Goal: Contribute content: Contribute content

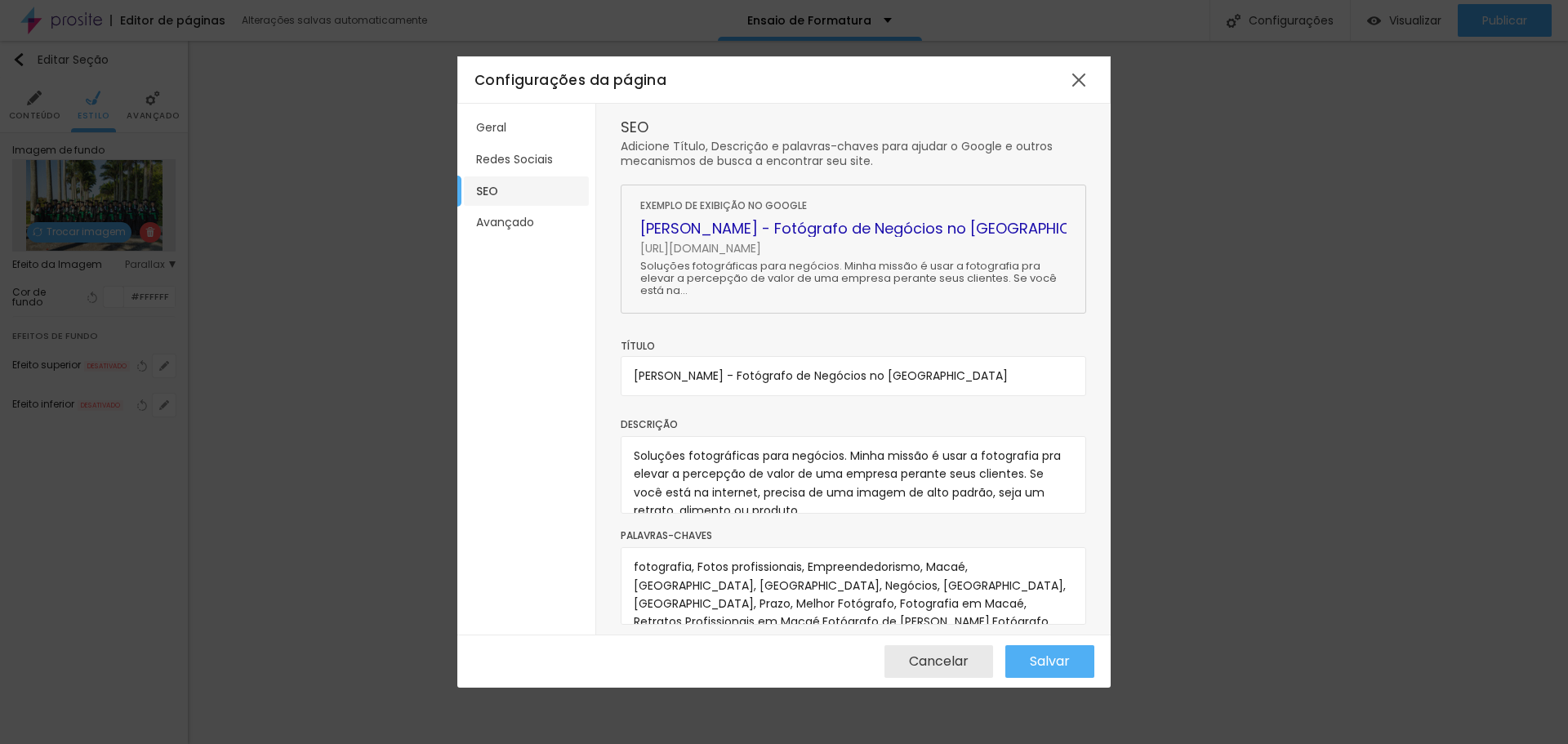
scroll to position [16, 0]
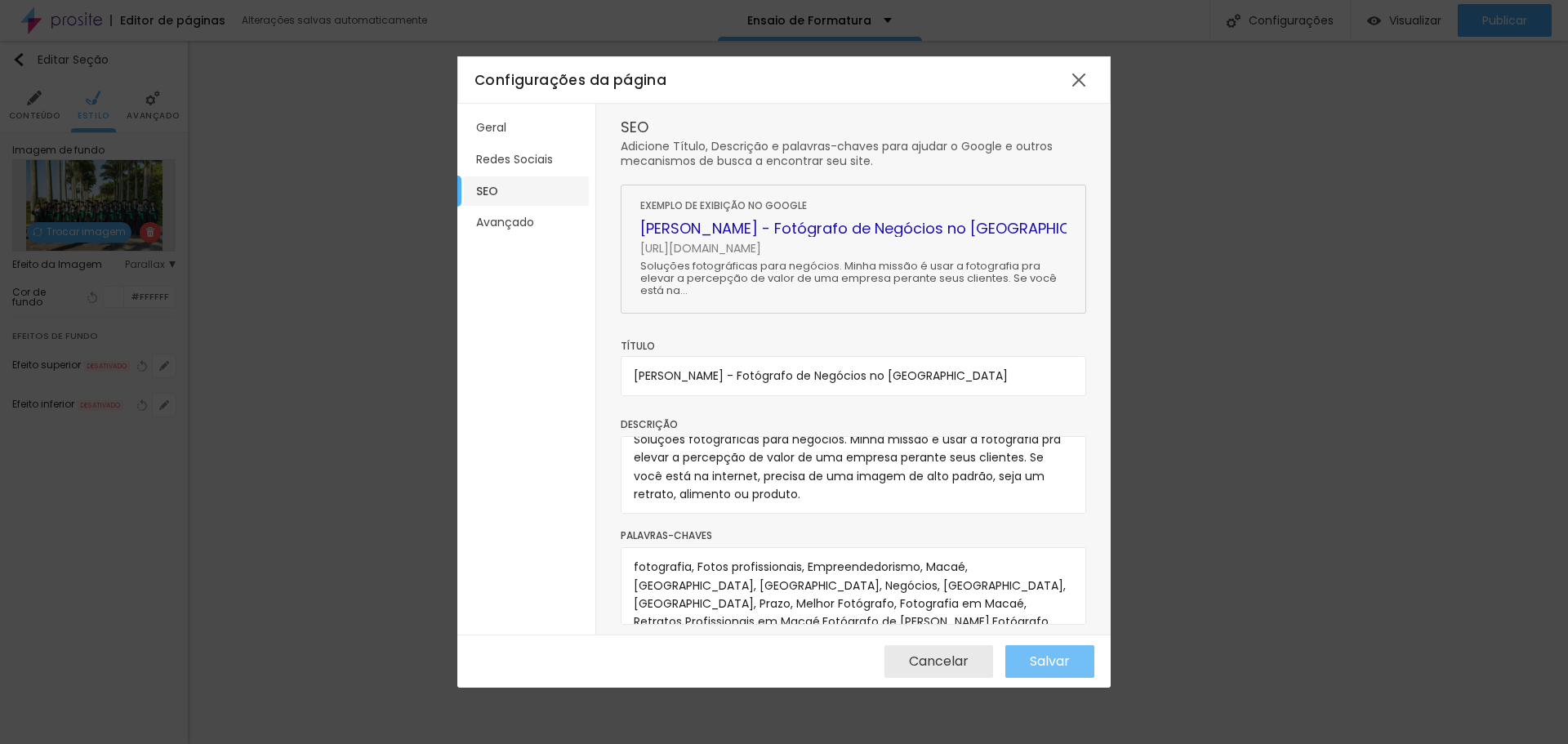
click at [1064, 666] on span "Salvar" at bounding box center [1050, 662] width 40 height 15
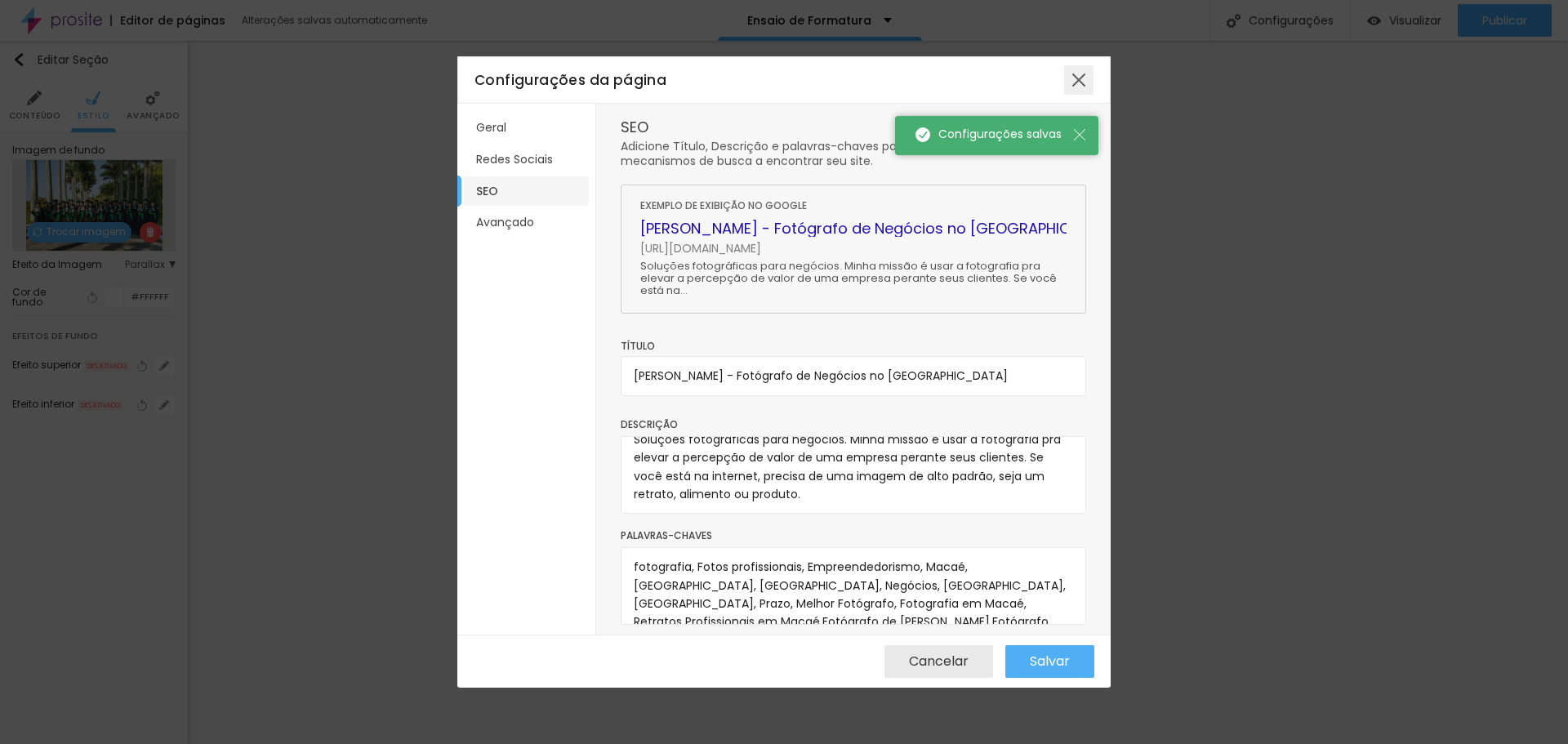
click at [1077, 75] on div at bounding box center [1078, 79] width 29 height 29
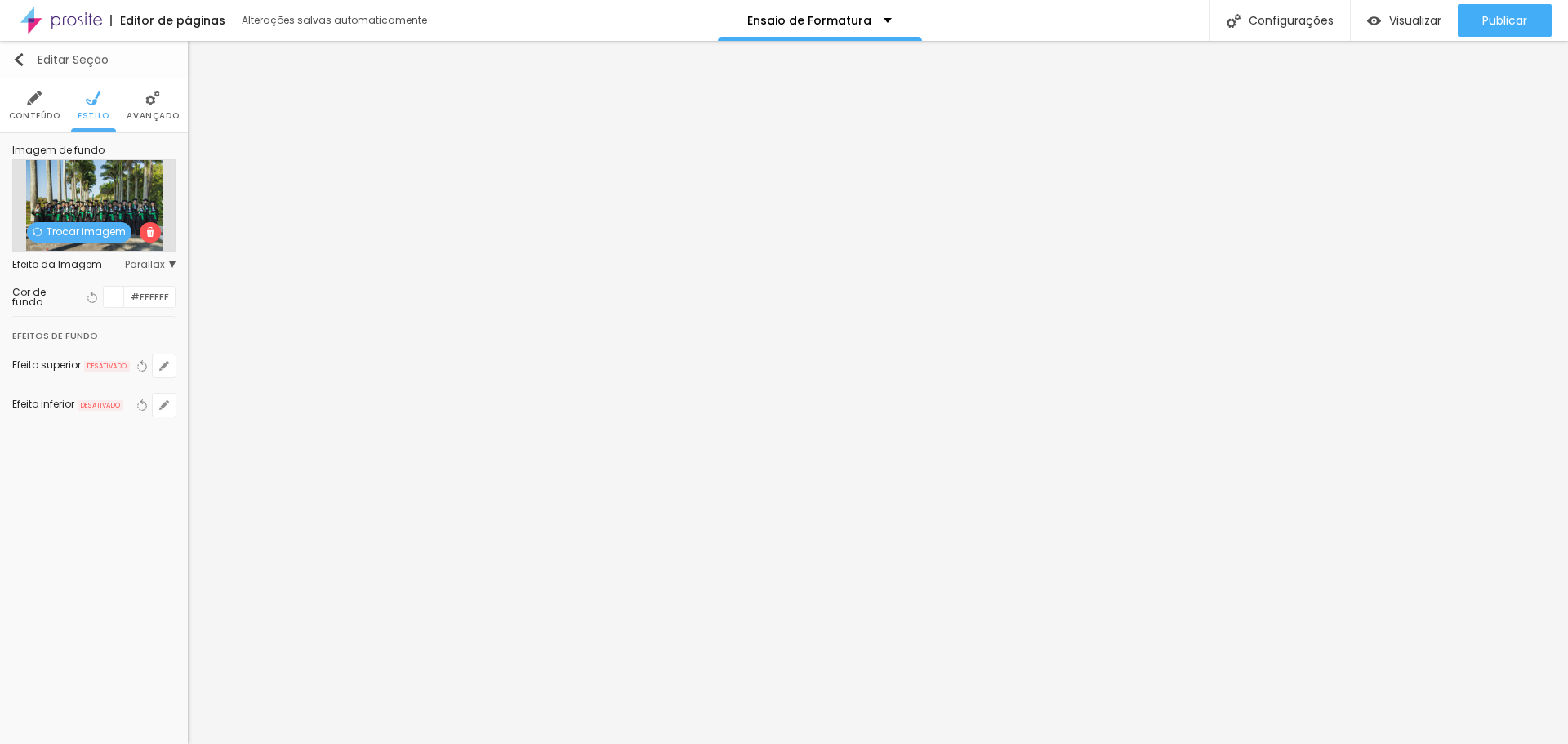
click at [21, 55] on img "button" at bounding box center [19, 60] width 13 height 13
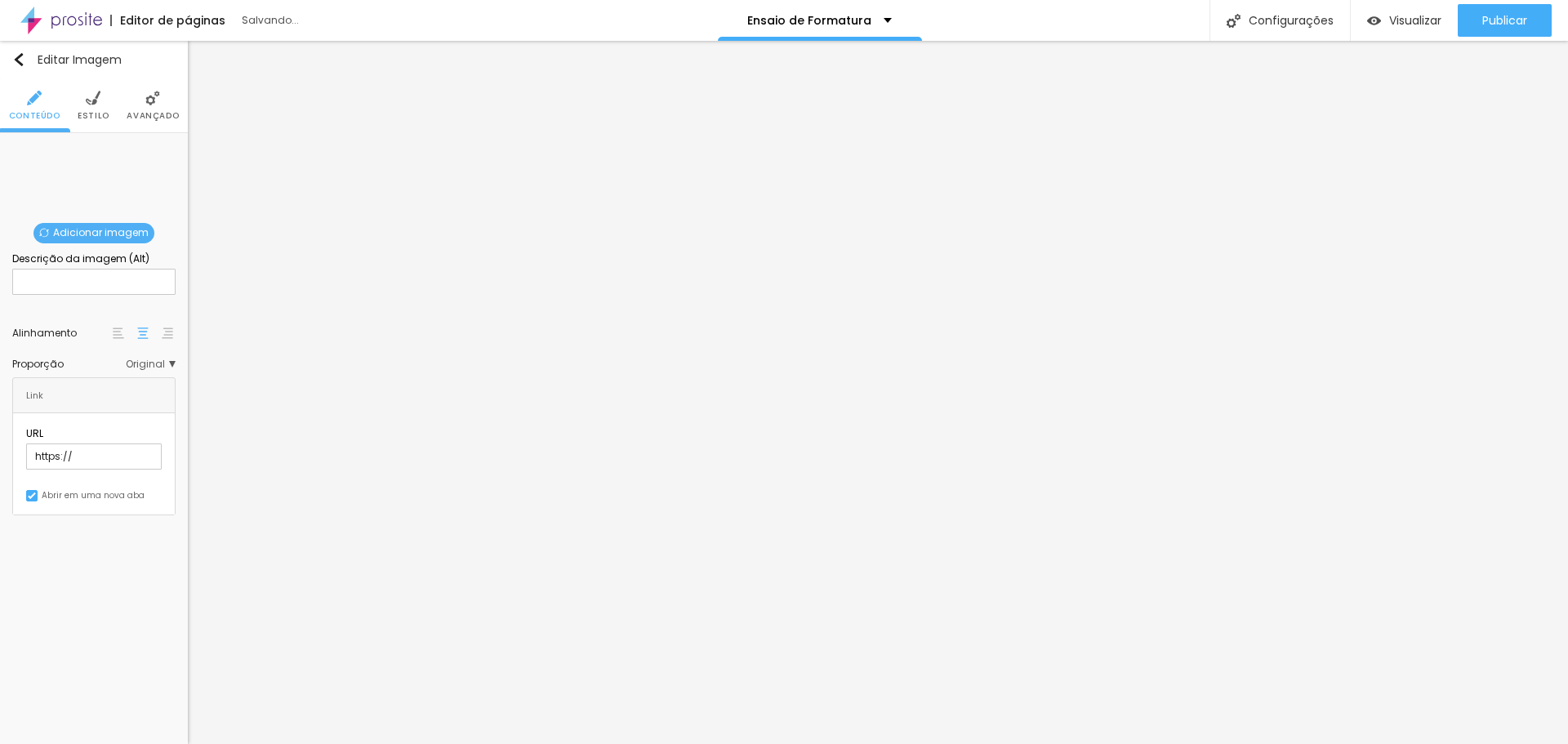
click at [86, 231] on span "Adicionar imagem" at bounding box center [94, 234] width 121 height 21
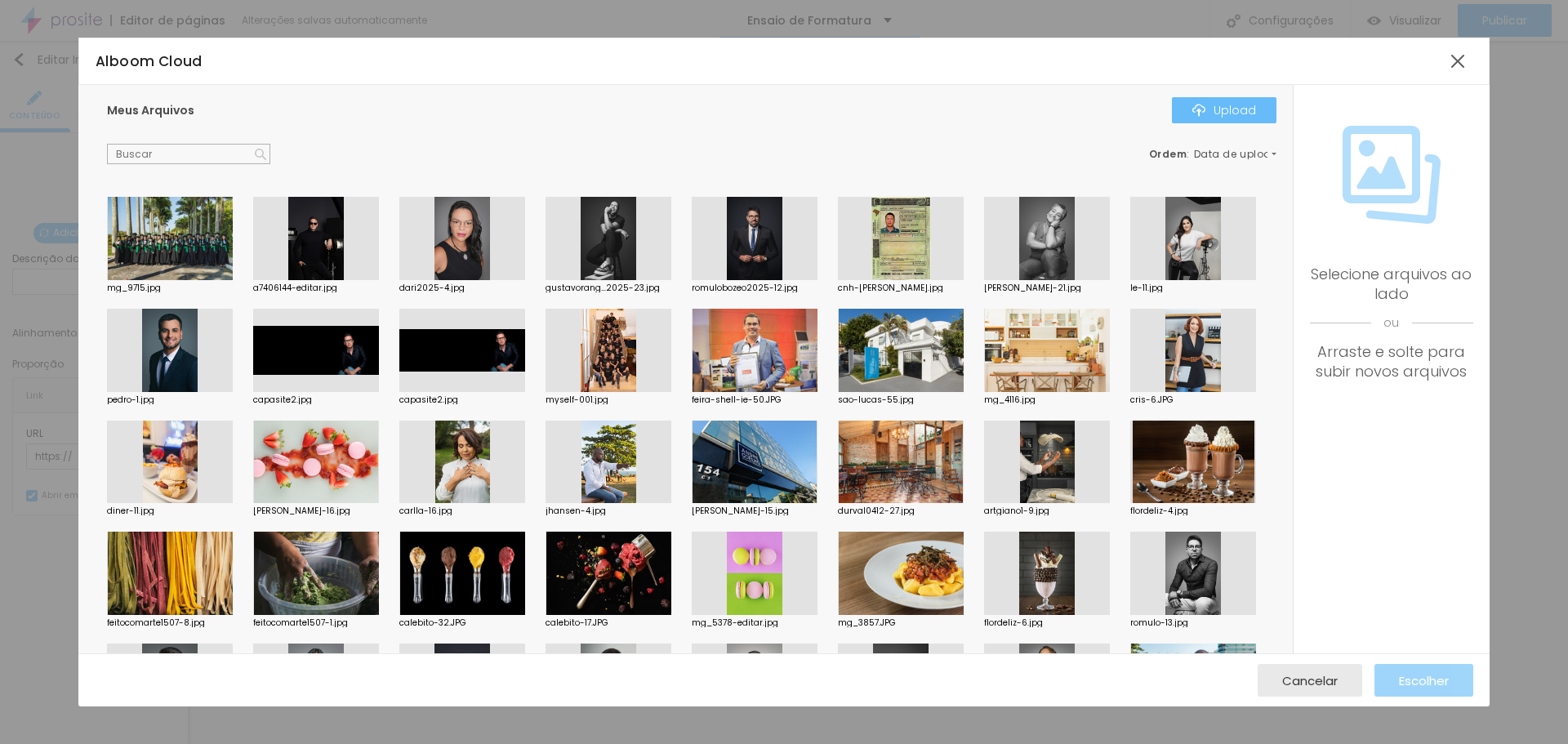
click at [1239, 112] on div "Upload" at bounding box center [1225, 110] width 64 height 13
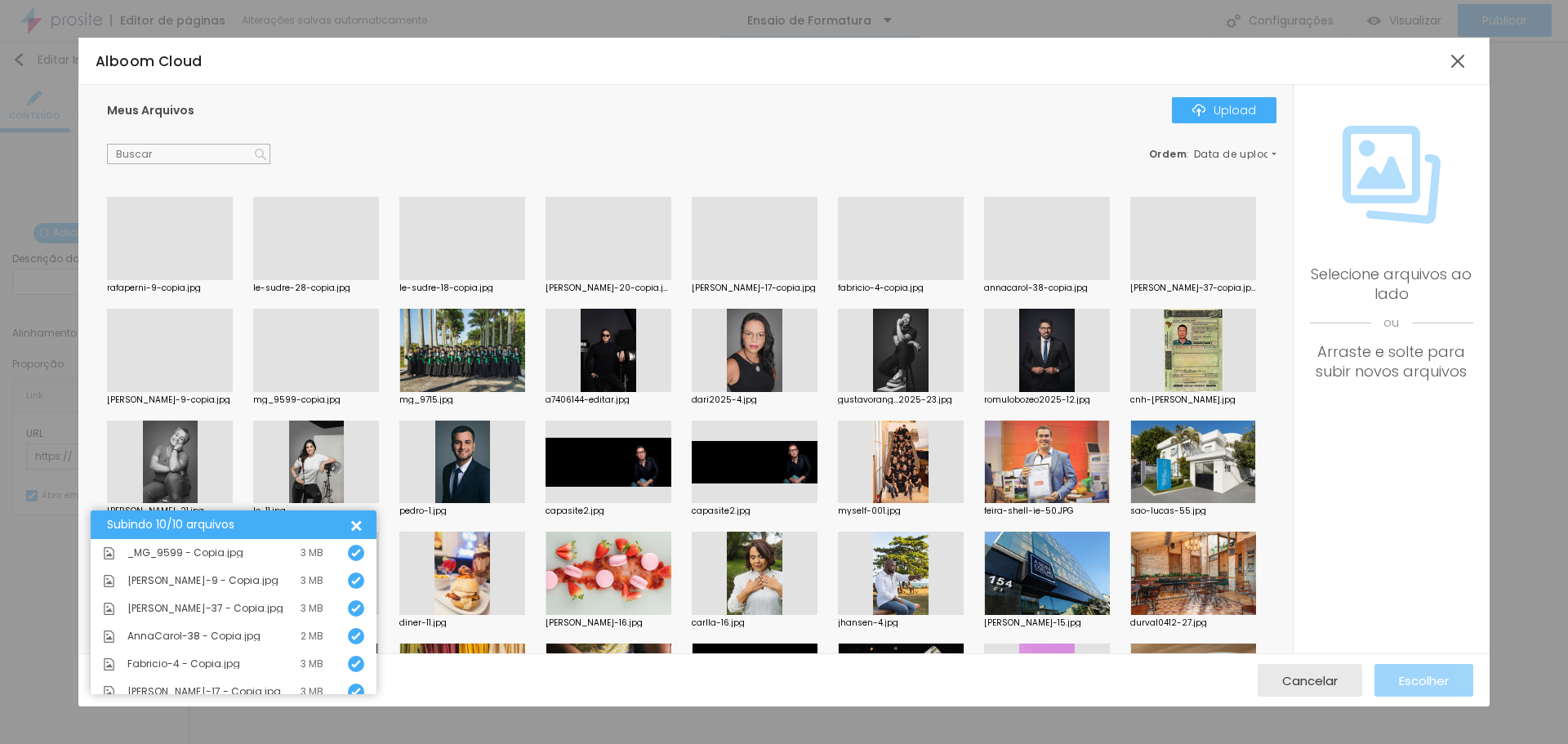
click at [356, 520] on div at bounding box center [354, 524] width 17 height 17
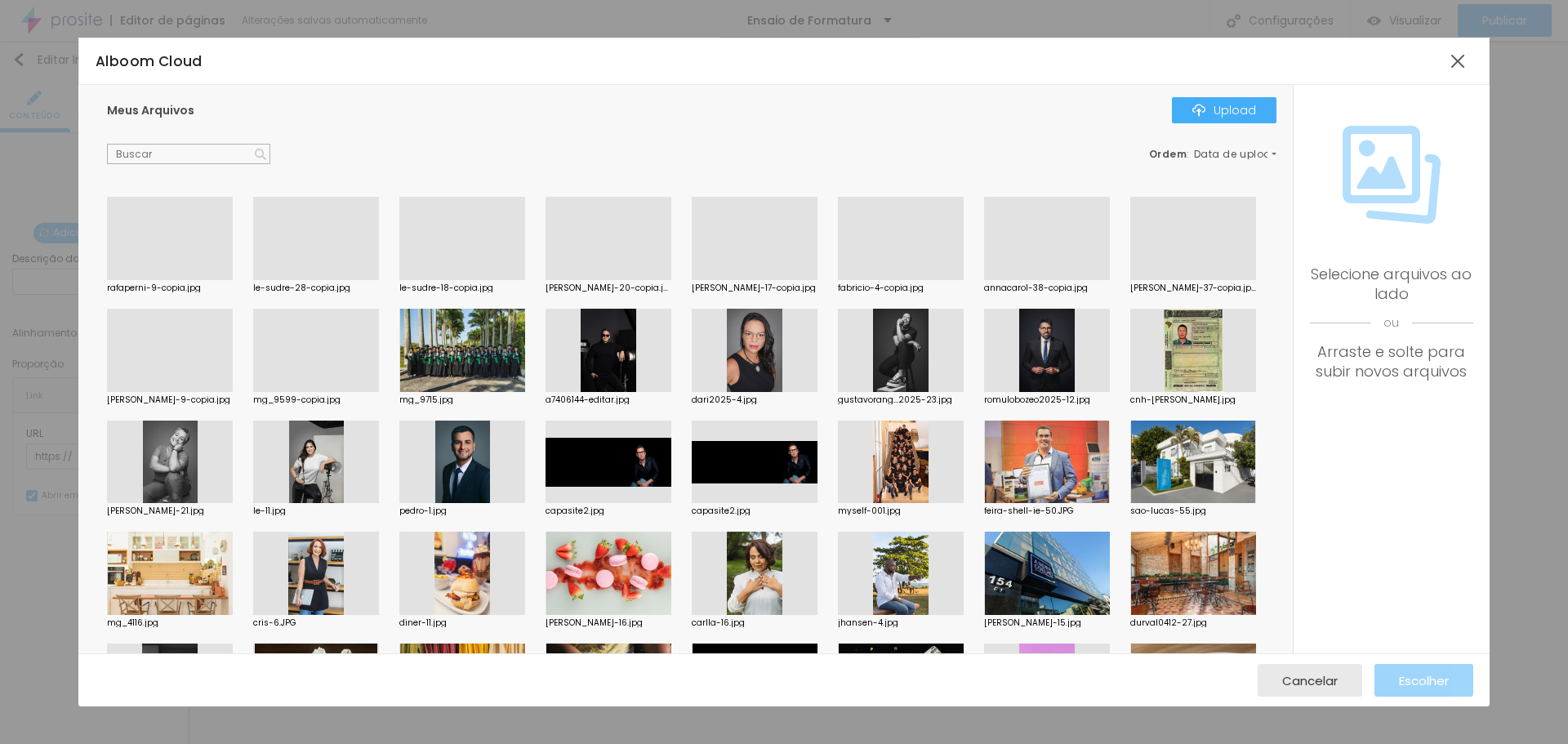
click at [321, 280] on div at bounding box center [316, 280] width 126 height 0
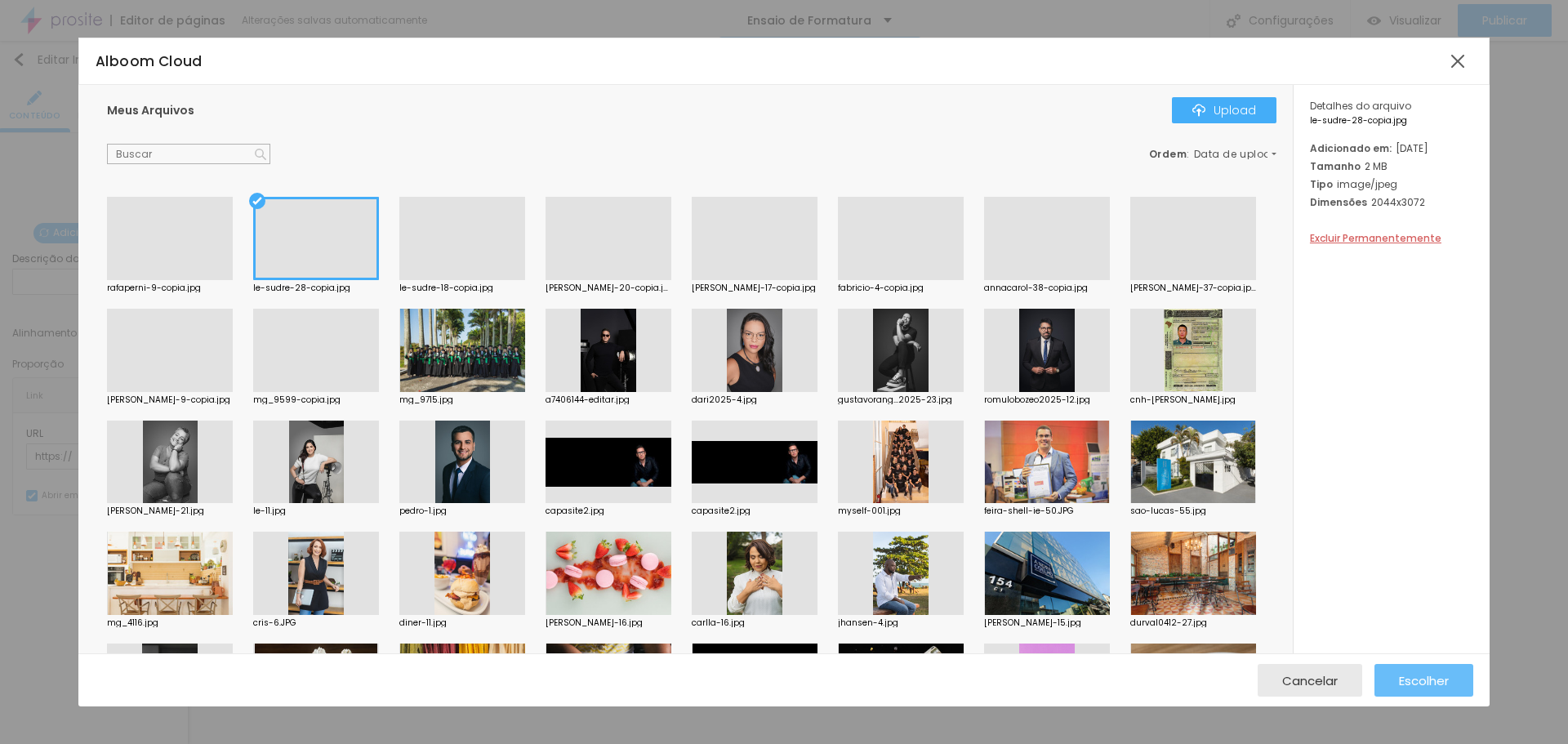
click at [1415, 689] on div "Escolher" at bounding box center [1424, 680] width 50 height 33
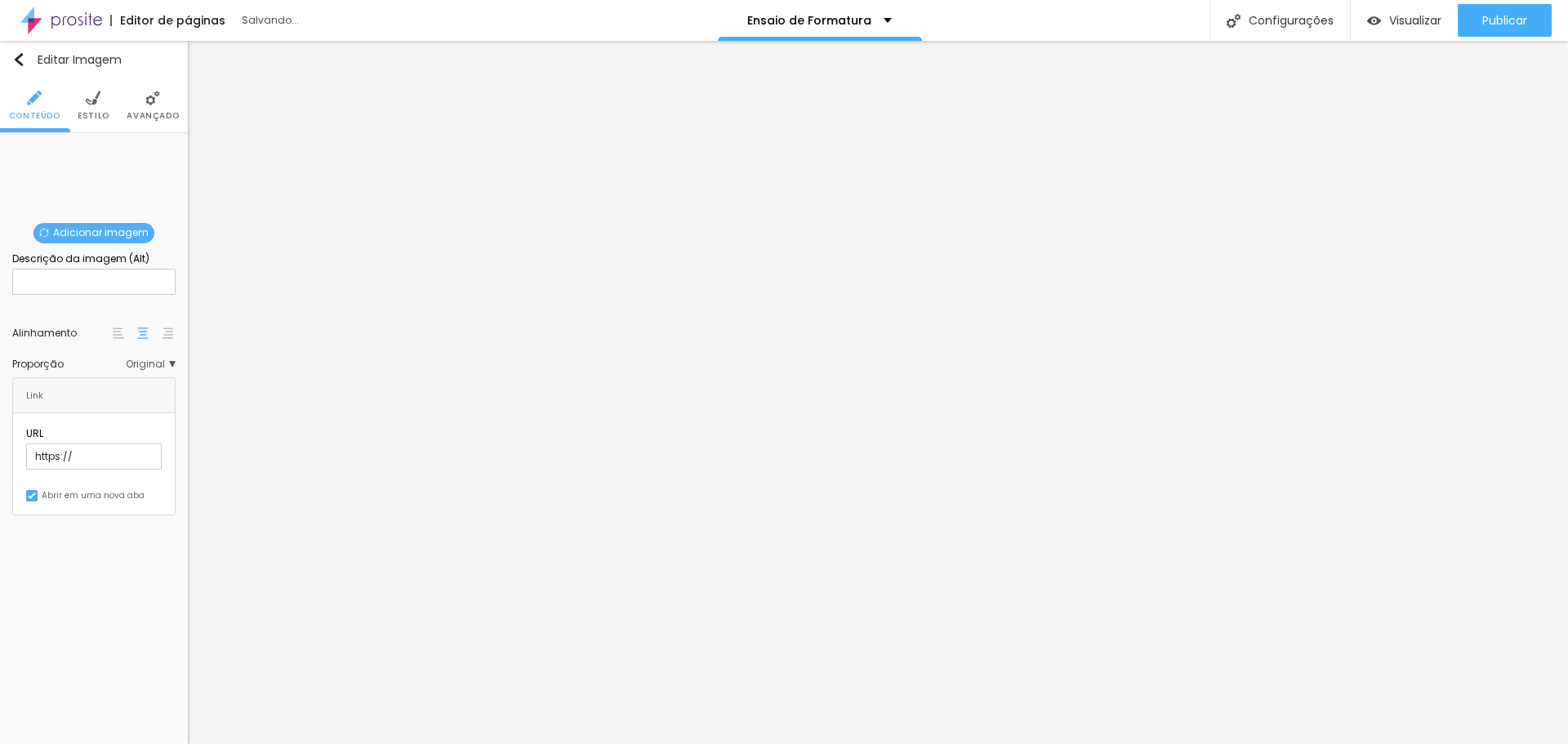
click at [88, 231] on span "Adicionar imagem" at bounding box center [94, 234] width 121 height 21
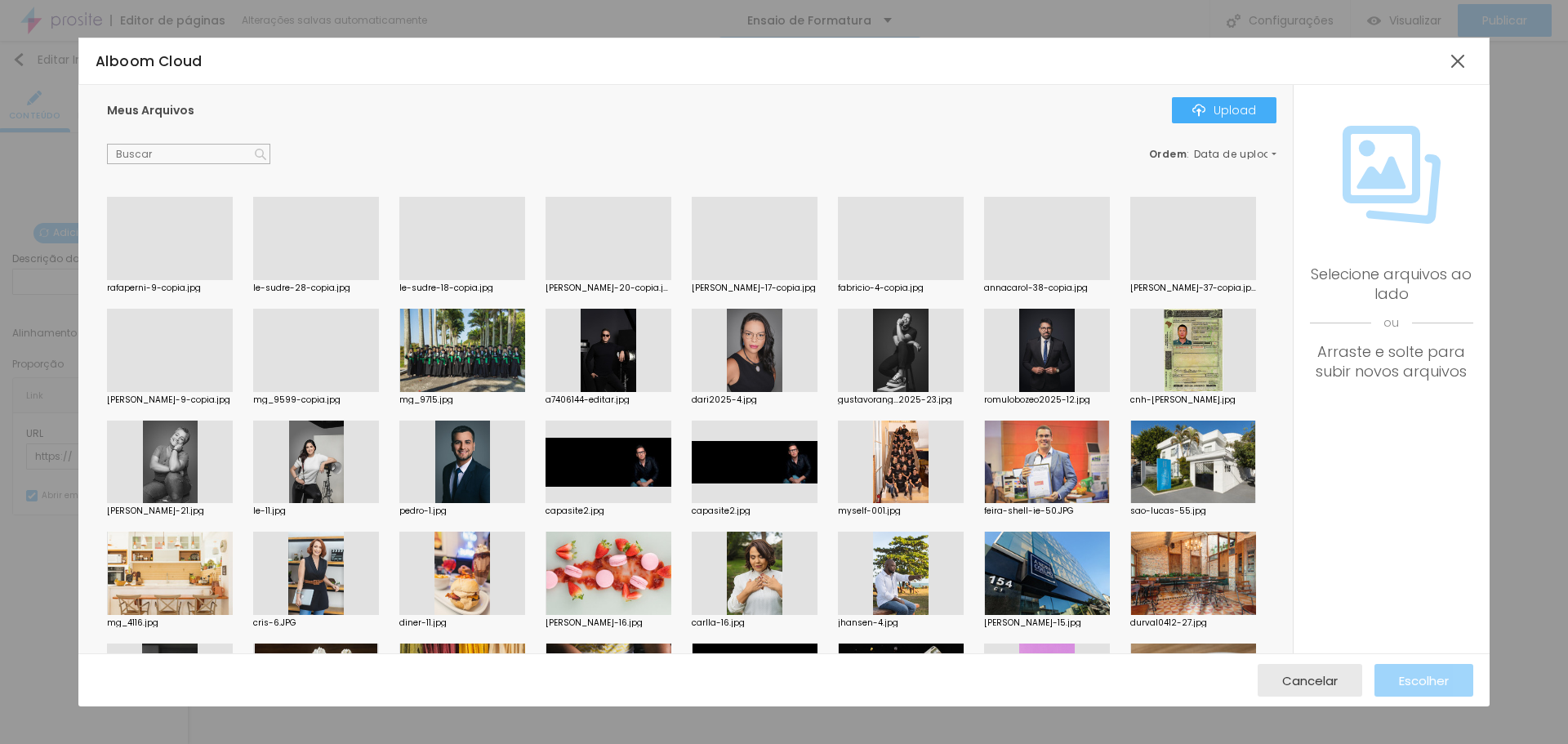
click at [1035, 280] on div at bounding box center [1047, 280] width 126 height 0
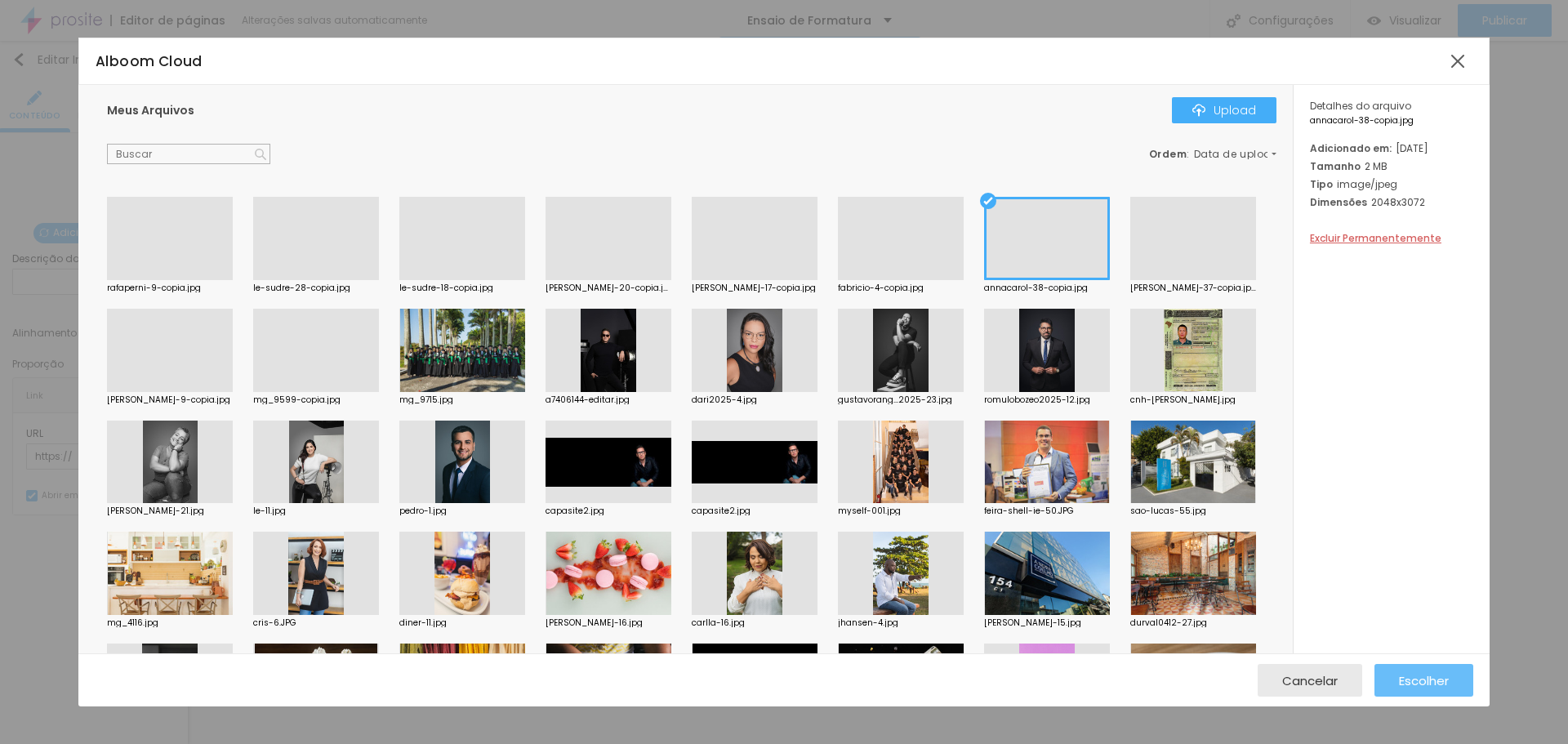
click at [1417, 688] on span "Escolher" at bounding box center [1424, 680] width 50 height 14
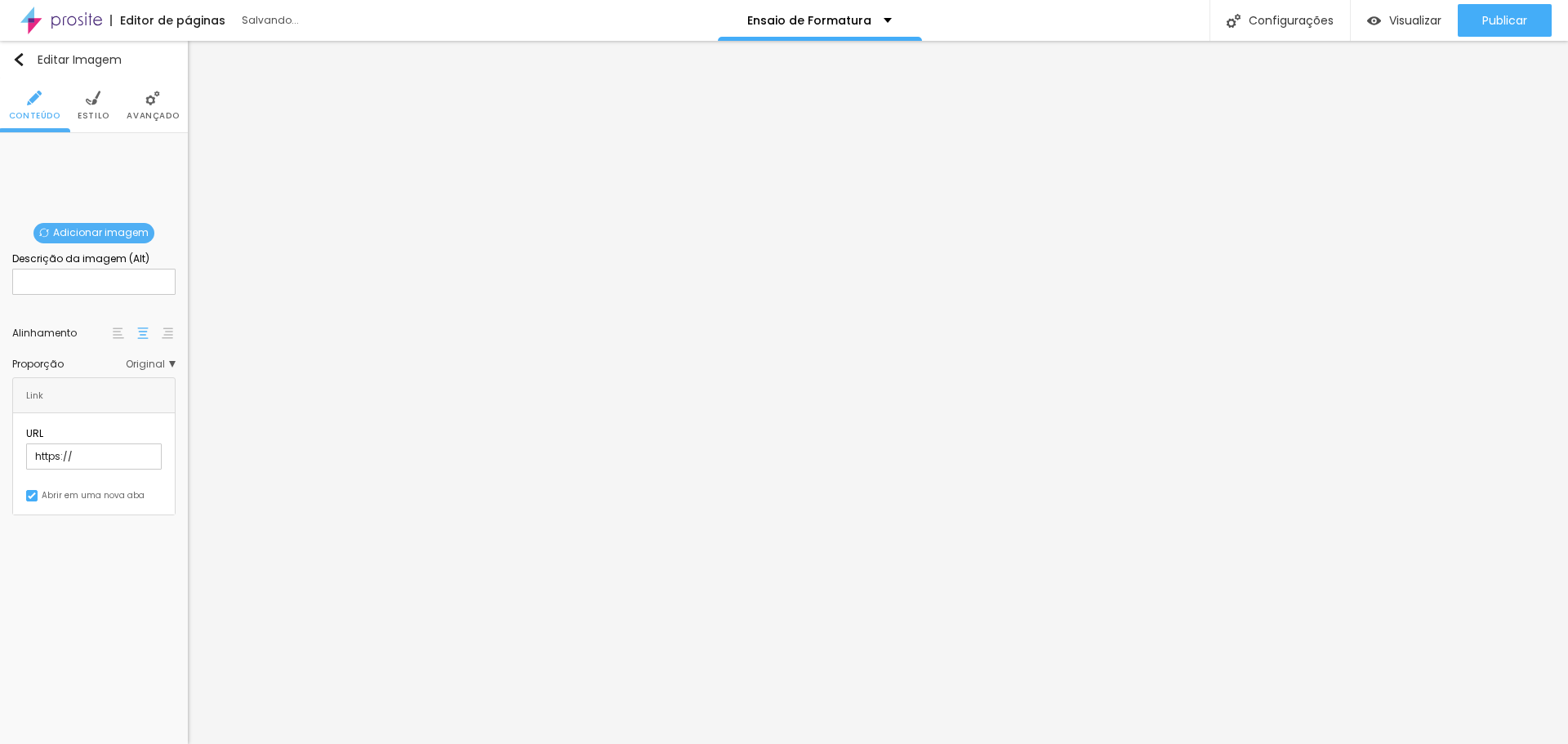
click at [92, 233] on span "Adicionar imagem" at bounding box center [94, 234] width 121 height 21
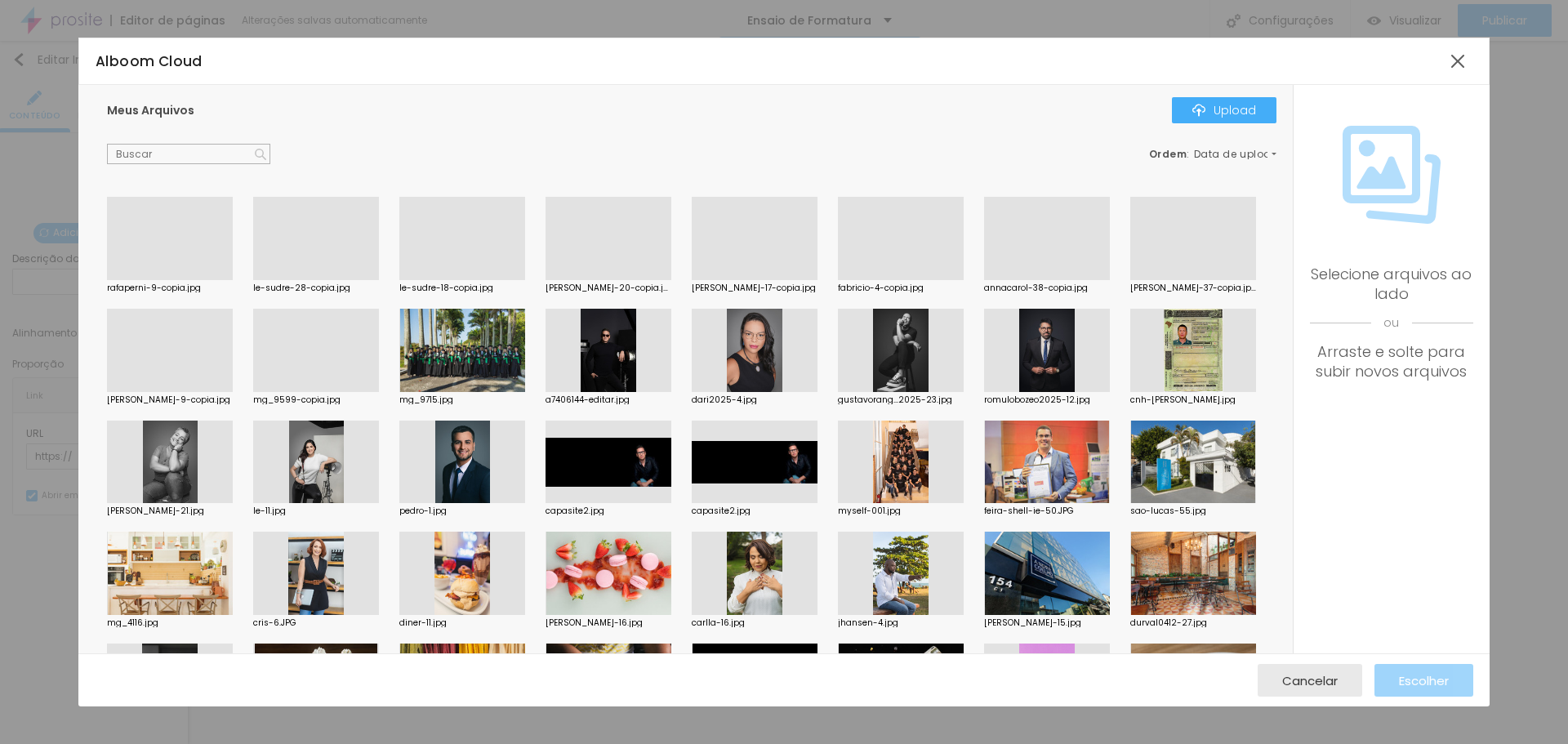
click at [444, 280] on div at bounding box center [462, 280] width 126 height 0
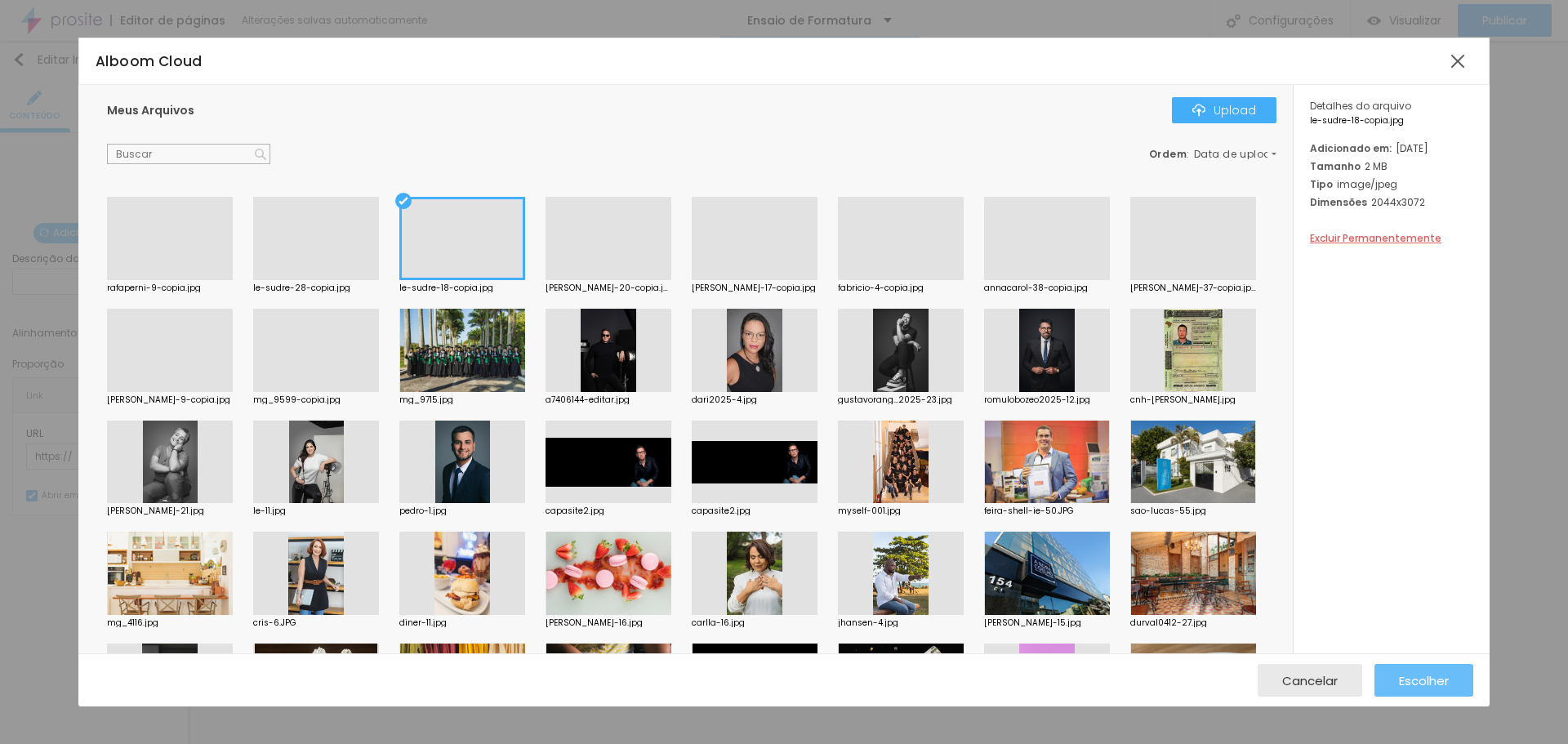
click at [1425, 671] on div "Escolher" at bounding box center [1424, 680] width 50 height 33
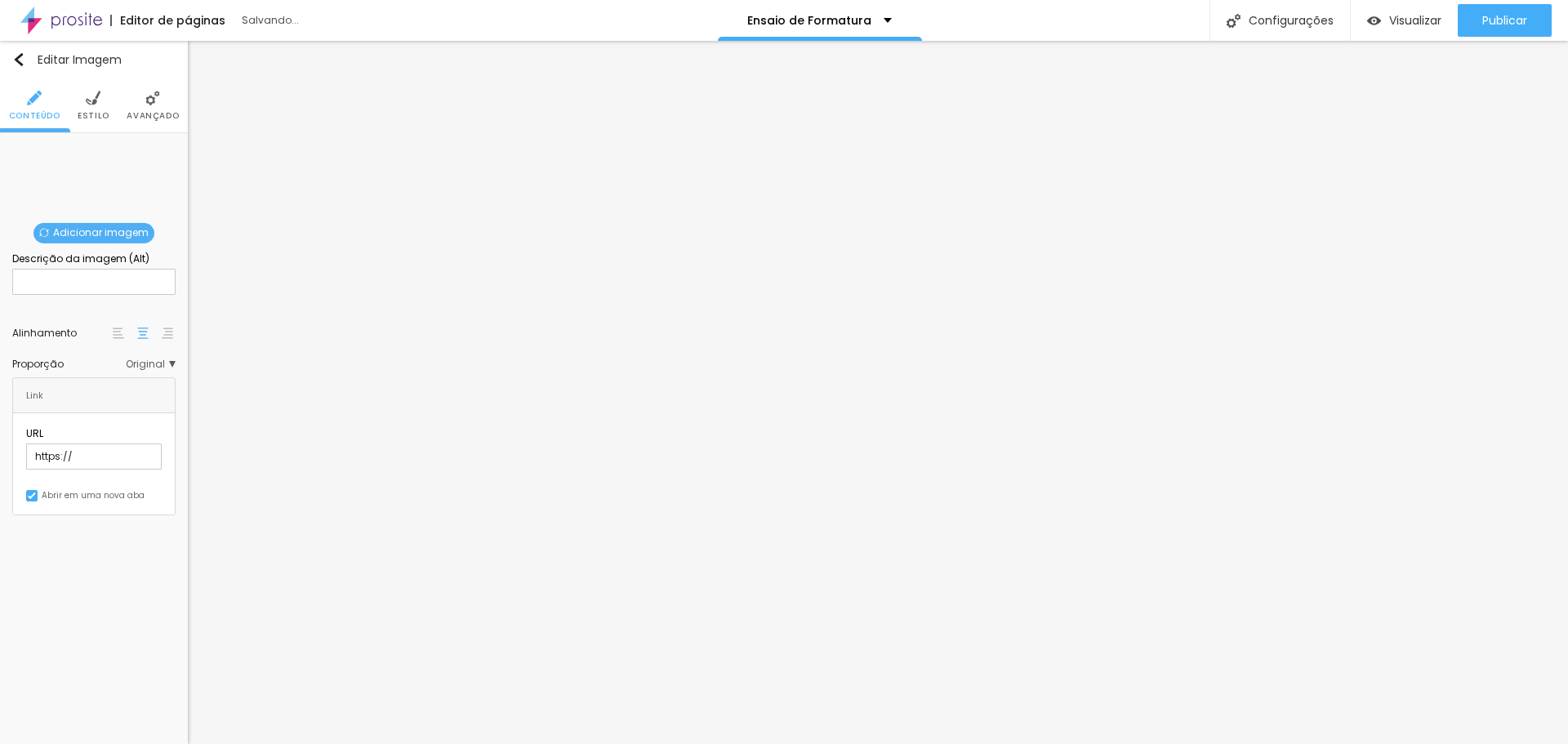
click at [99, 226] on span "Adicionar imagem" at bounding box center [94, 234] width 121 height 21
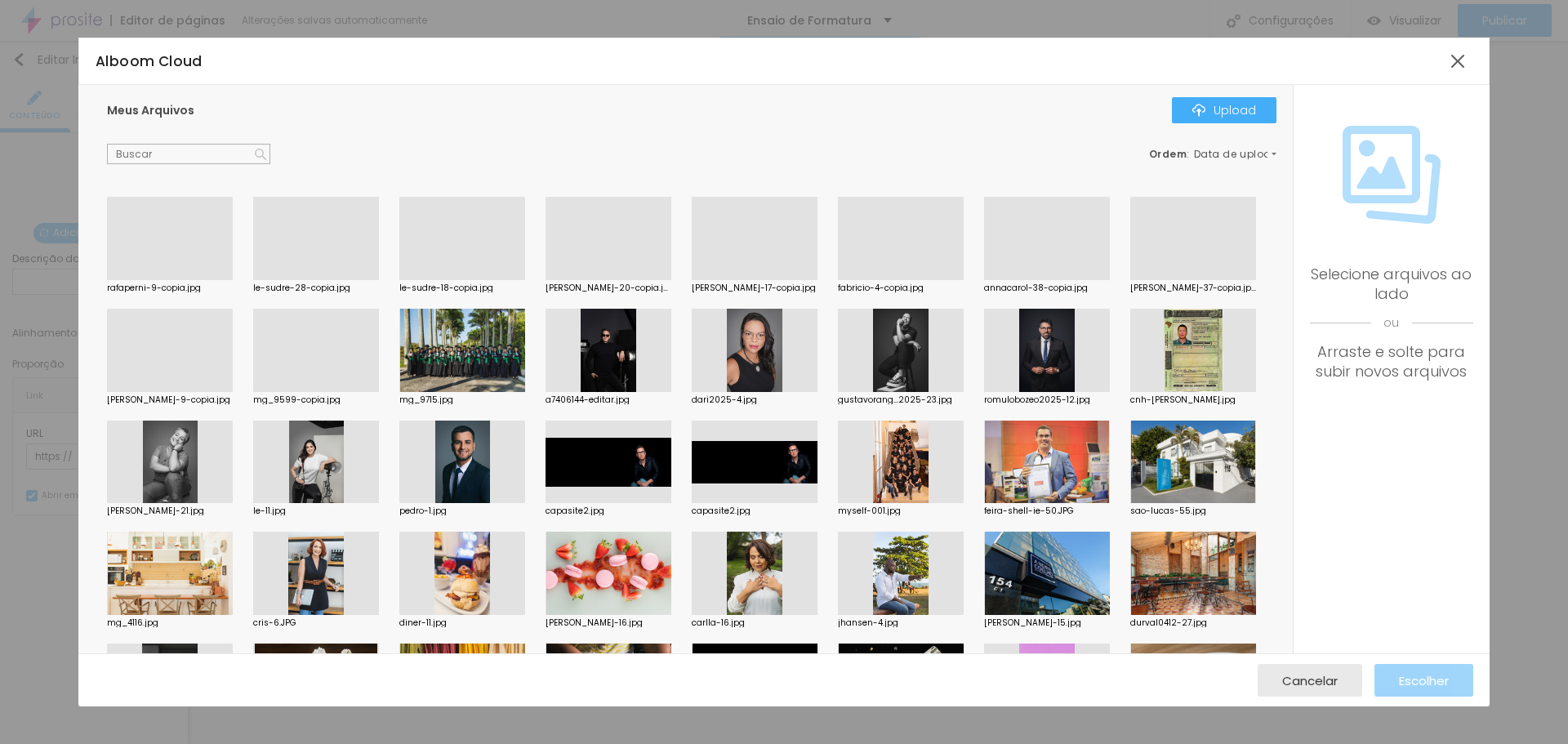
click at [233, 392] on div at bounding box center [169, 392] width 126 height 0
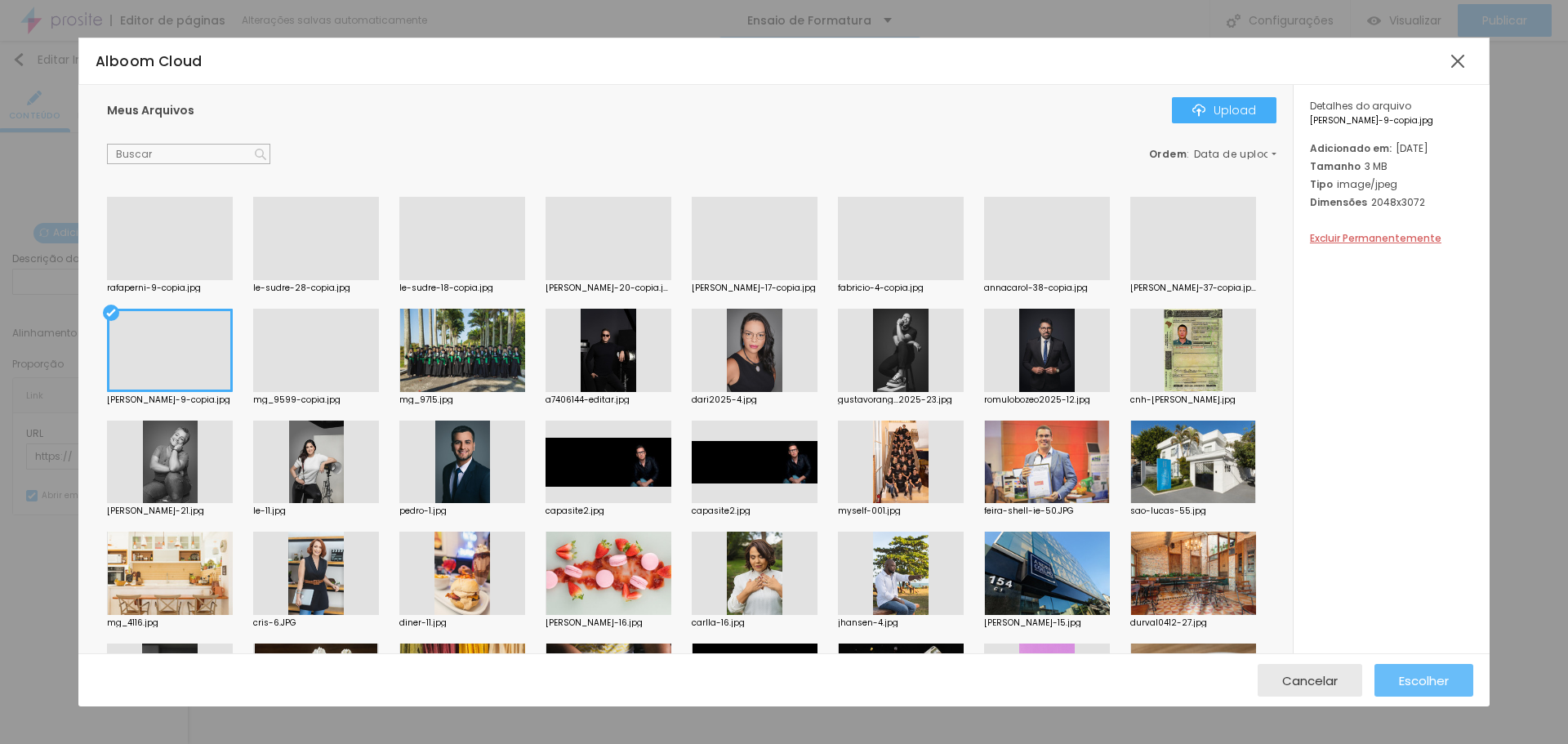
click at [1434, 682] on span "Escolher" at bounding box center [1424, 680] width 50 height 14
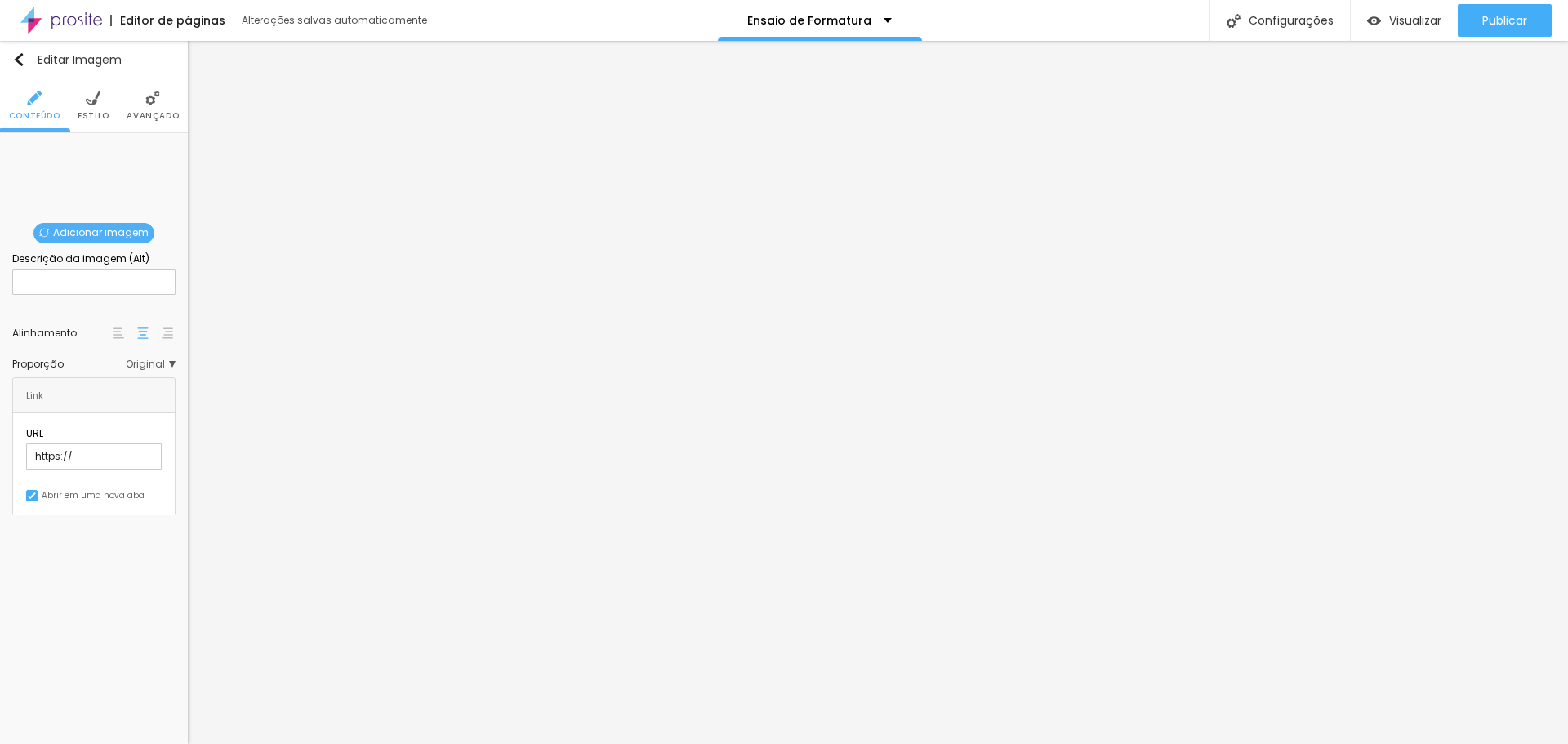
click at [115, 236] on span "Adicionar imagem" at bounding box center [94, 234] width 121 height 21
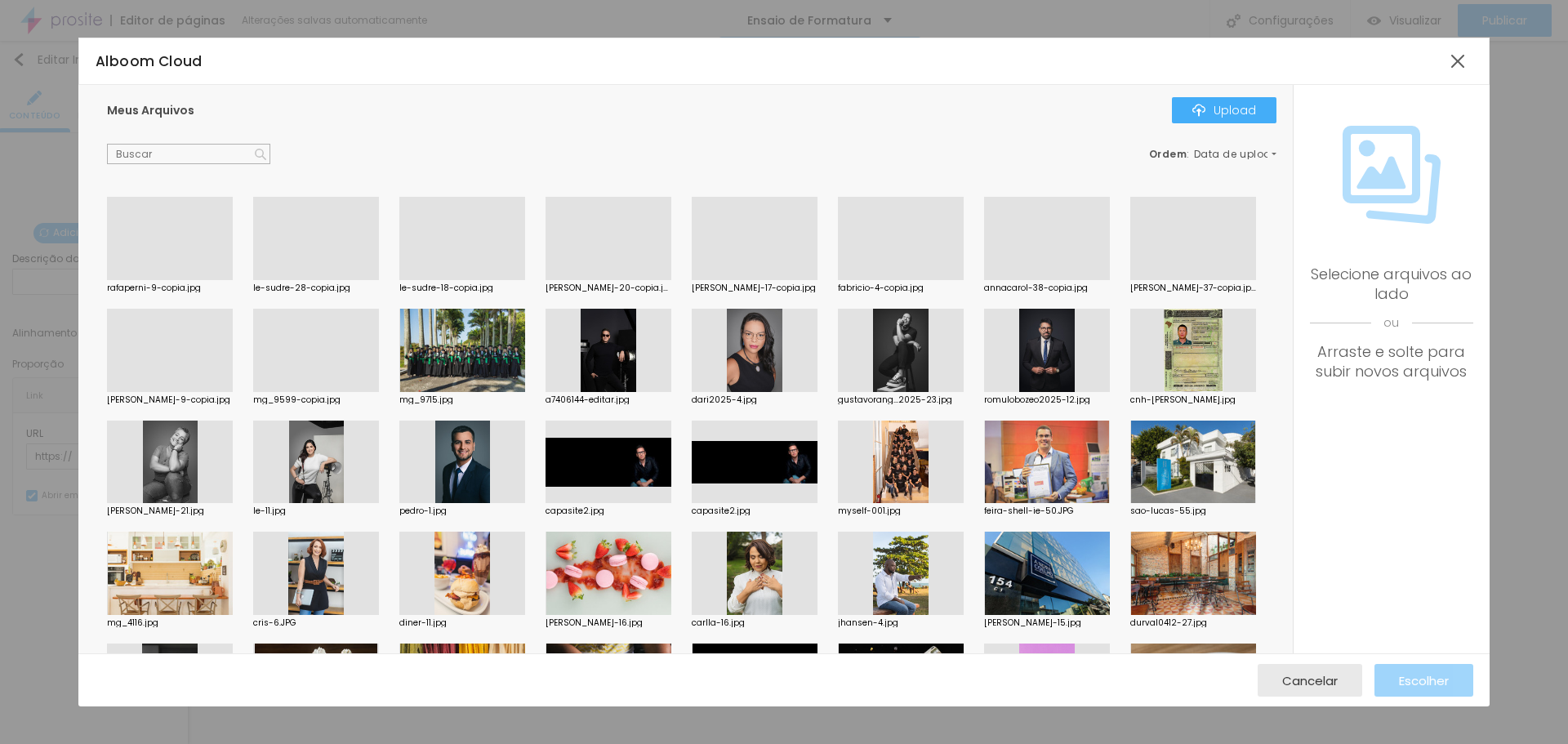
click at [1130, 280] on div at bounding box center [1193, 280] width 126 height 0
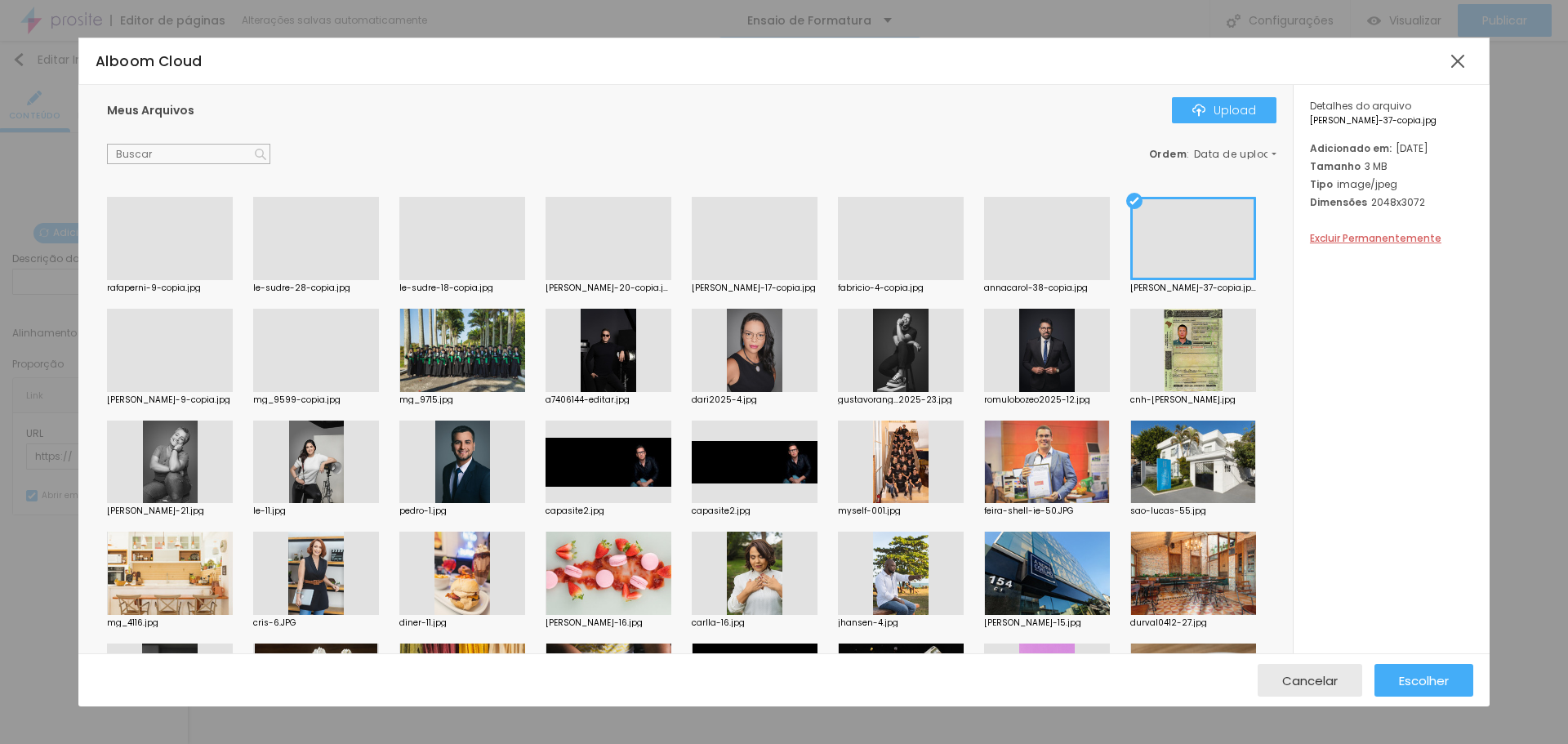
click at [170, 280] on div at bounding box center [169, 280] width 126 height 0
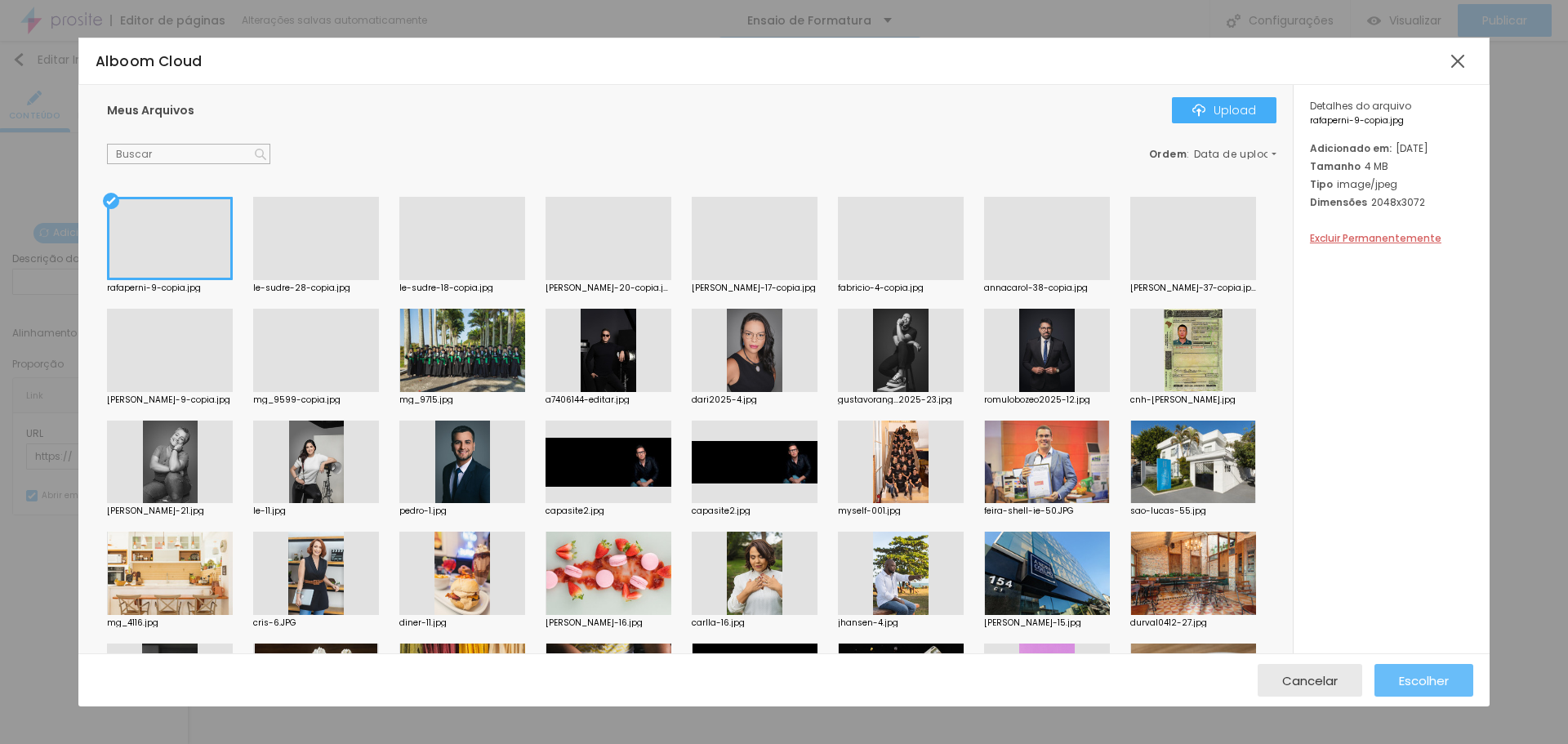
click at [1420, 685] on span "Escolher" at bounding box center [1424, 680] width 50 height 14
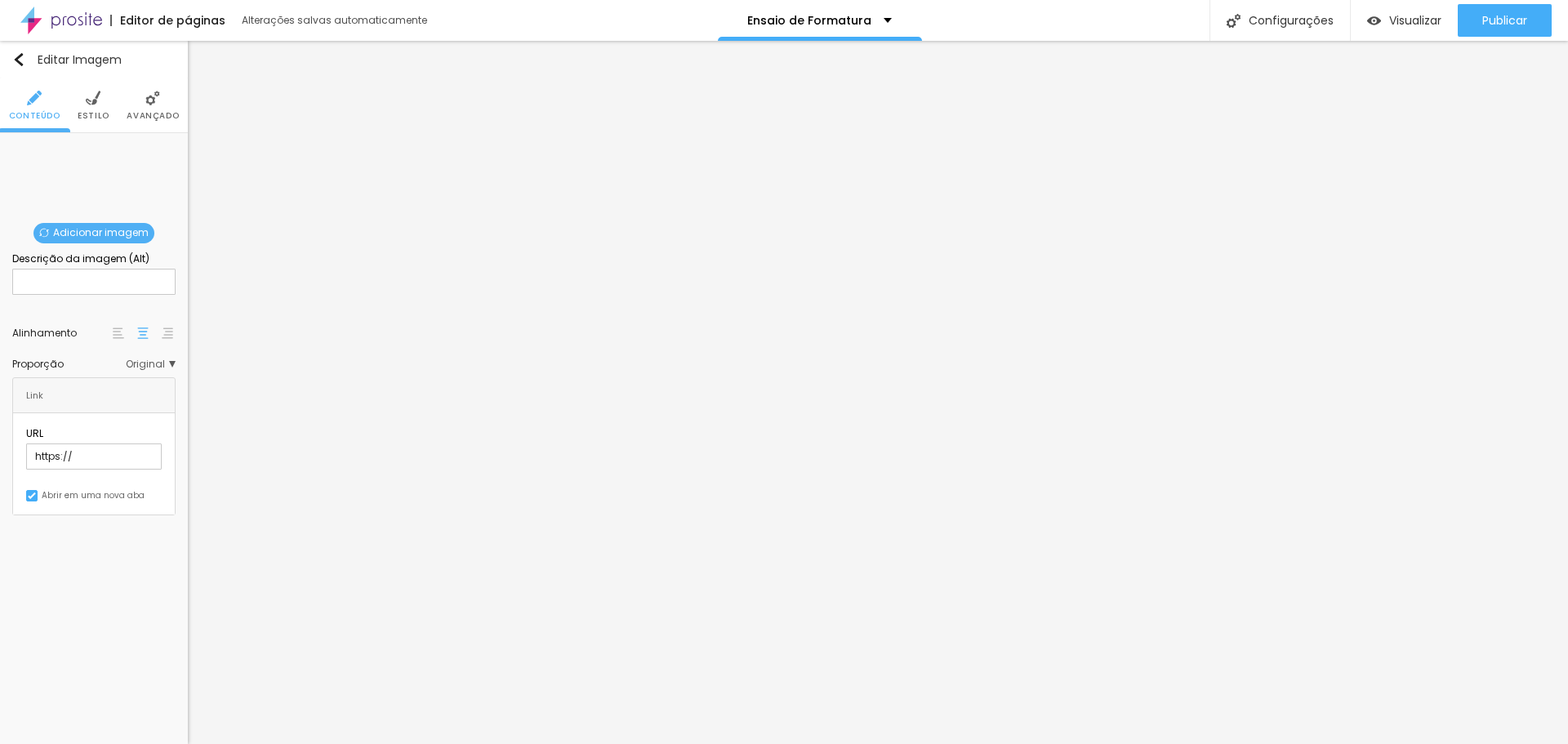
click at [107, 233] on span "Adicionar imagem" at bounding box center [94, 234] width 121 height 21
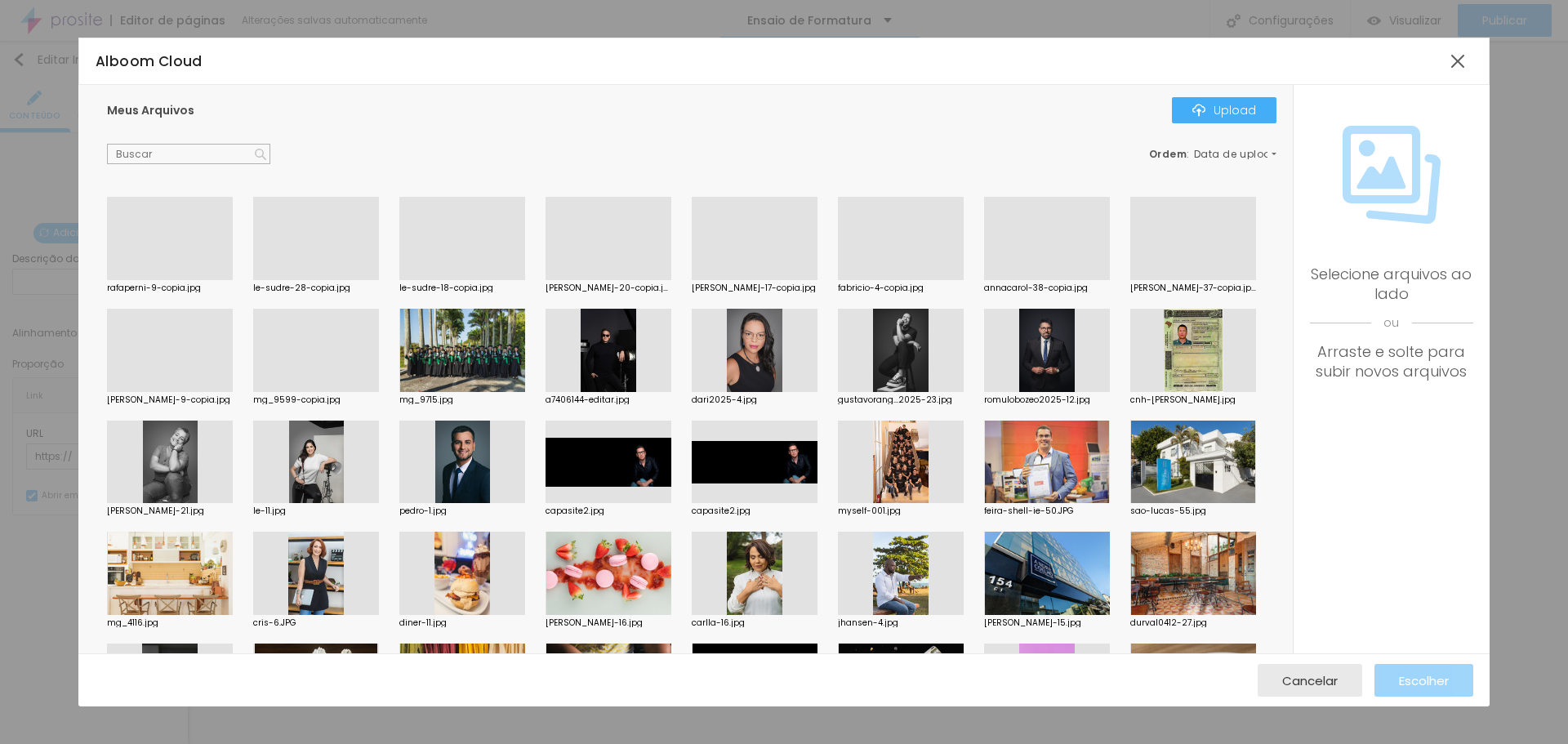
click at [233, 392] on div at bounding box center [169, 392] width 126 height 0
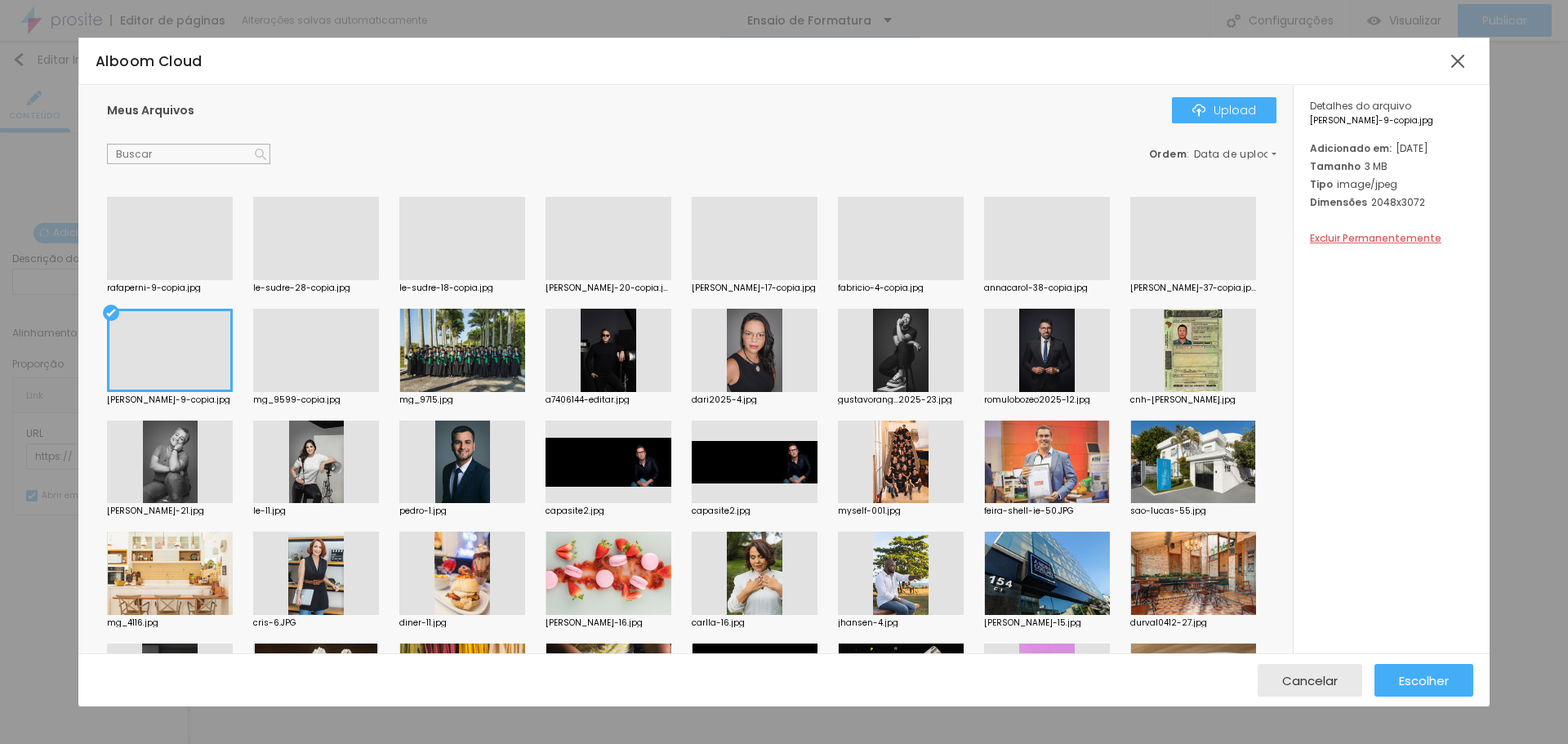
drag, startPoint x: 947, startPoint y: 62, endPoint x: 1084, endPoint y: 69, distance: 137.2
click at [1084, 69] on div "Alboom Cloud" at bounding box center [770, 61] width 1348 height 21
click at [1433, 683] on span "Escolher" at bounding box center [1424, 680] width 50 height 14
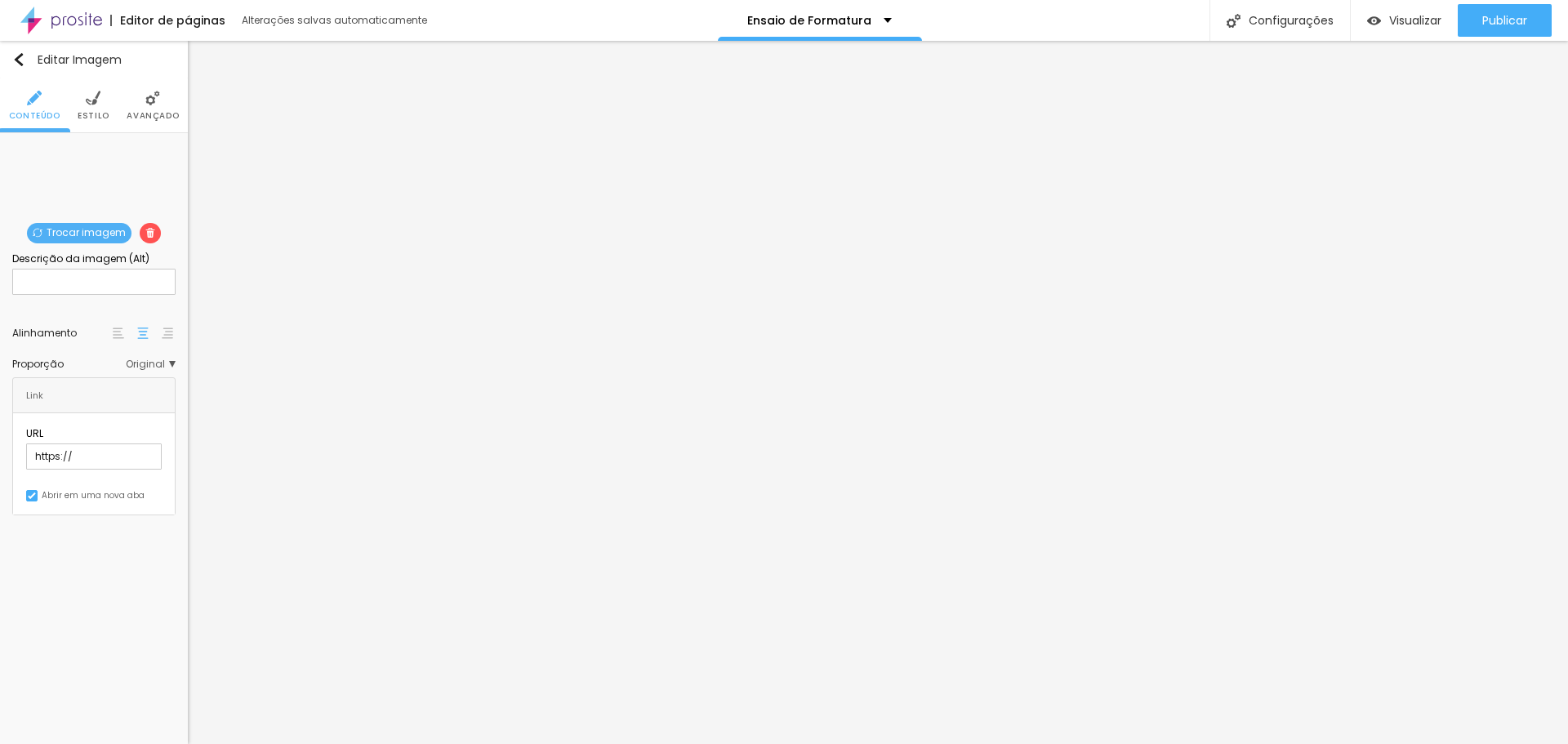
click at [81, 230] on span "Trocar imagem" at bounding box center [79, 234] width 105 height 21
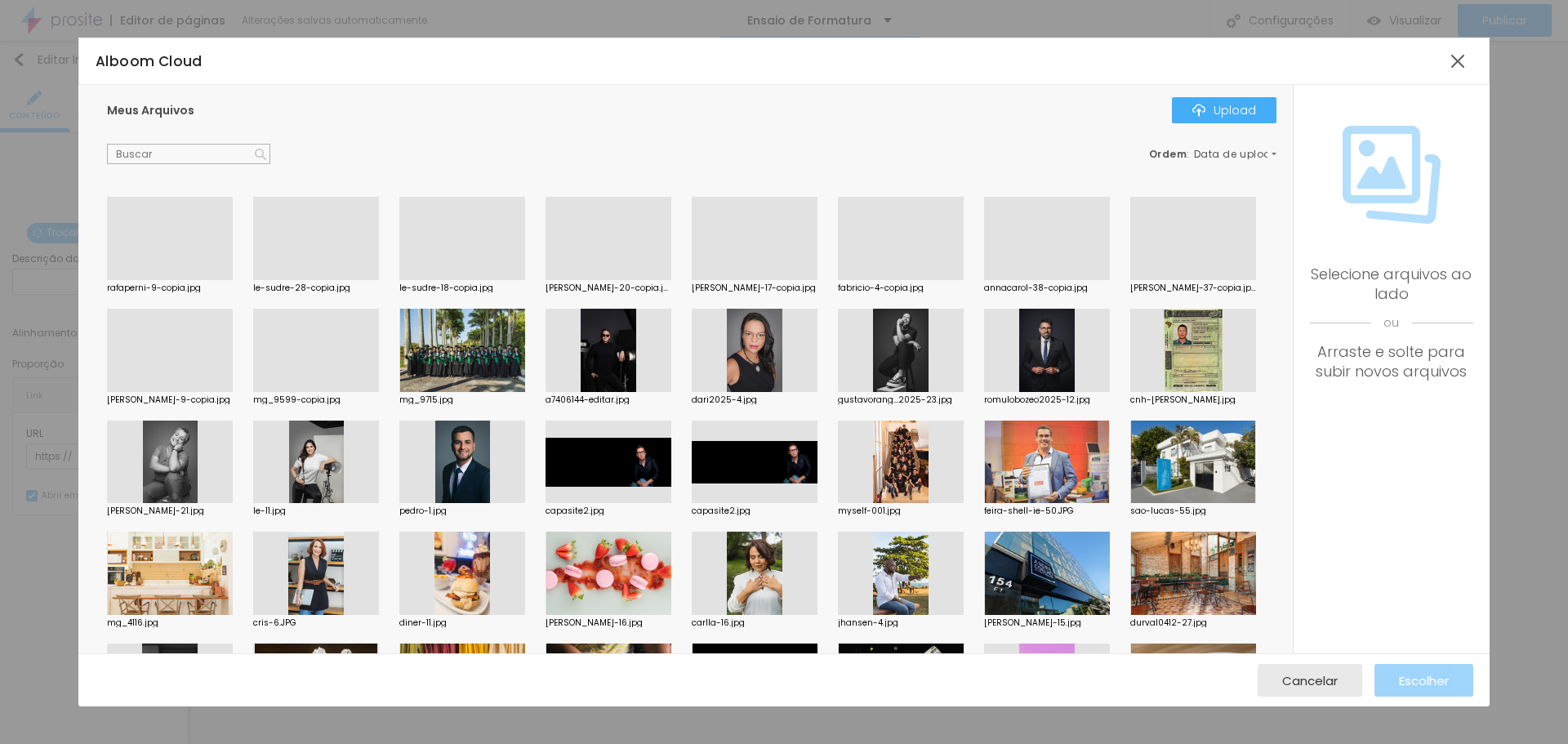
click at [1130, 280] on div at bounding box center [1193, 280] width 126 height 0
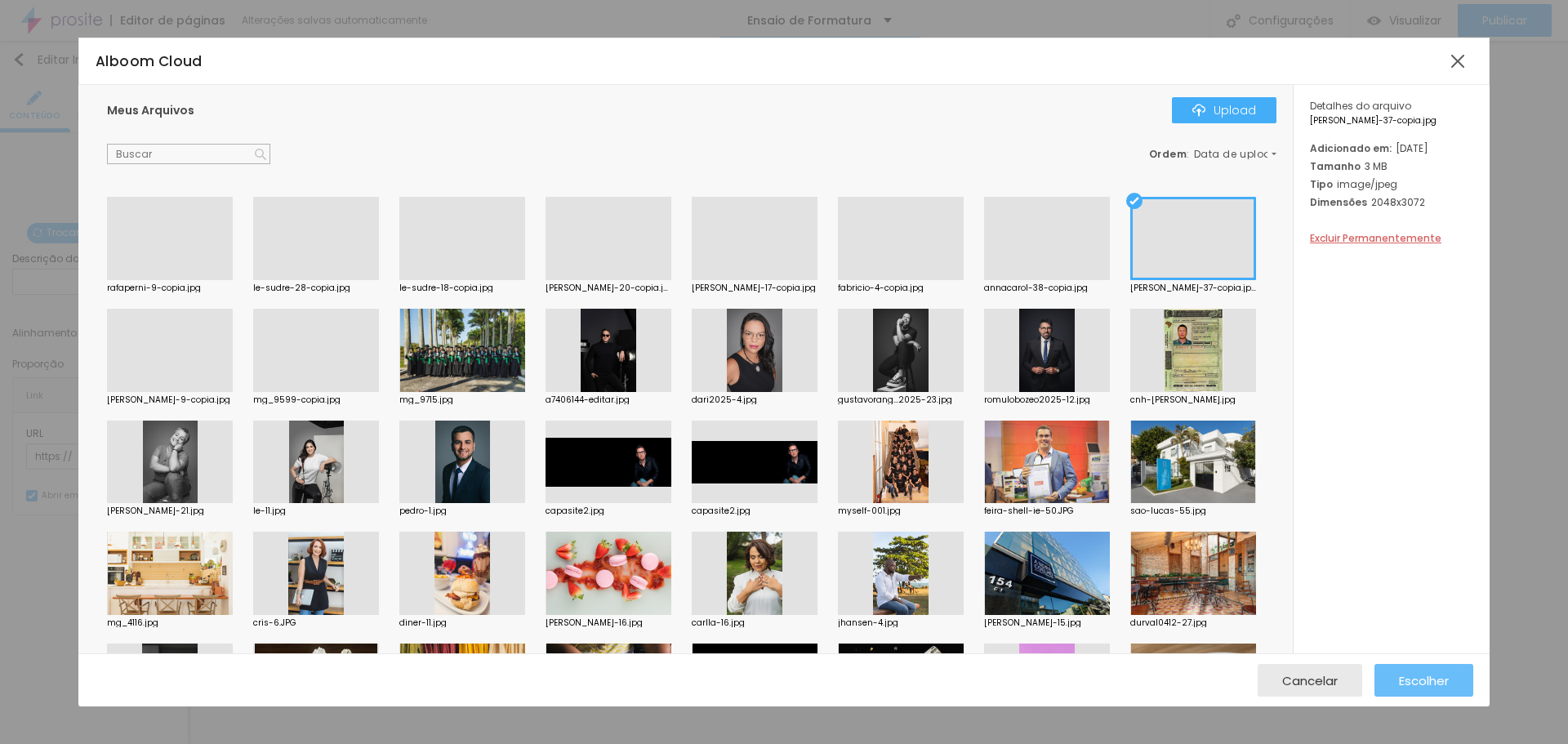
click at [1444, 683] on span "Escolher" at bounding box center [1424, 680] width 50 height 14
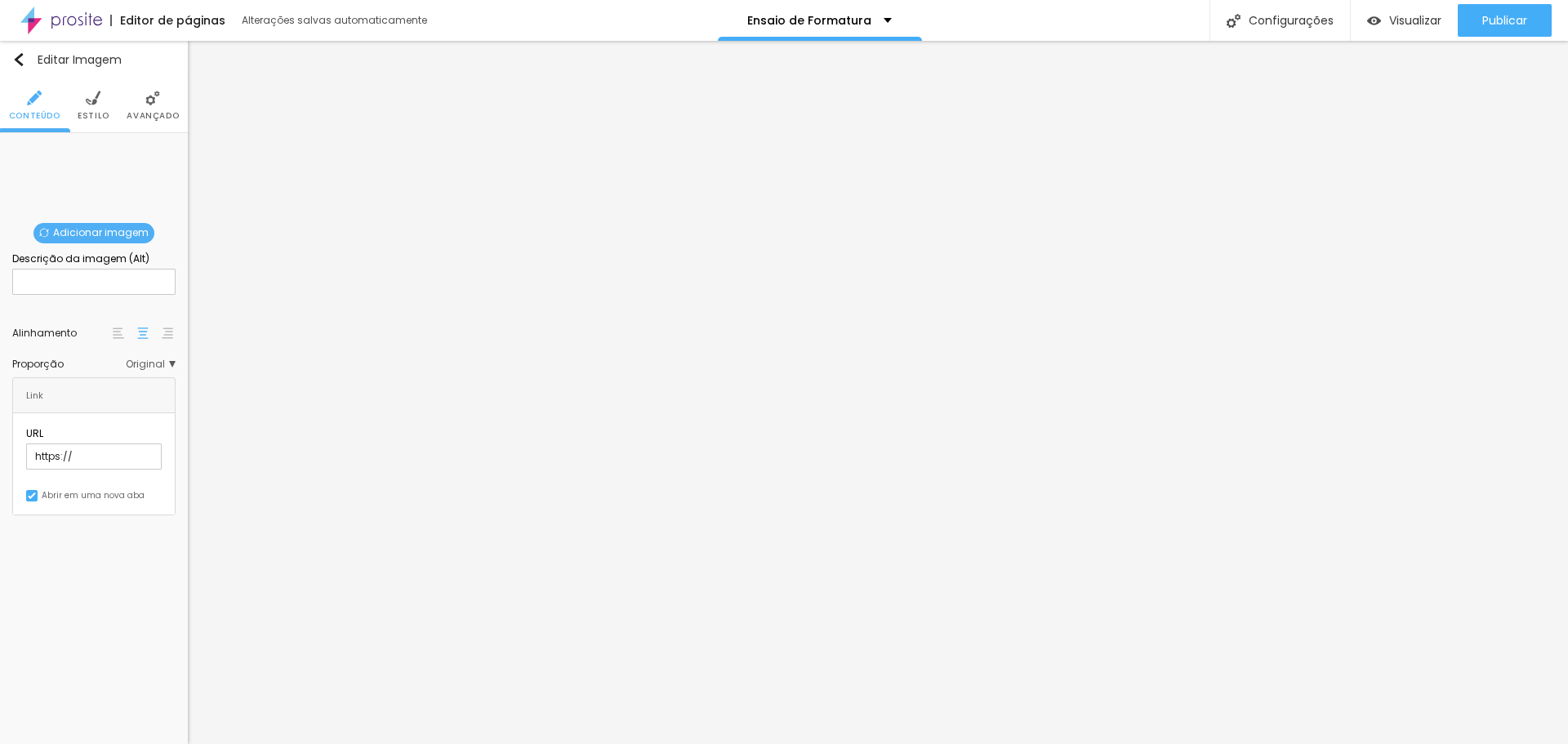
click at [64, 229] on span "Adicionar imagem" at bounding box center [94, 234] width 121 height 21
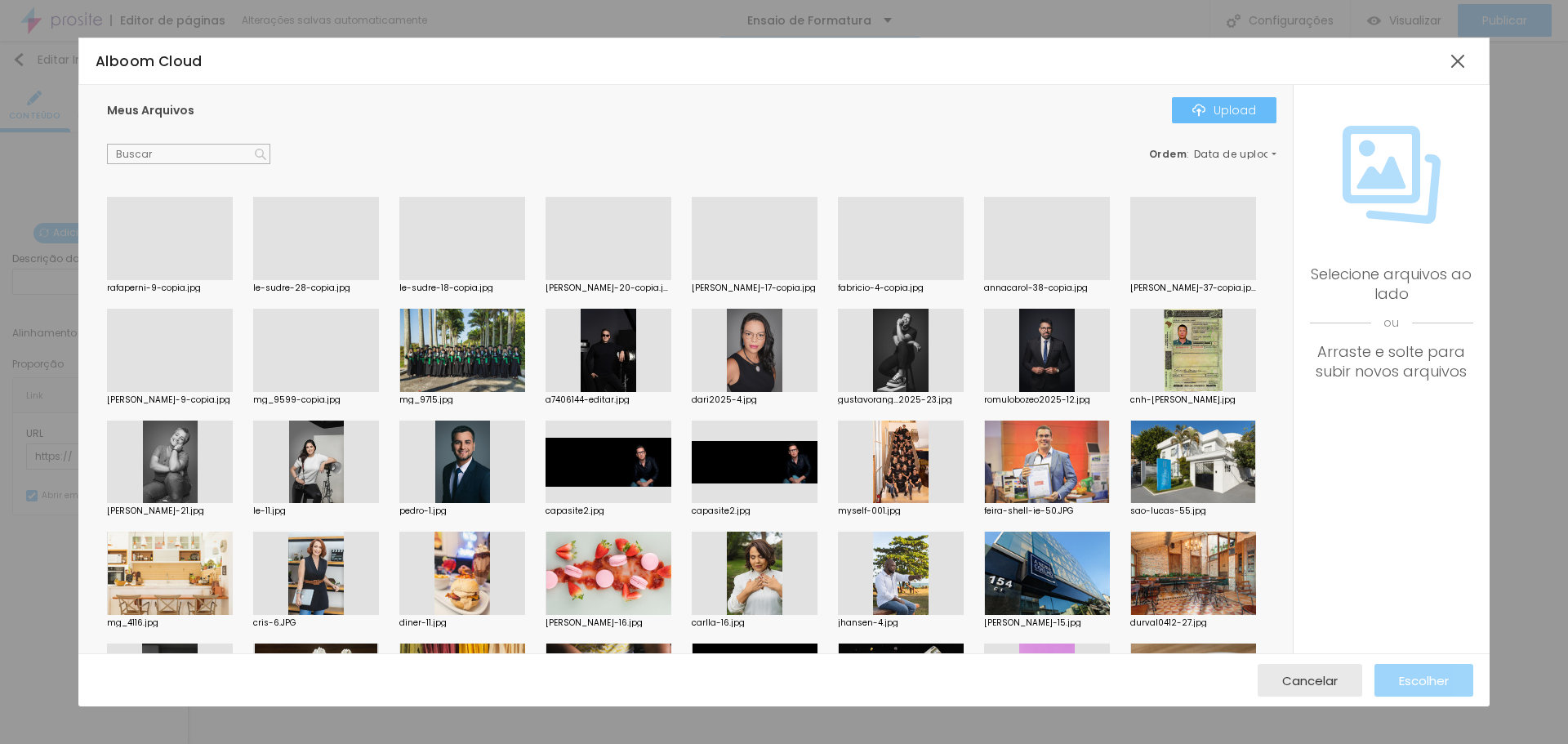
click at [1230, 113] on div "Upload" at bounding box center [1225, 110] width 64 height 13
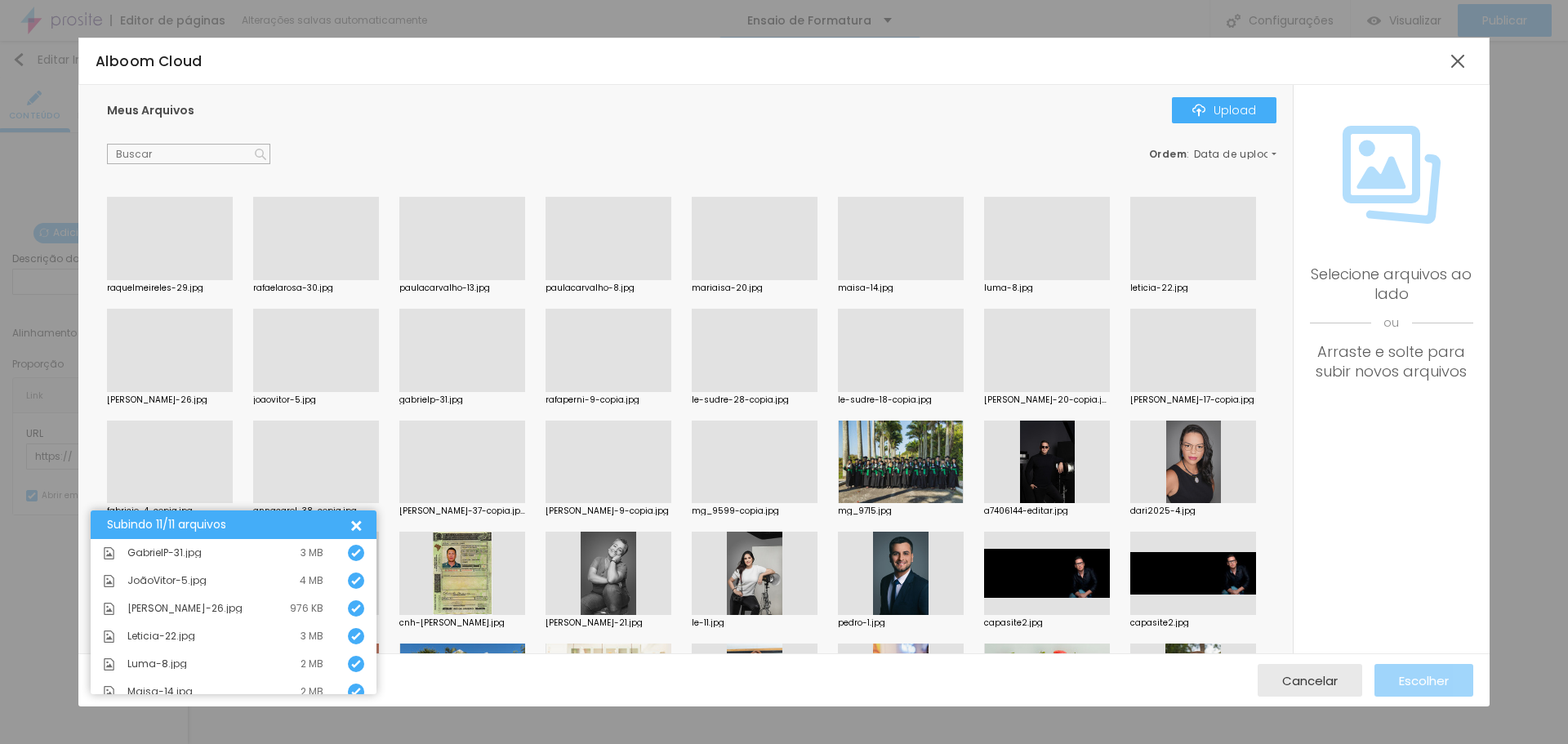
click at [671, 392] on div at bounding box center [609, 392] width 126 height 0
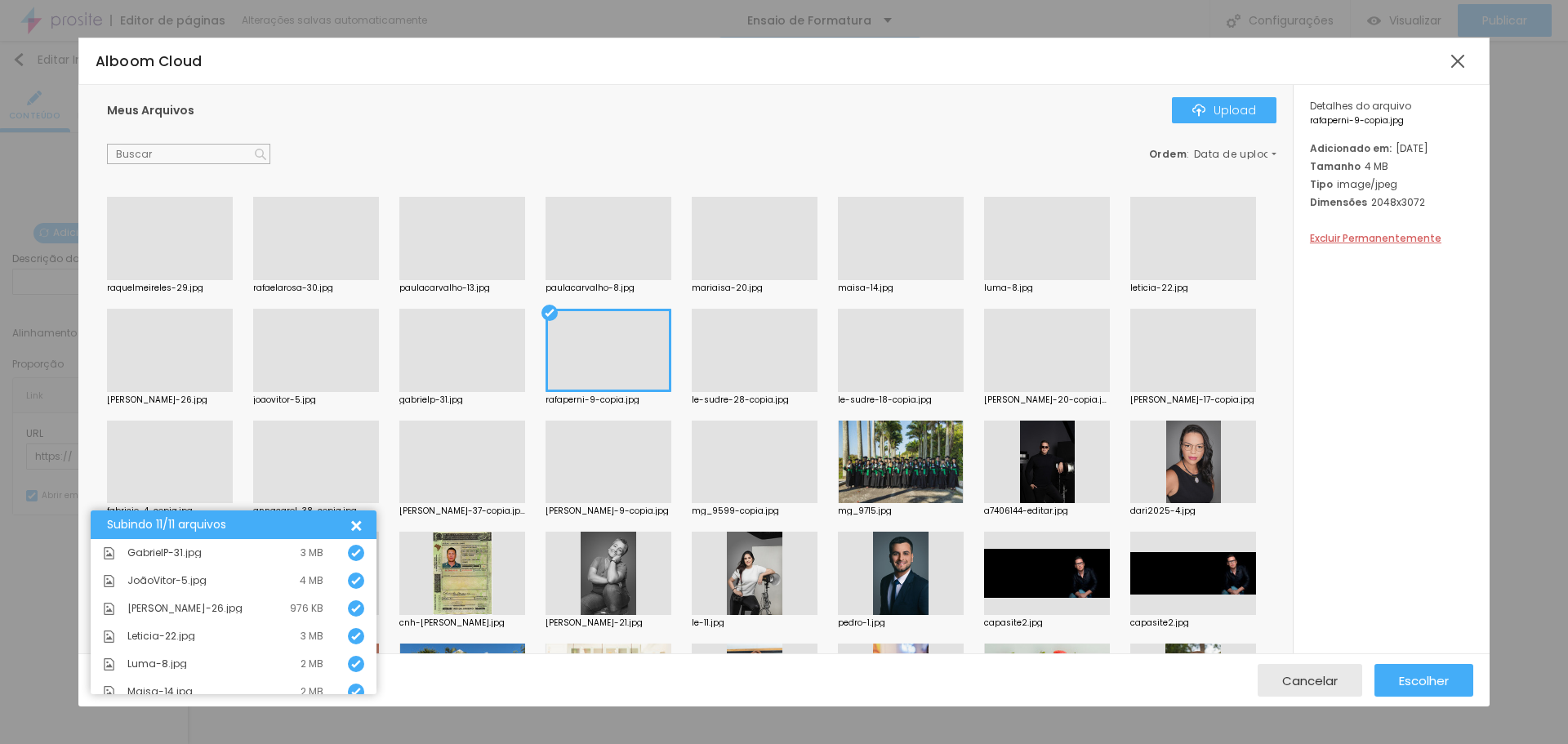
click at [482, 280] on div at bounding box center [462, 280] width 126 height 0
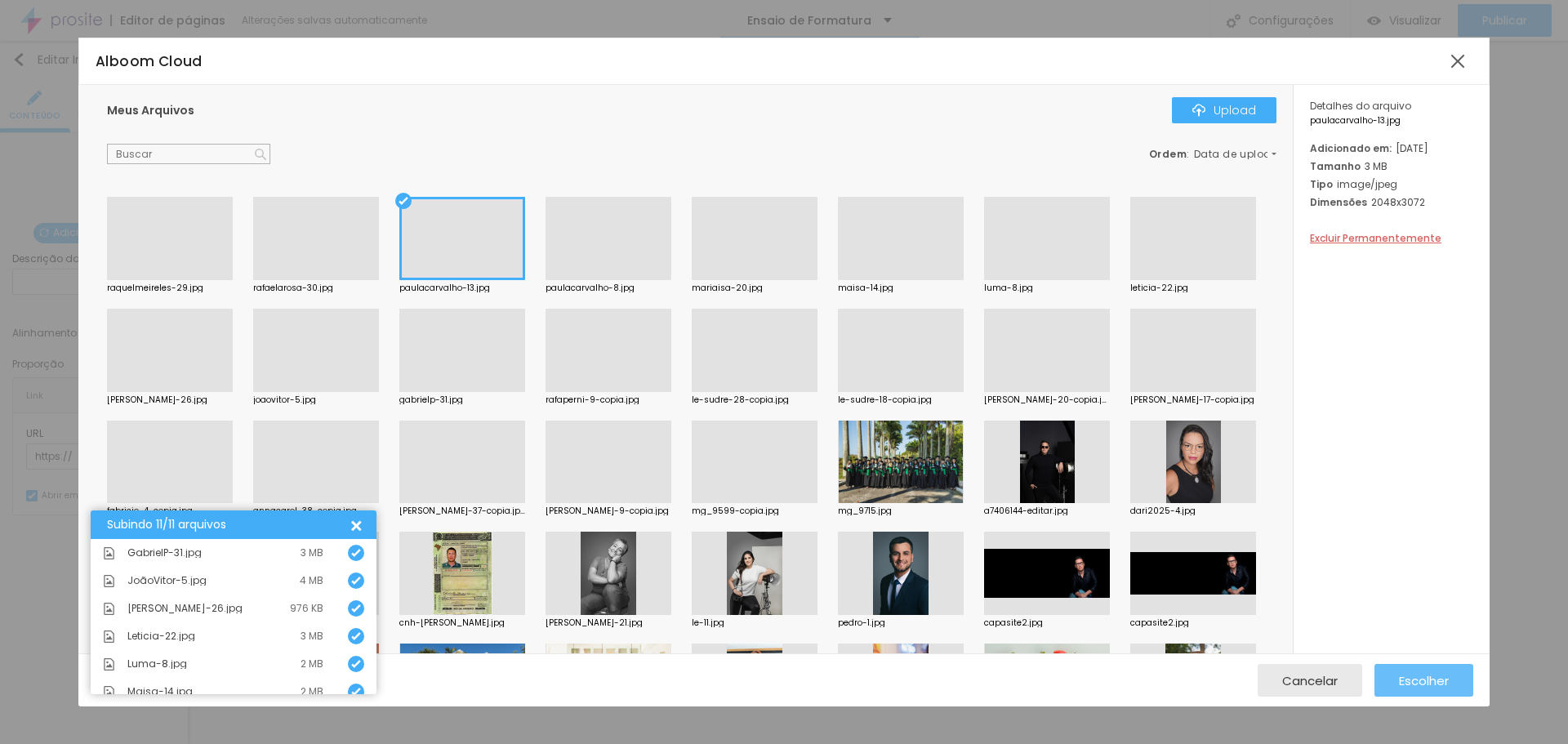
click at [1406, 669] on div "Escolher" at bounding box center [1424, 680] width 50 height 33
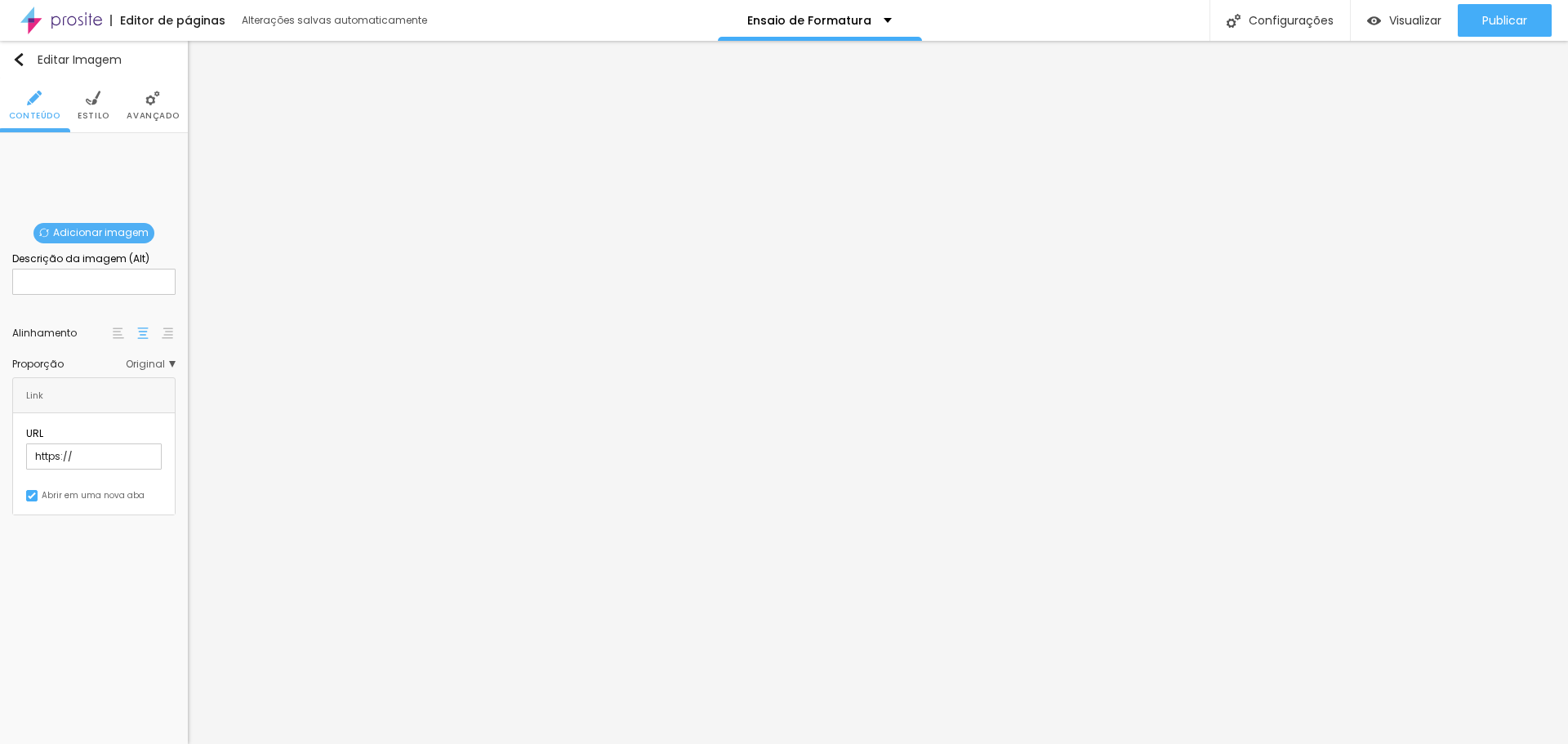
click at [103, 236] on span "Adicionar imagem" at bounding box center [94, 234] width 121 height 21
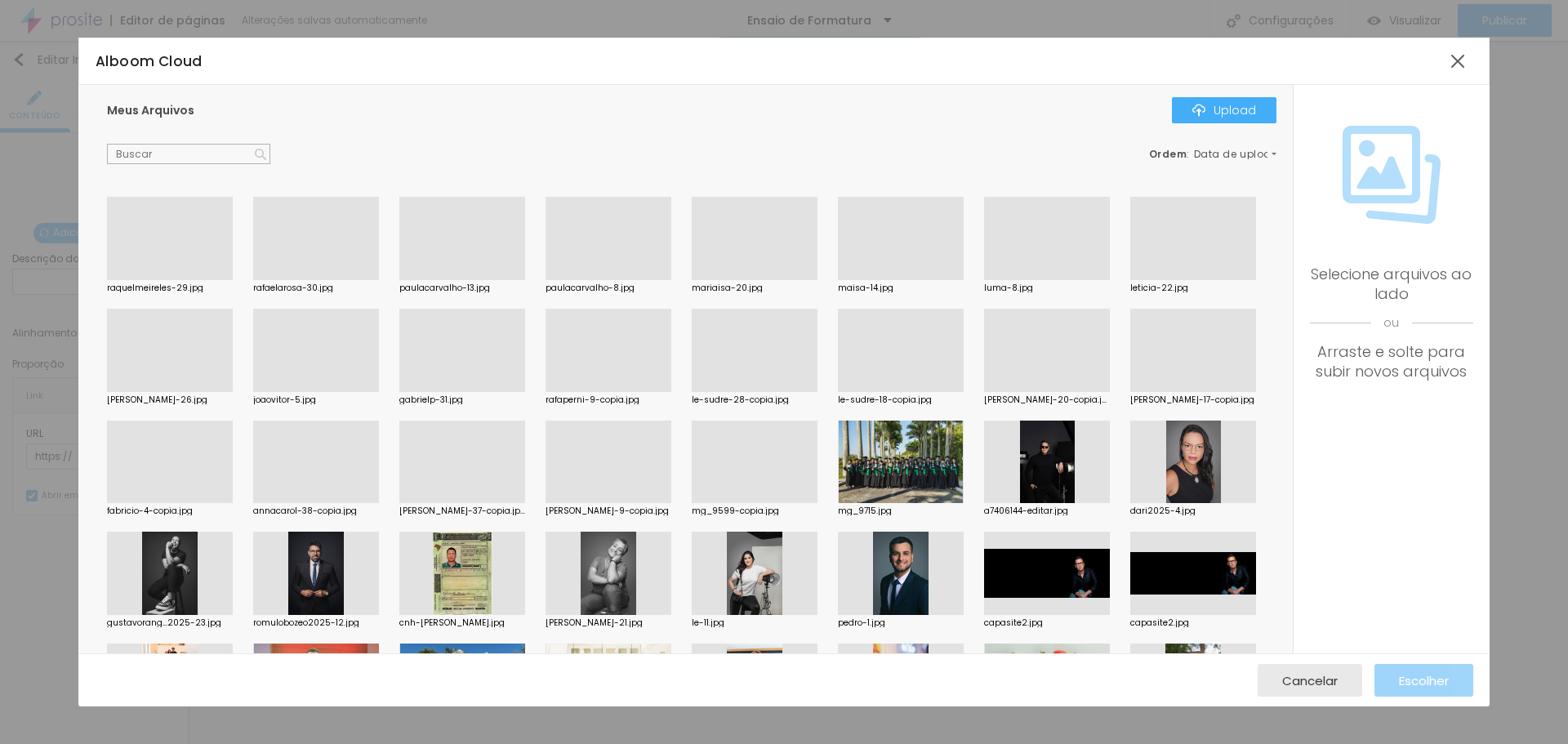
click at [1130, 280] on div at bounding box center [1193, 280] width 126 height 0
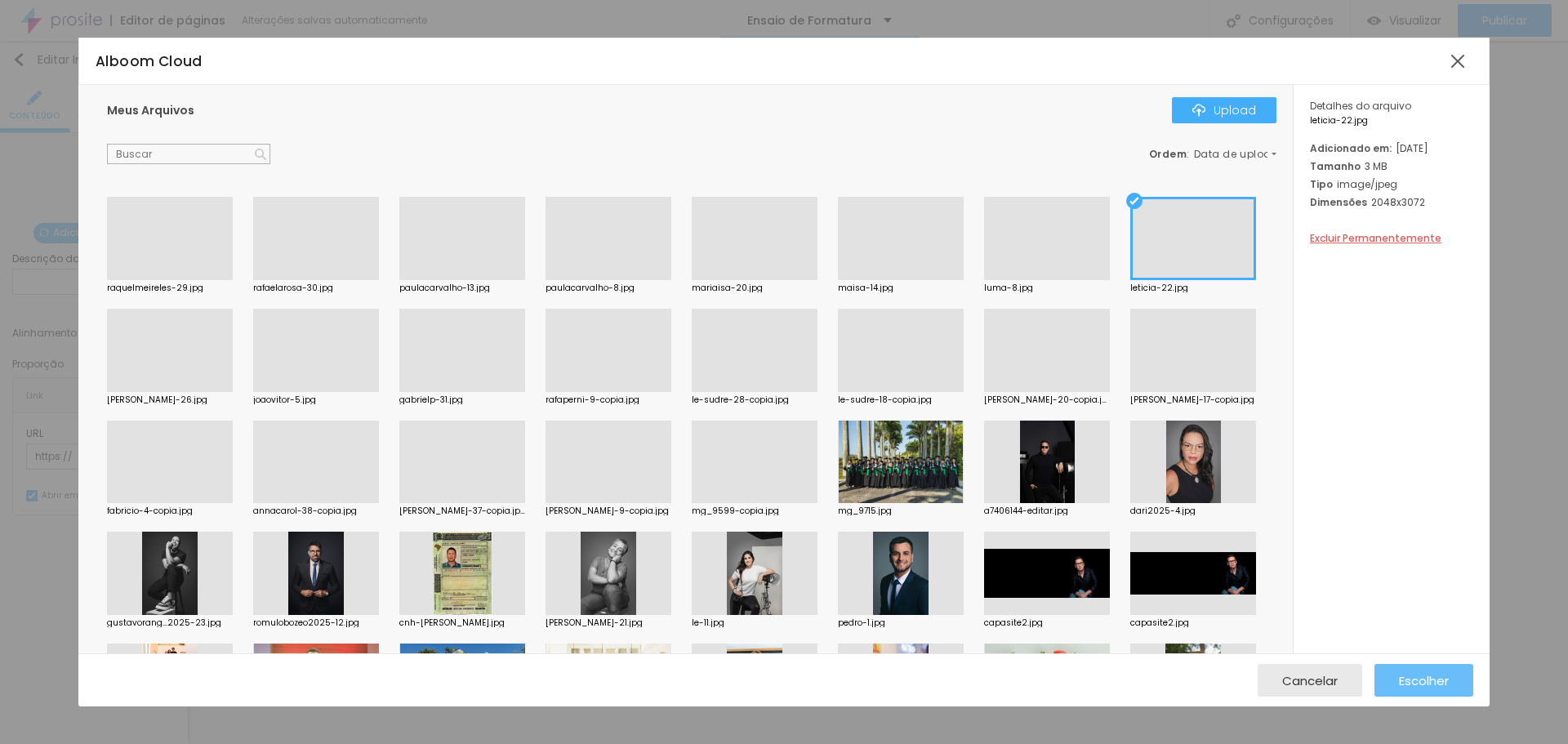
click at [1432, 682] on span "Escolher" at bounding box center [1424, 680] width 50 height 14
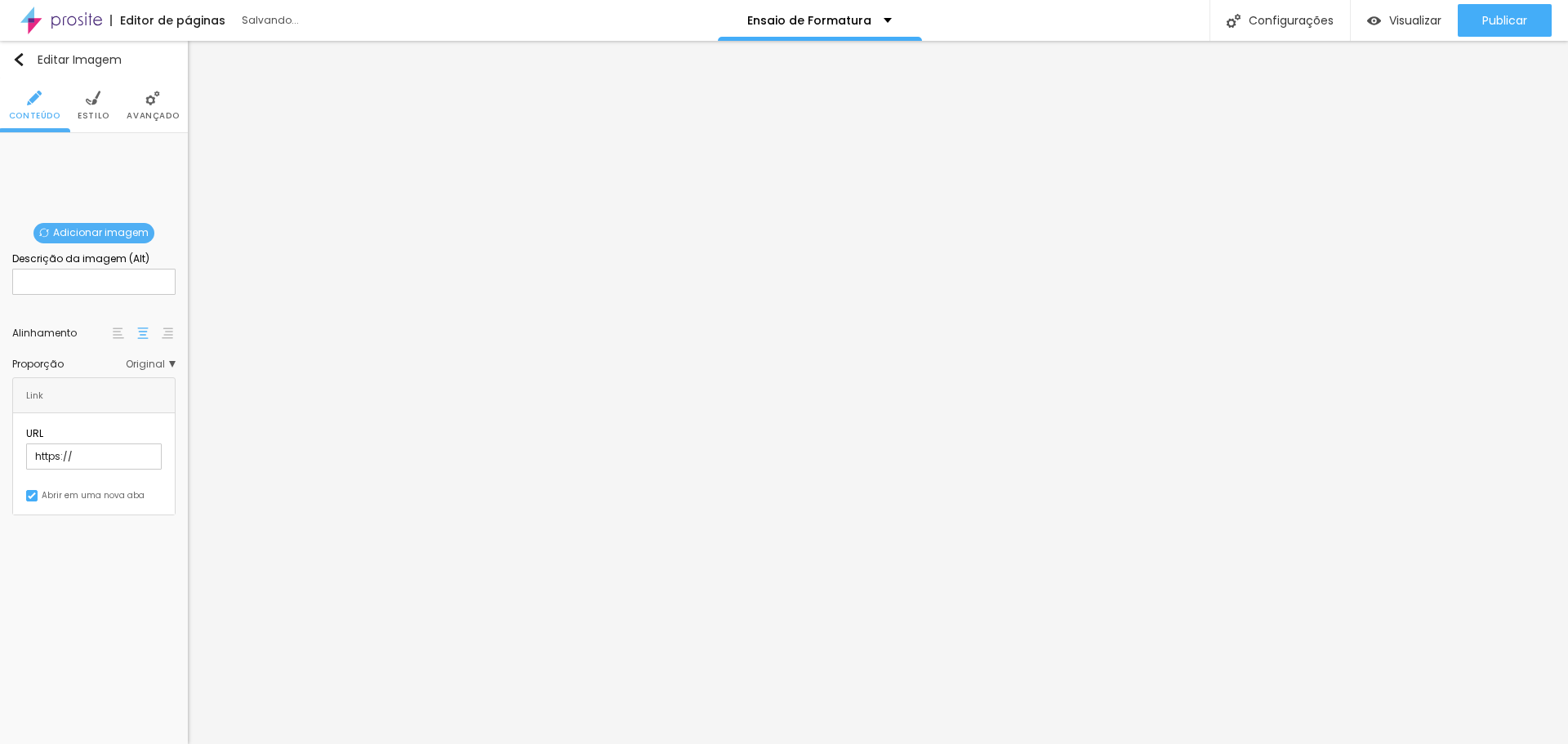
click at [110, 233] on span "Adicionar imagem" at bounding box center [94, 234] width 121 height 21
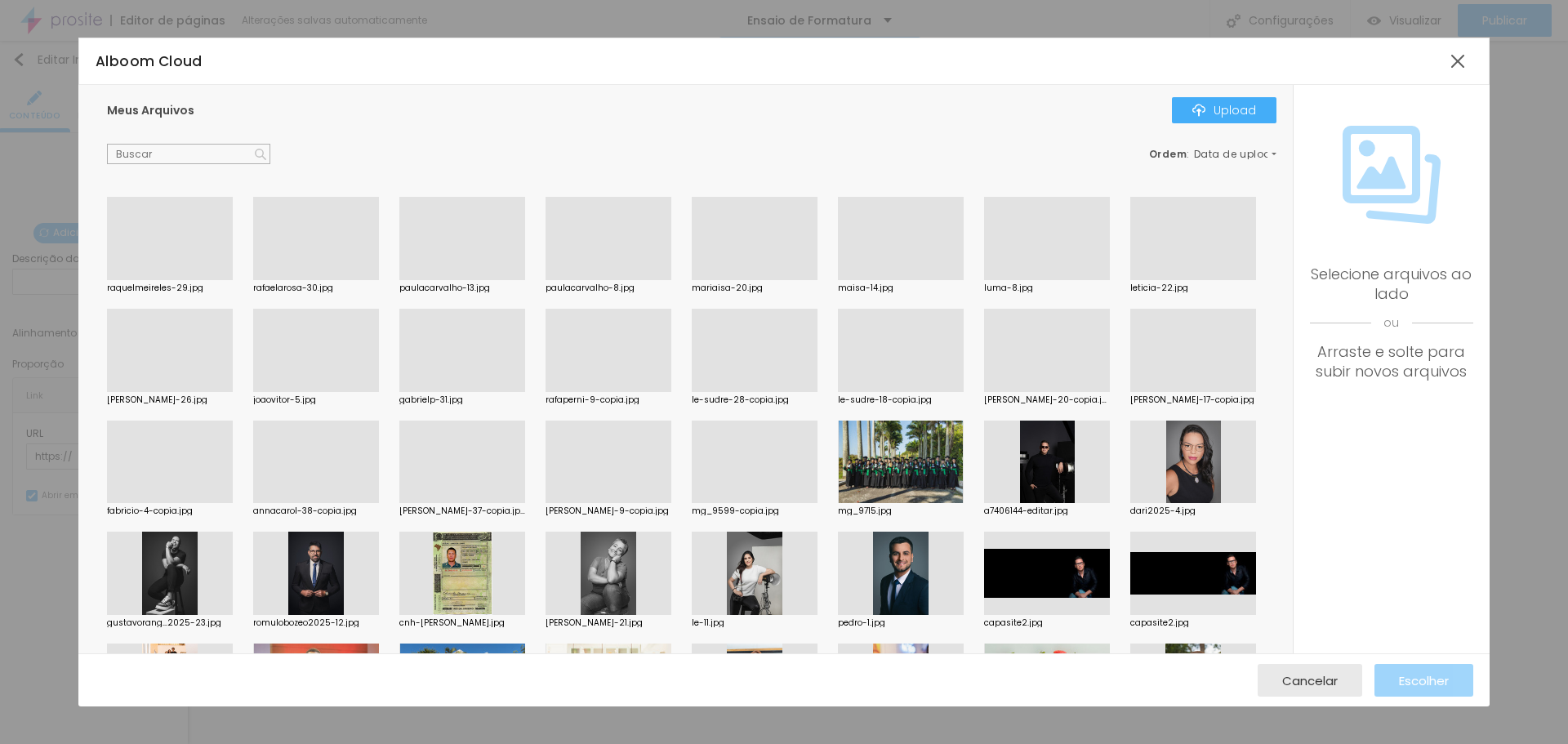
click at [596, 280] on div at bounding box center [609, 280] width 126 height 0
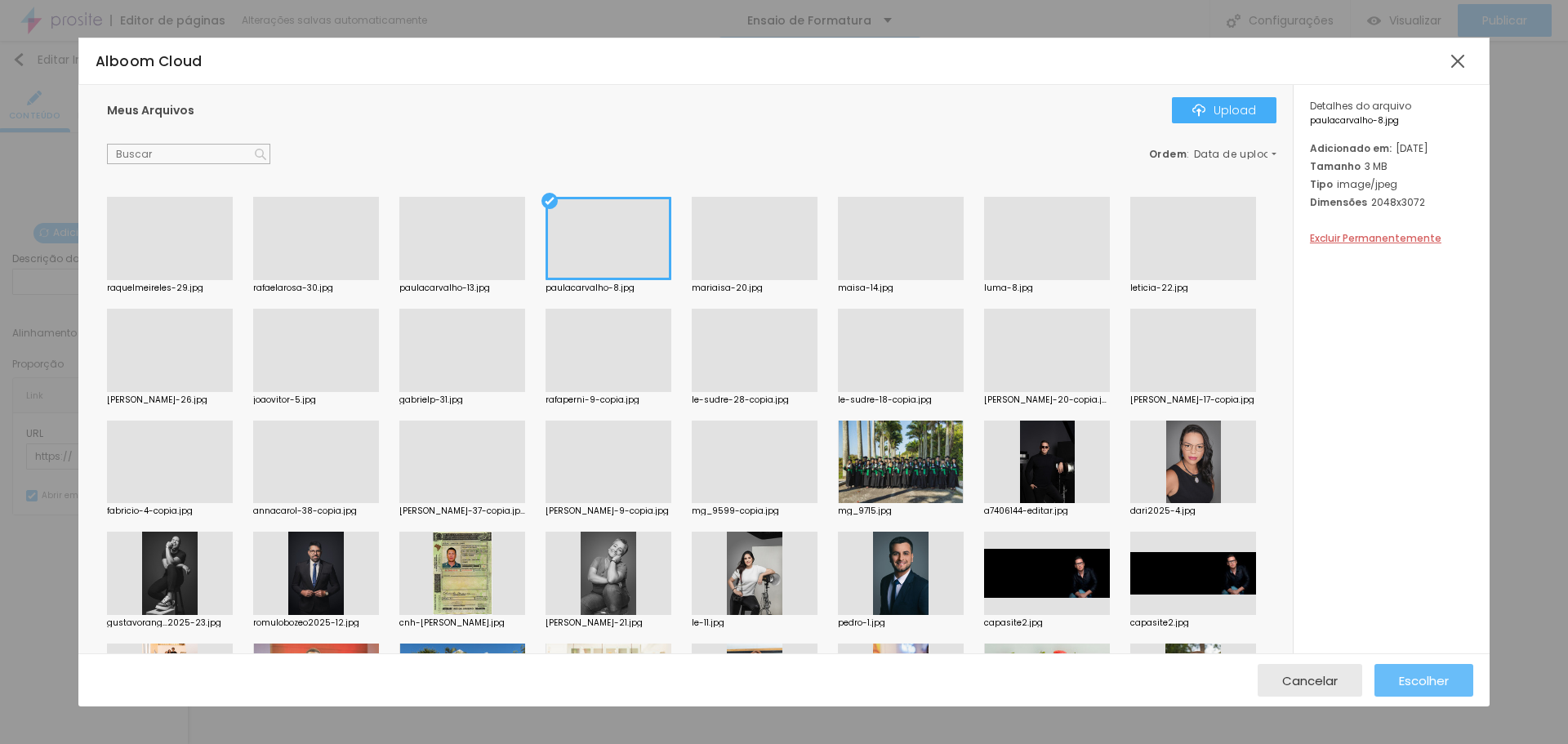
click at [1411, 680] on span "Escolher" at bounding box center [1424, 680] width 50 height 14
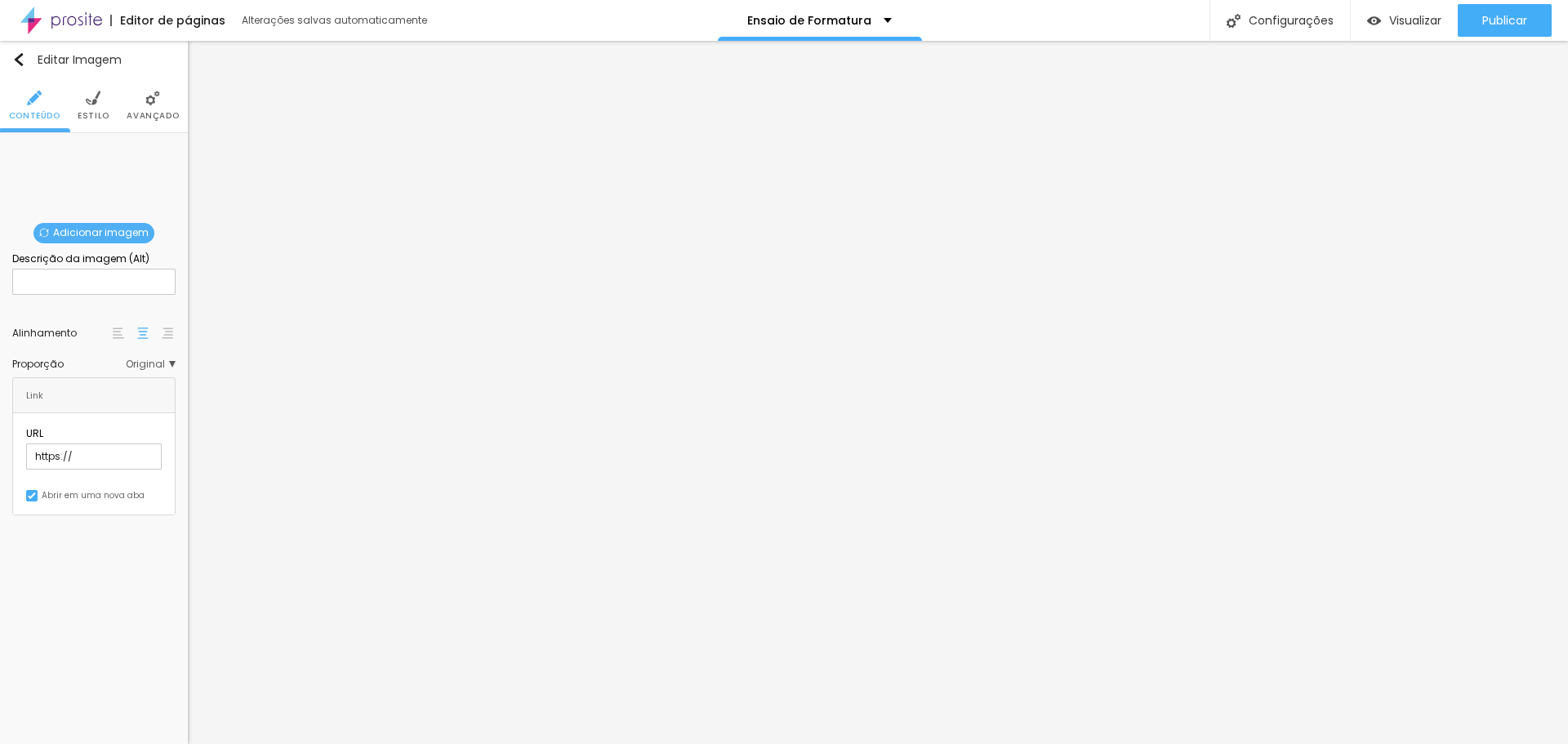
click at [112, 230] on span "Adicionar imagem" at bounding box center [94, 234] width 121 height 21
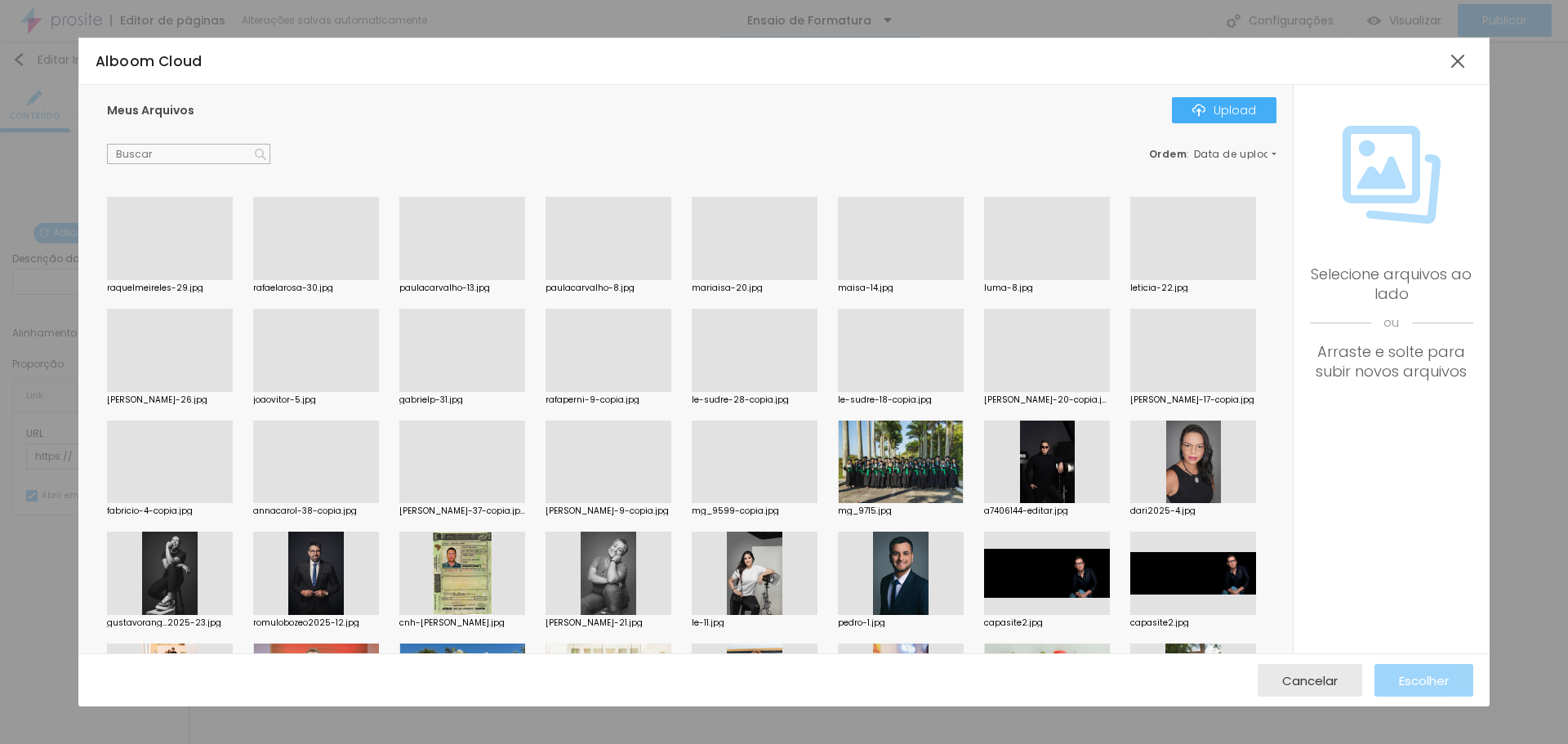
click at [296, 280] on div at bounding box center [316, 280] width 126 height 0
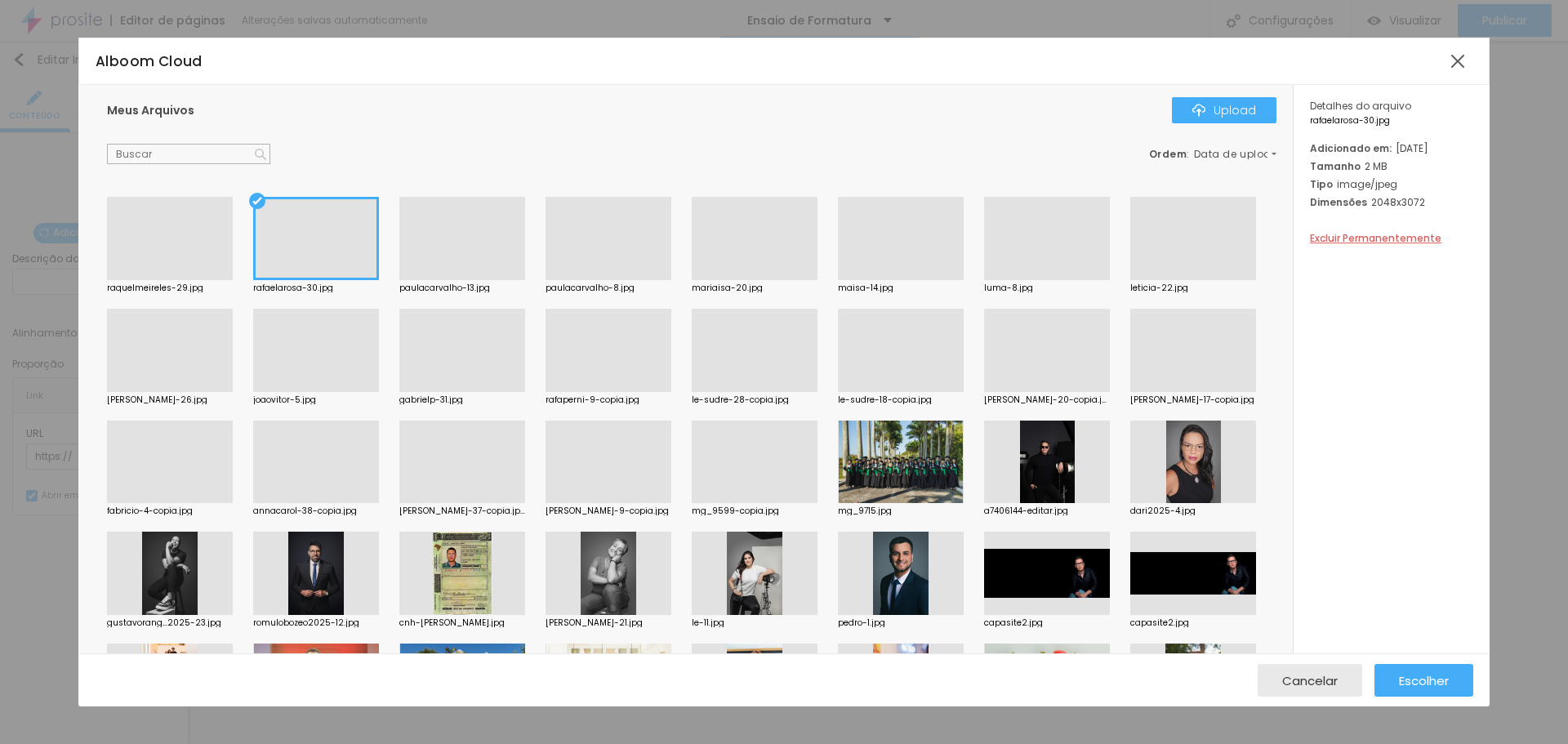
click at [146, 280] on div at bounding box center [169, 280] width 126 height 0
click at [327, 280] on div at bounding box center [316, 280] width 126 height 0
click at [1437, 690] on div "Escolher" at bounding box center [1424, 680] width 50 height 33
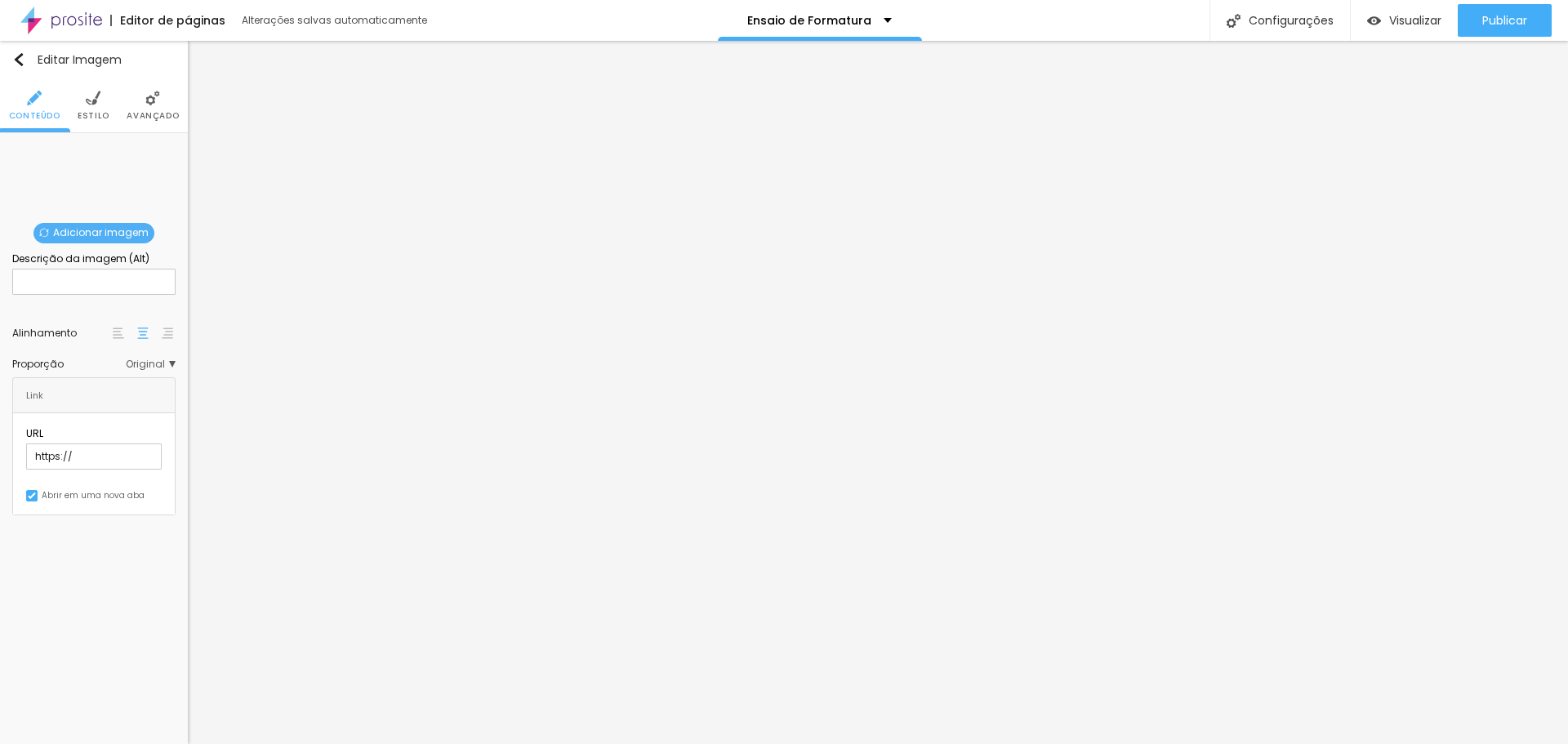
click at [100, 227] on span "Adicionar imagem" at bounding box center [94, 234] width 121 height 21
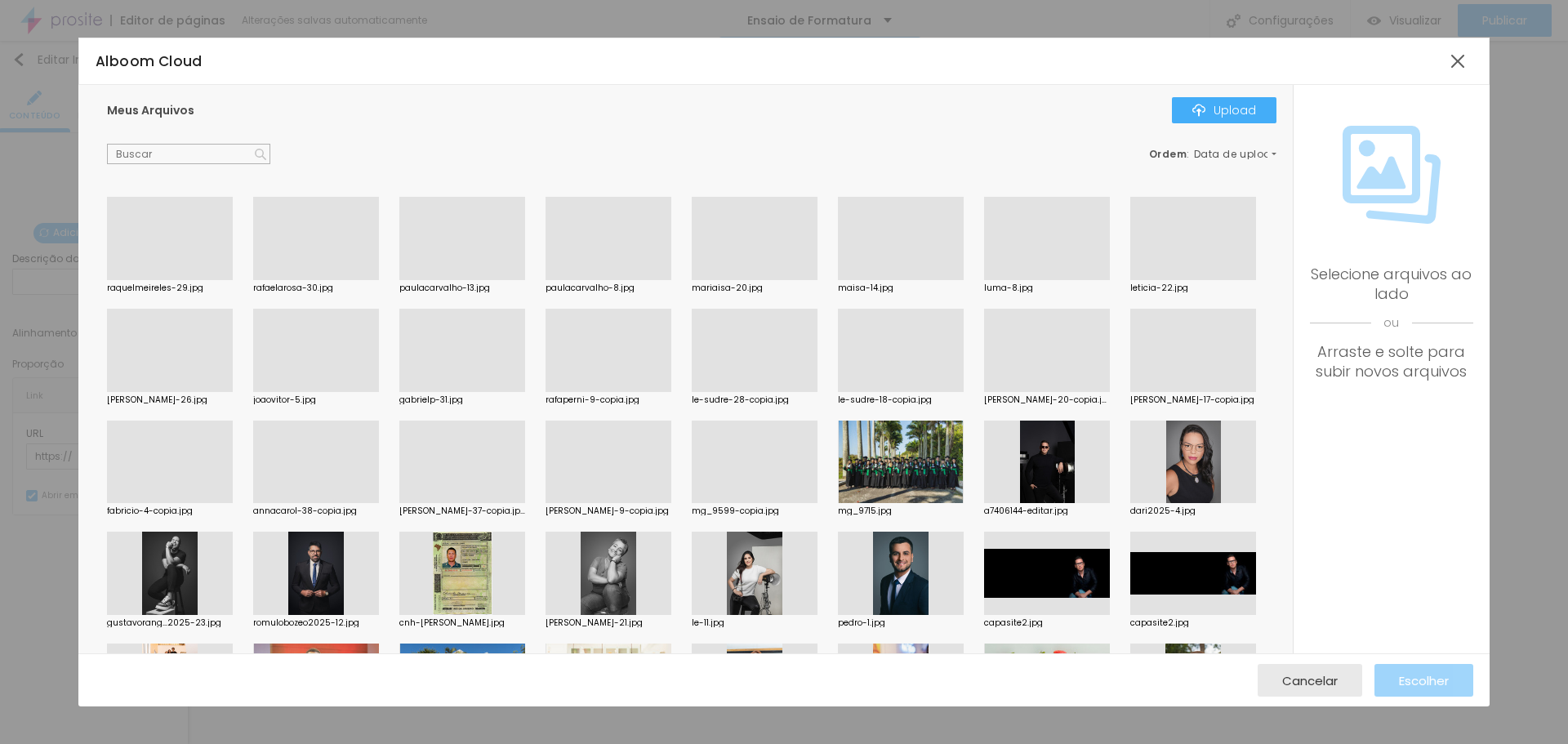
click at [233, 392] on div at bounding box center [169, 392] width 126 height 0
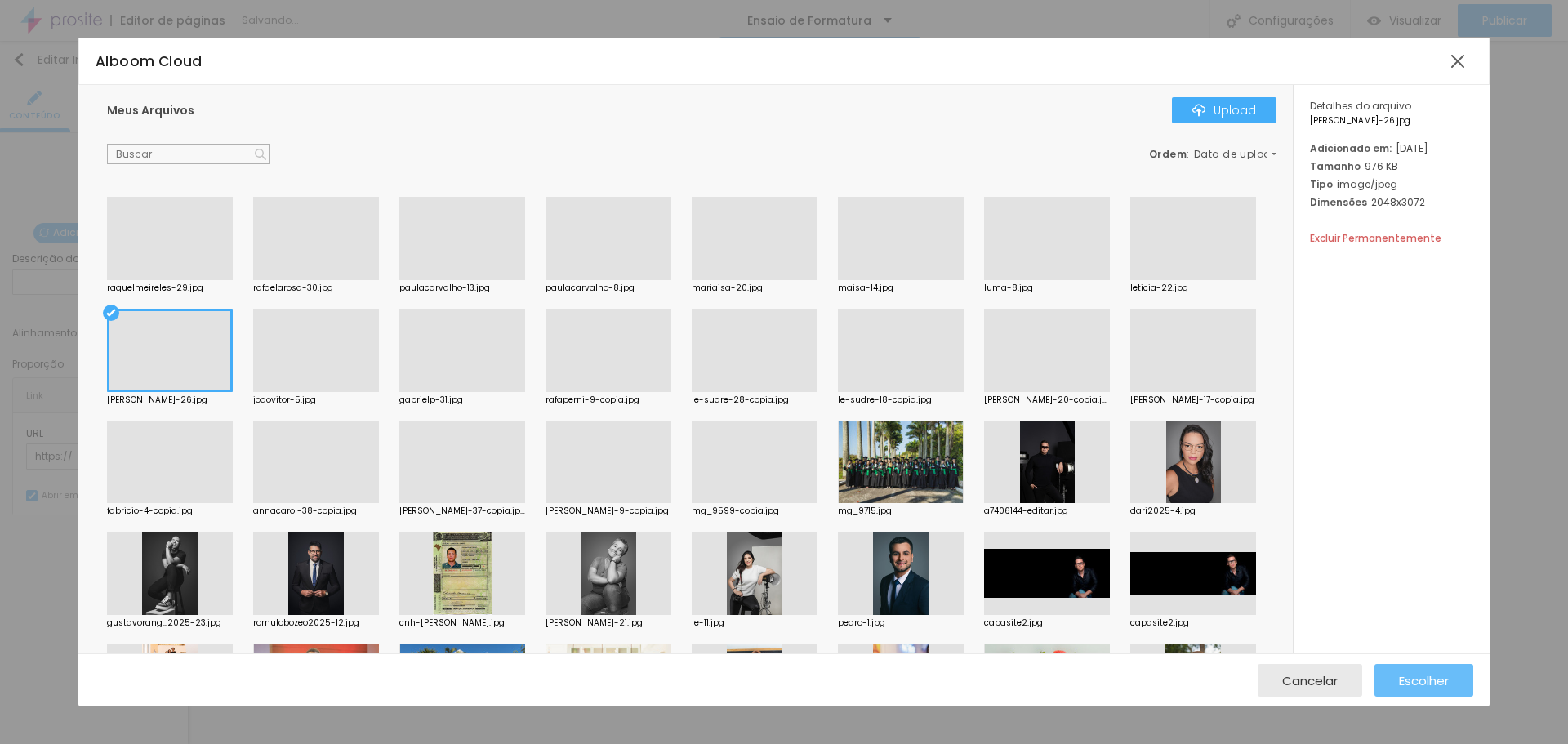
click at [1426, 688] on span "Escolher" at bounding box center [1424, 680] width 50 height 14
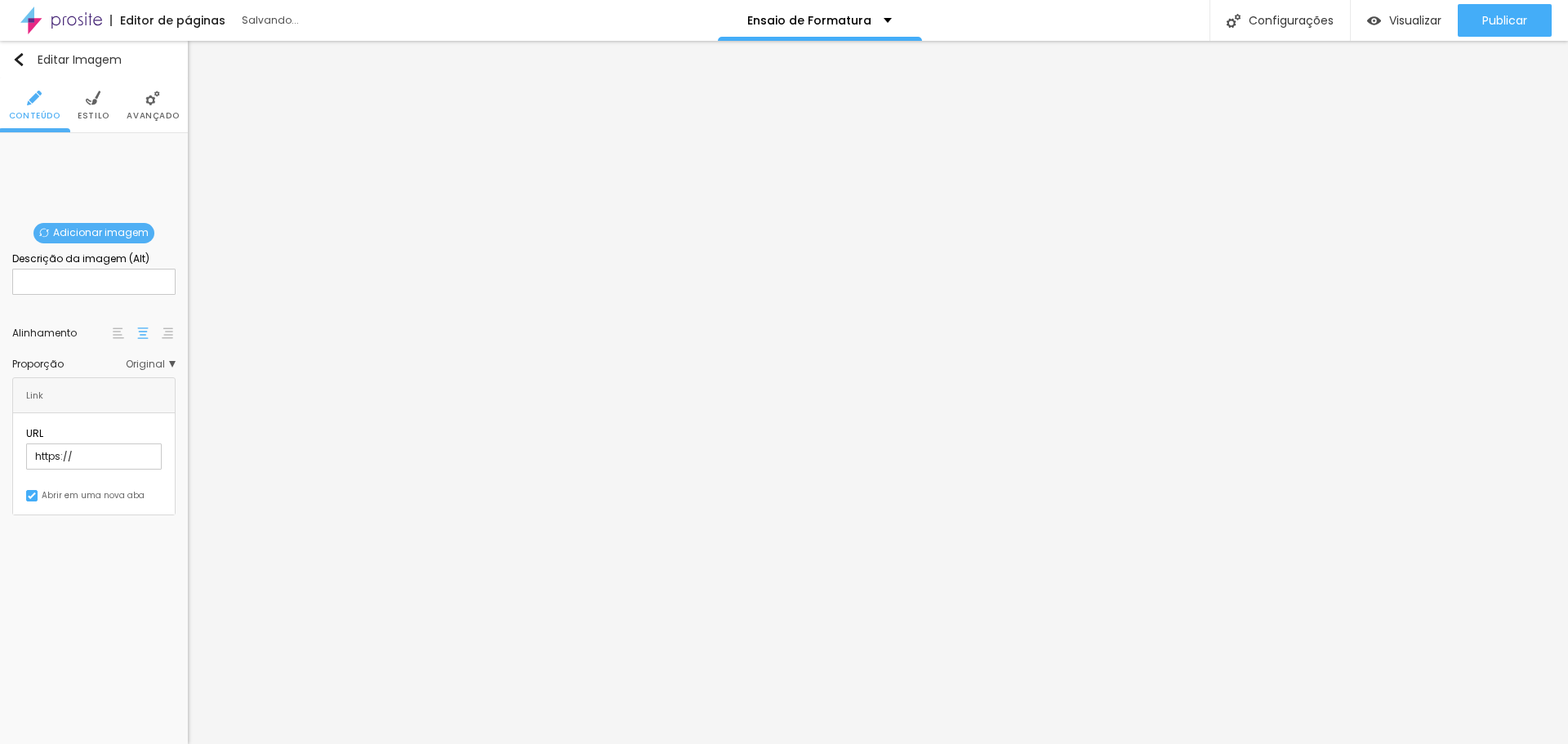
click at [87, 223] on span "Adicionar imagem" at bounding box center [94, 234] width 121 height 21
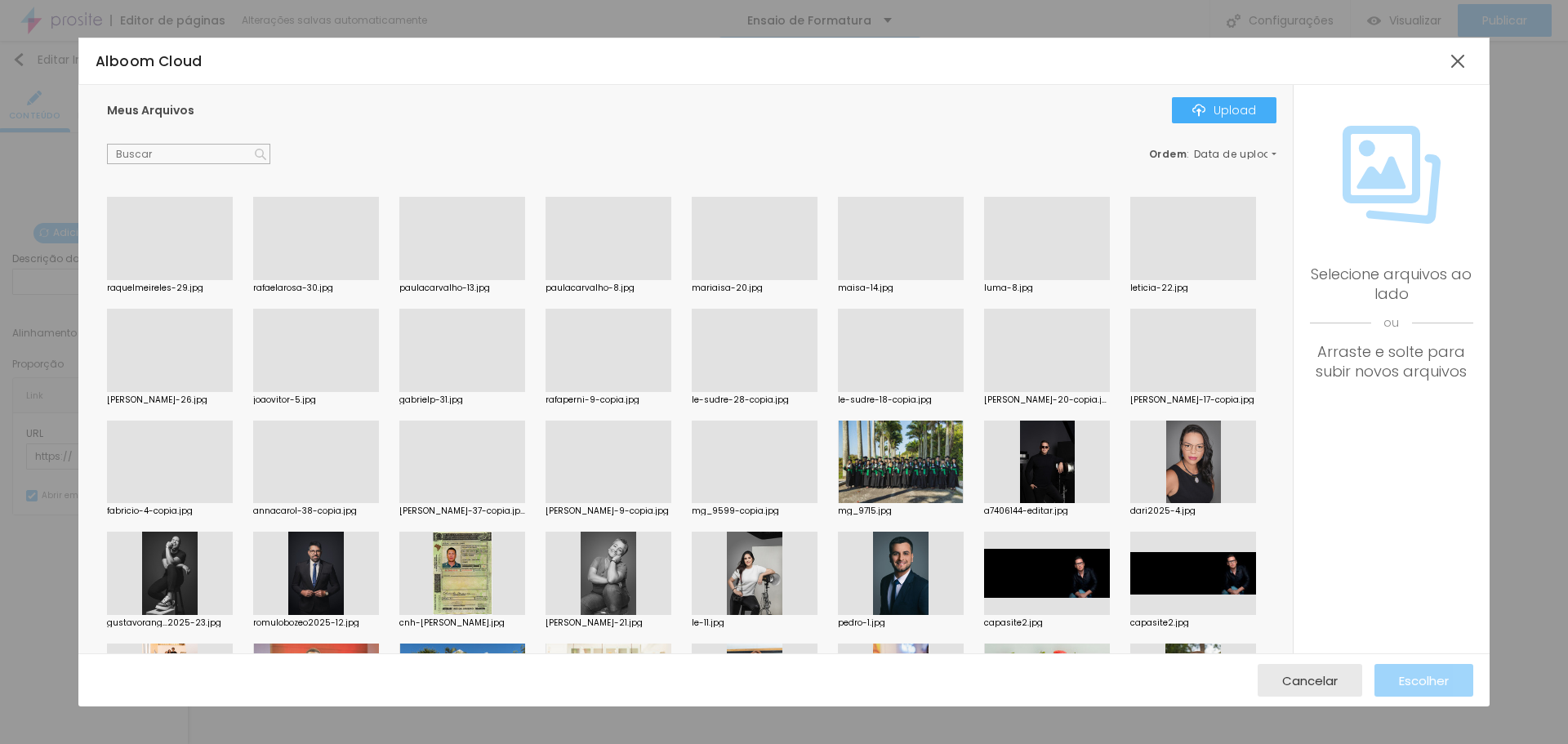
click at [165, 280] on div at bounding box center [169, 280] width 126 height 0
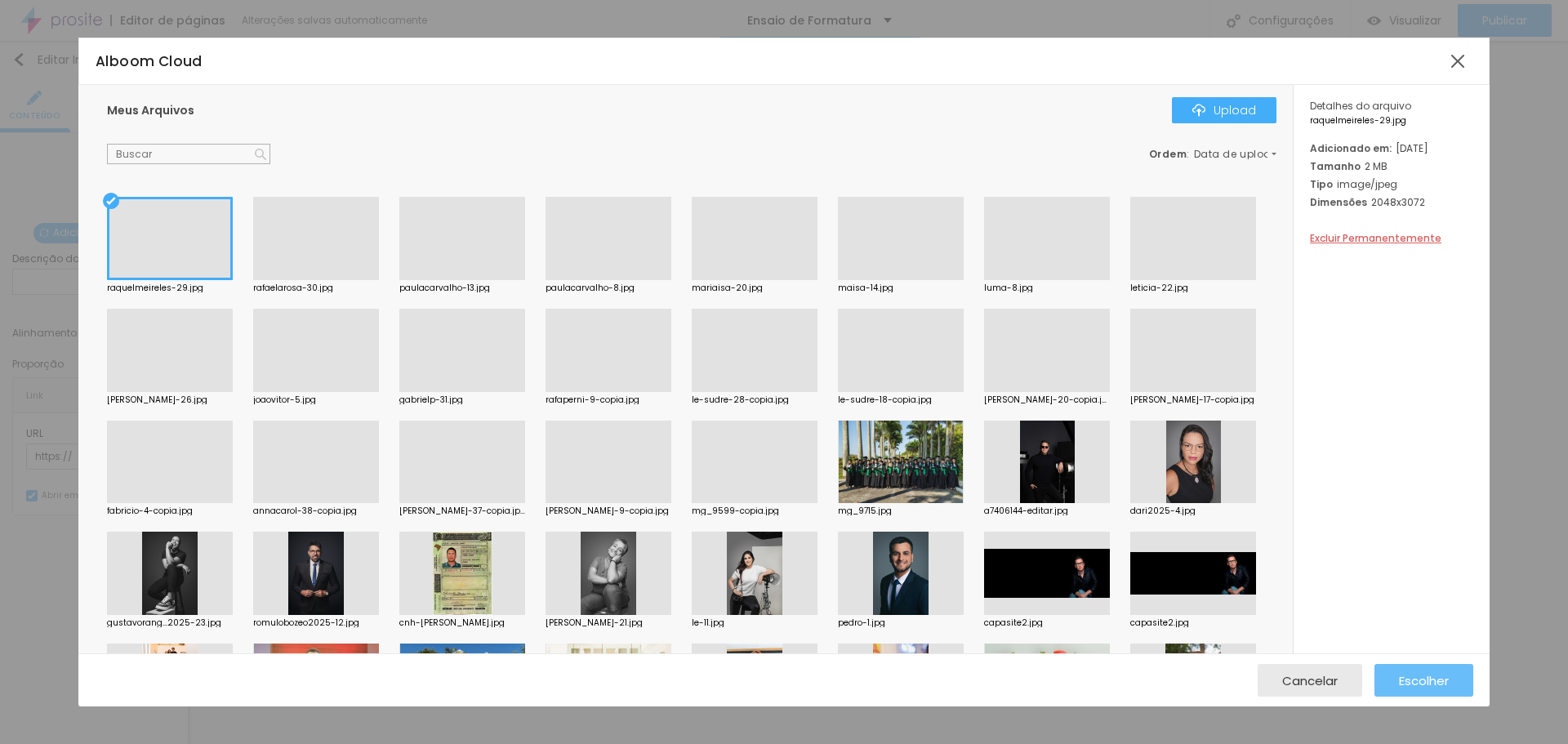
click at [1432, 683] on span "Escolher" at bounding box center [1424, 680] width 50 height 14
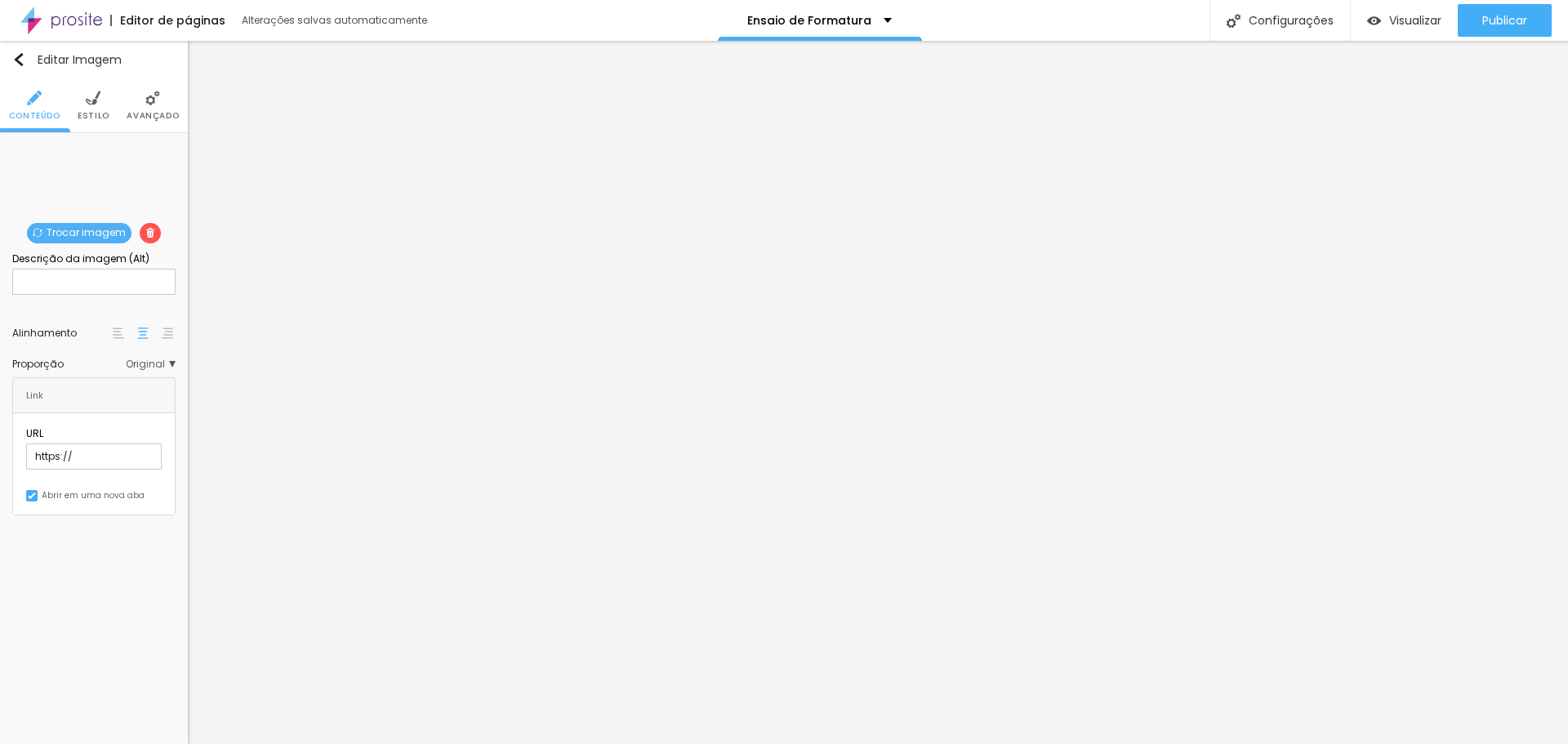
click at [82, 103] on li "Estilo" at bounding box center [94, 106] width 32 height 54
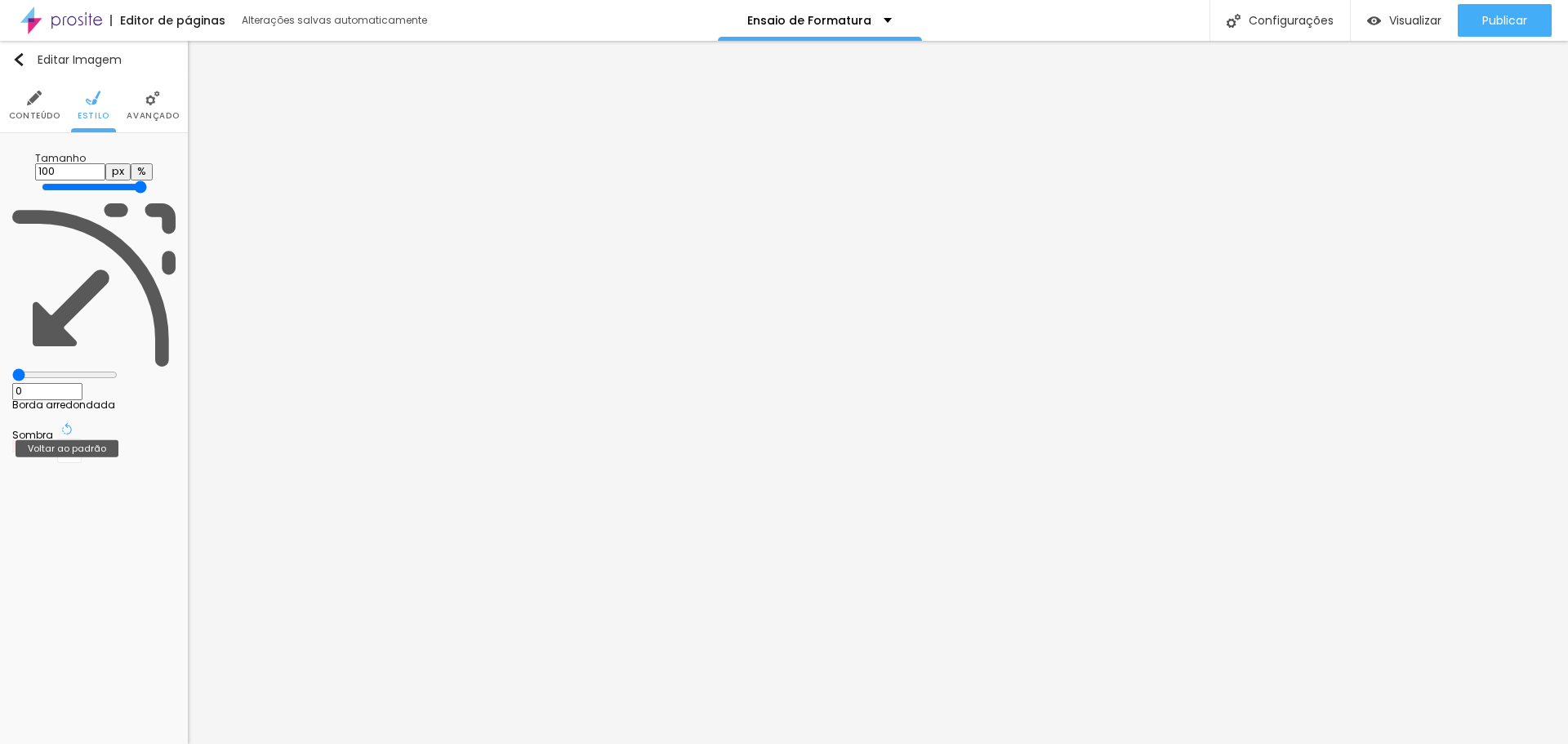
click at [73, 423] on icon "button" at bounding box center [67, 429] width 11 height 11
click at [83, 410] on div "Sombra DESATIVADO Voltar ao padrão" at bounding box center [94, 440] width 164 height 61
click at [149, 107] on li "Avançado" at bounding box center [152, 106] width 52 height 54
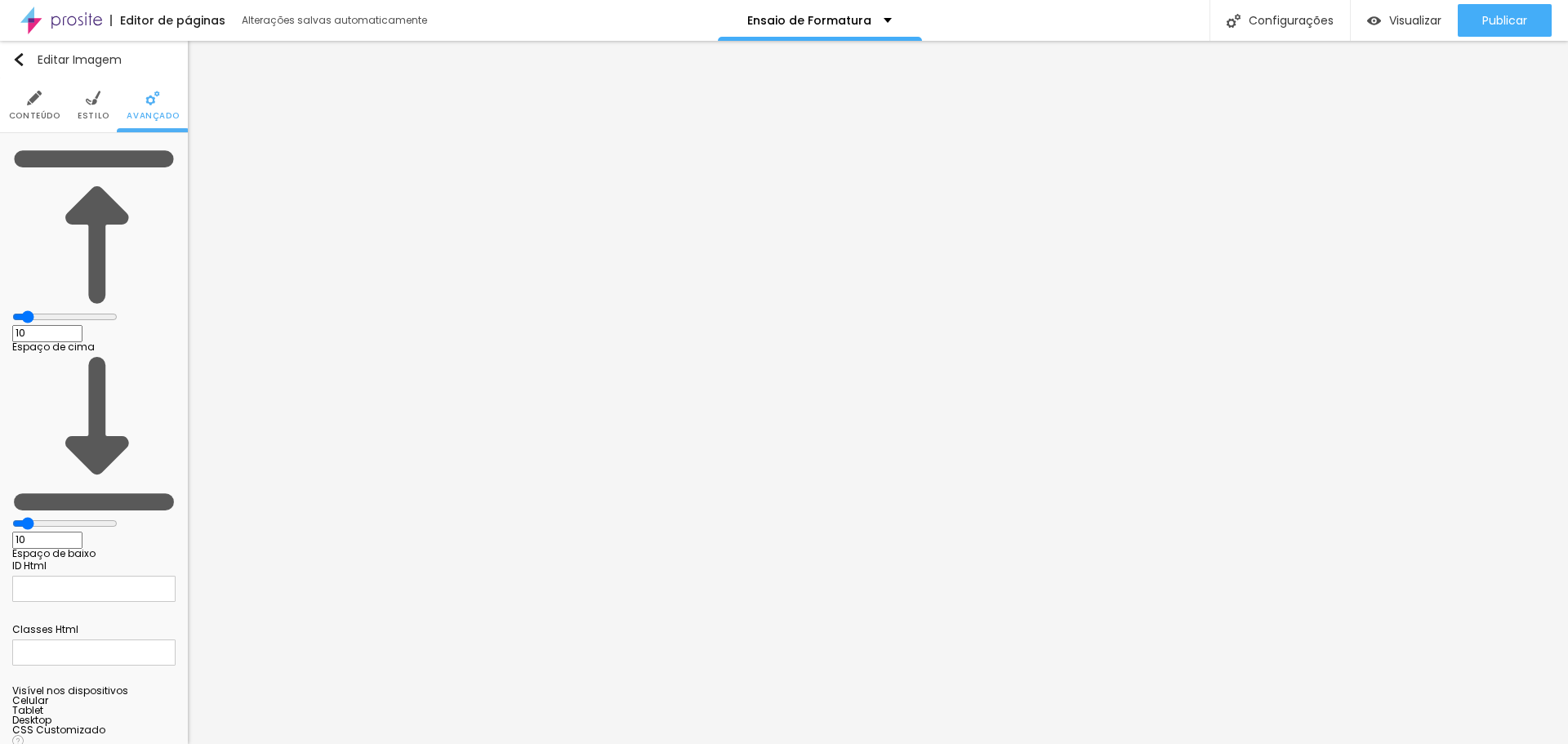
click at [23, 98] on li "Conteúdo" at bounding box center [35, 106] width 51 height 54
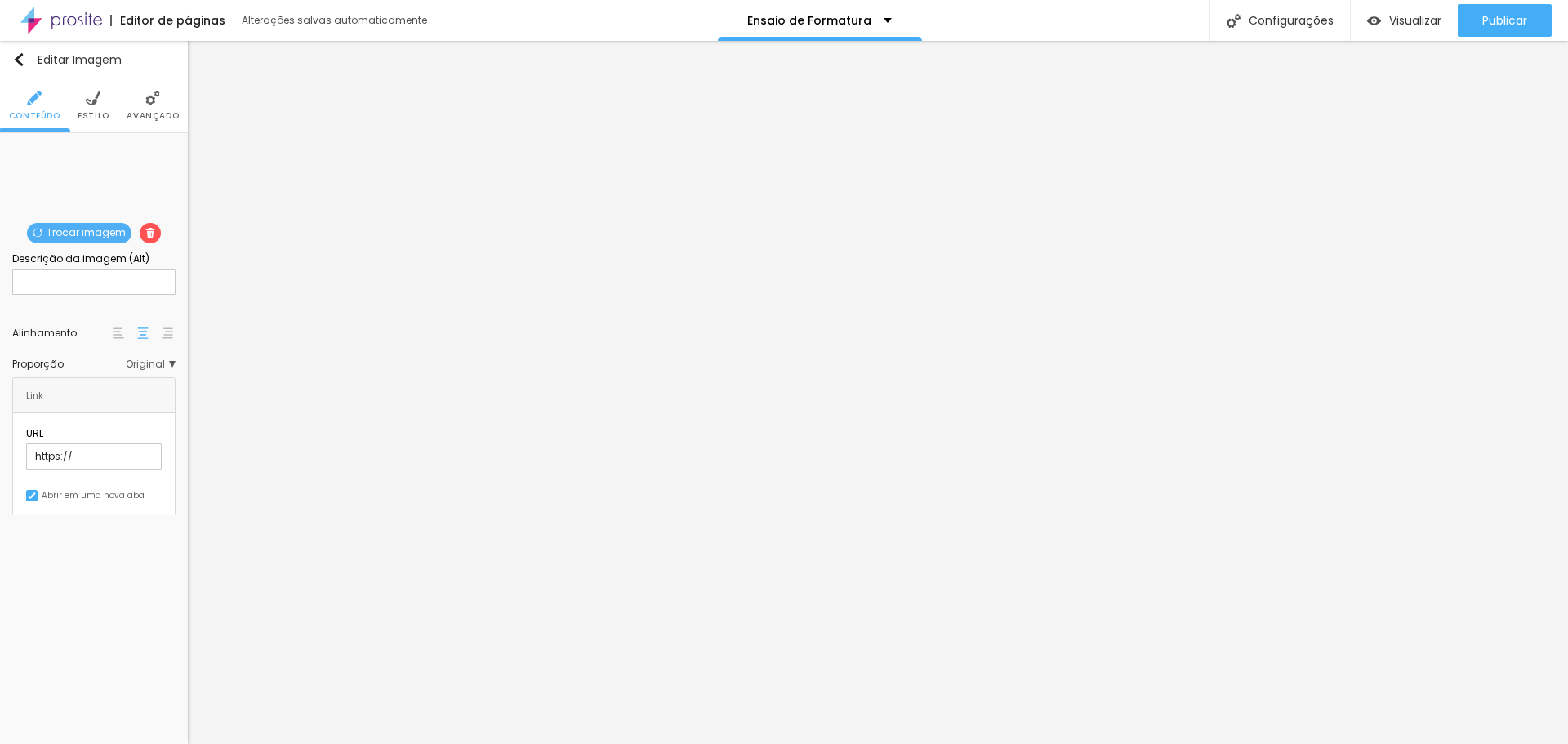
click at [120, 328] on img at bounding box center [119, 333] width 11 height 11
click at [145, 328] on img at bounding box center [143, 333] width 11 height 11
click at [172, 363] on span "Original" at bounding box center [151, 364] width 50 height 9
click at [100, 405] on span "Padrão" at bounding box center [110, 409] width 48 height 9
click at [168, 359] on span "4:3 Padrão" at bounding box center [149, 364] width 54 height 9
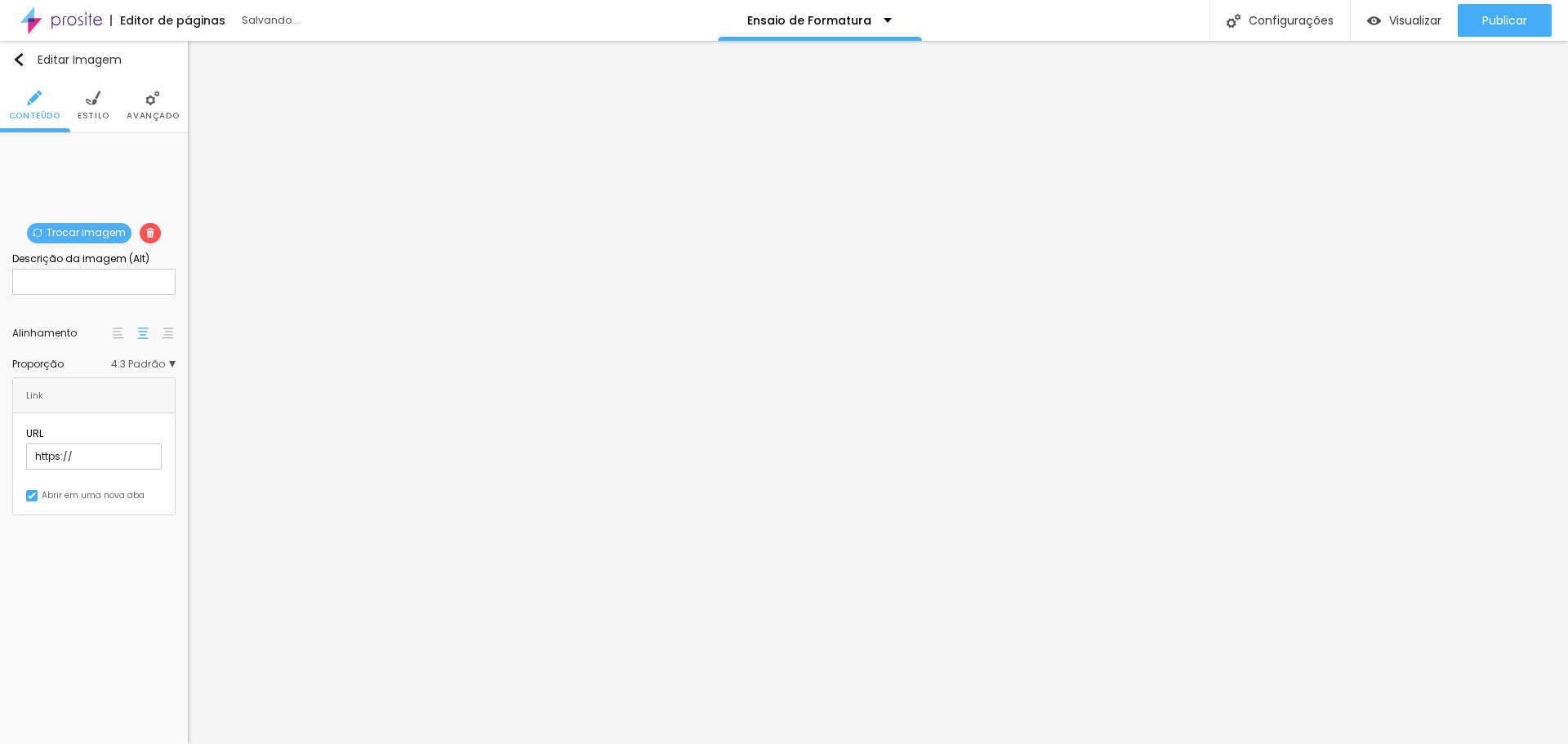
click at [165, 359] on span "4:3 Padrão" at bounding box center [143, 364] width 65 height 9
click at [93, 450] on span "Original" at bounding box center [107, 453] width 39 height 14
click at [89, 101] on img at bounding box center [94, 98] width 15 height 15
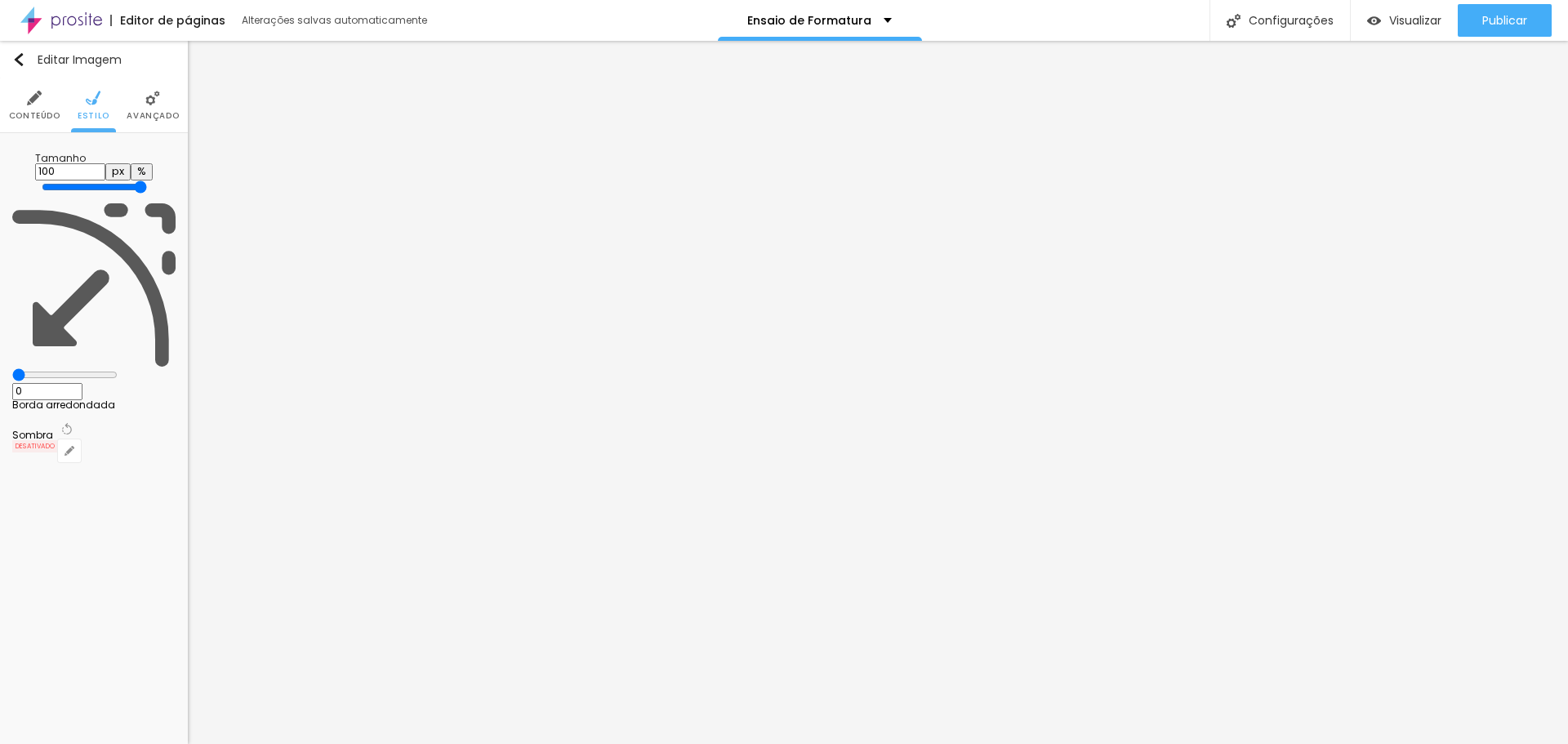
type input "95"
type input "70"
type input "65"
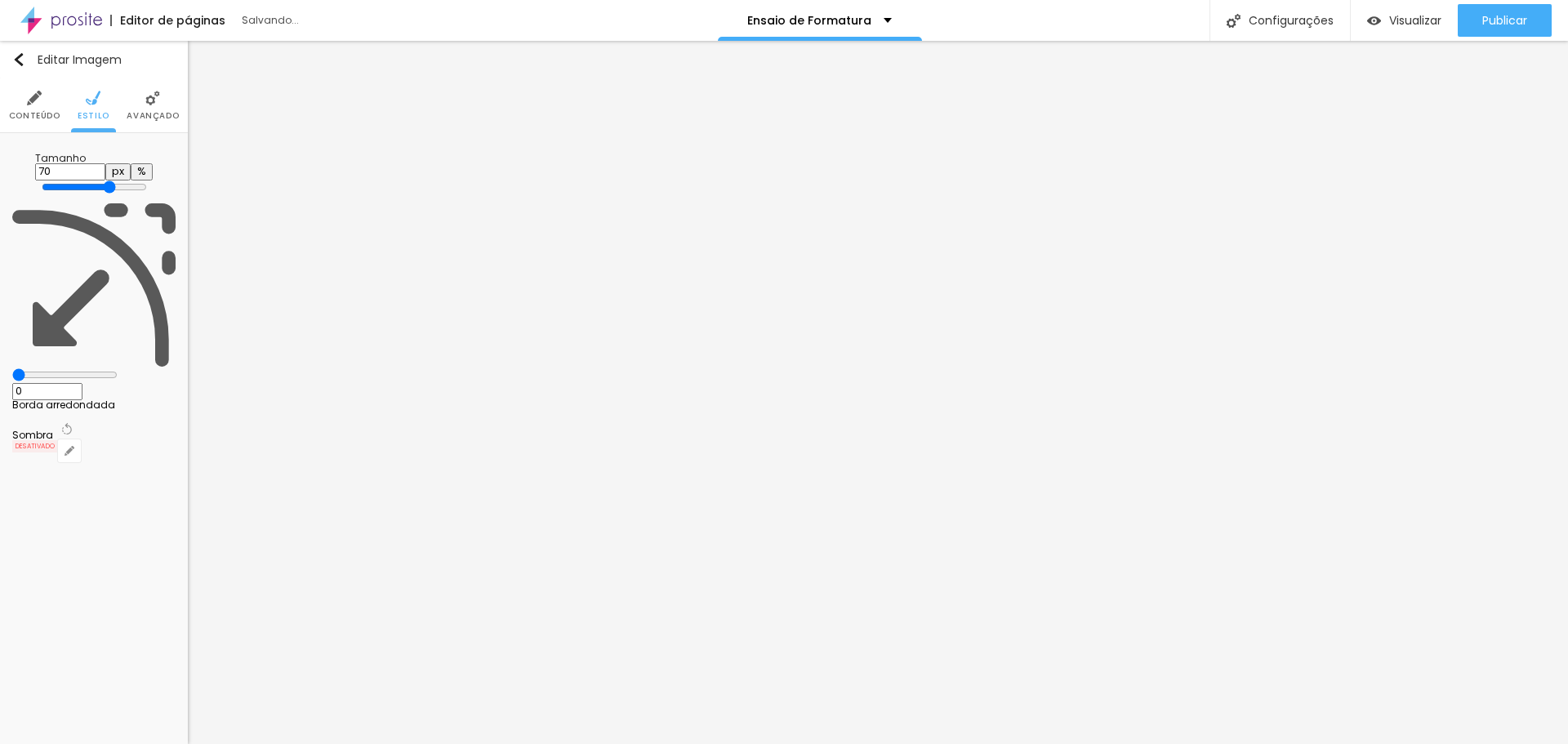
type input "65"
type input "60"
type input "55"
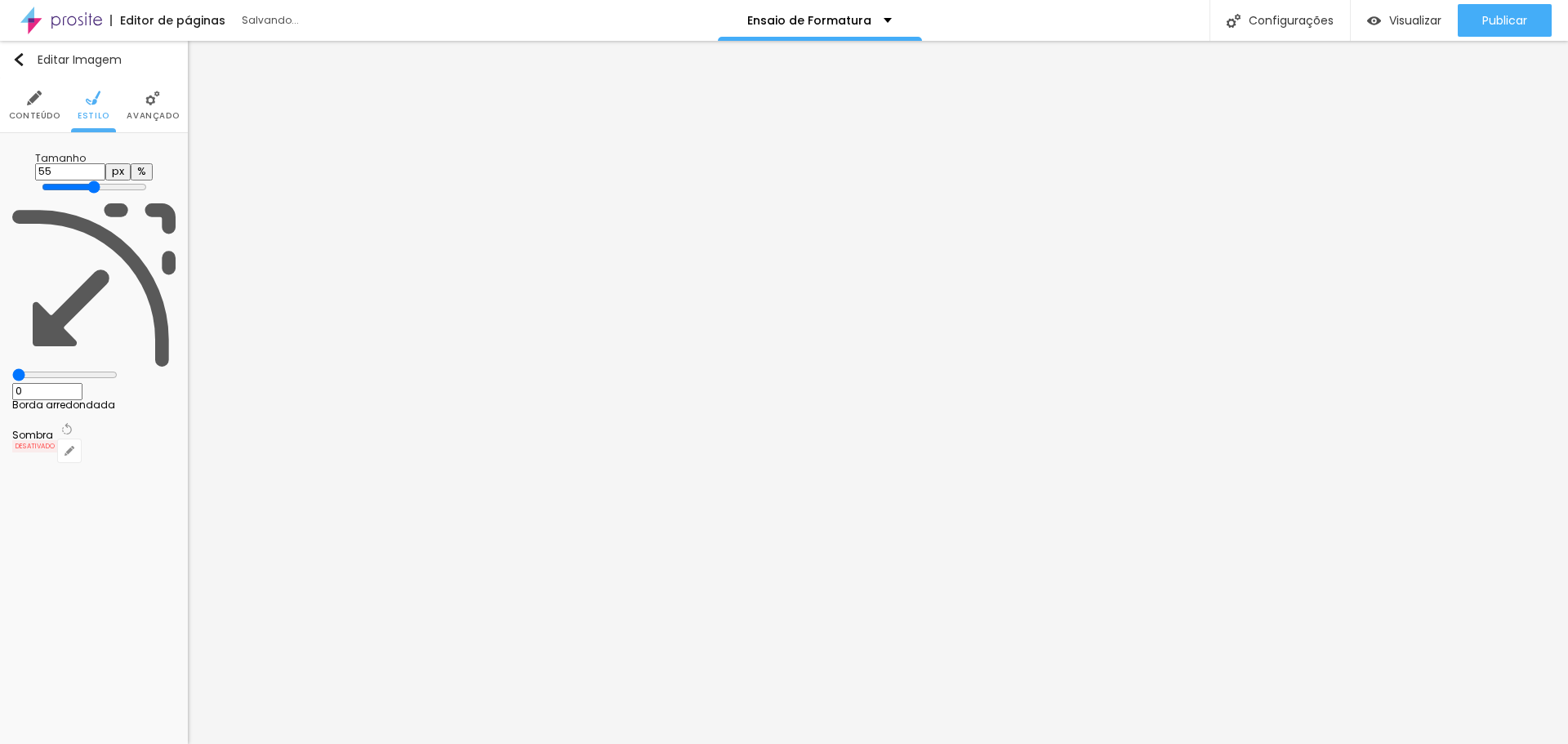
type input "50"
type input "55"
type input "60"
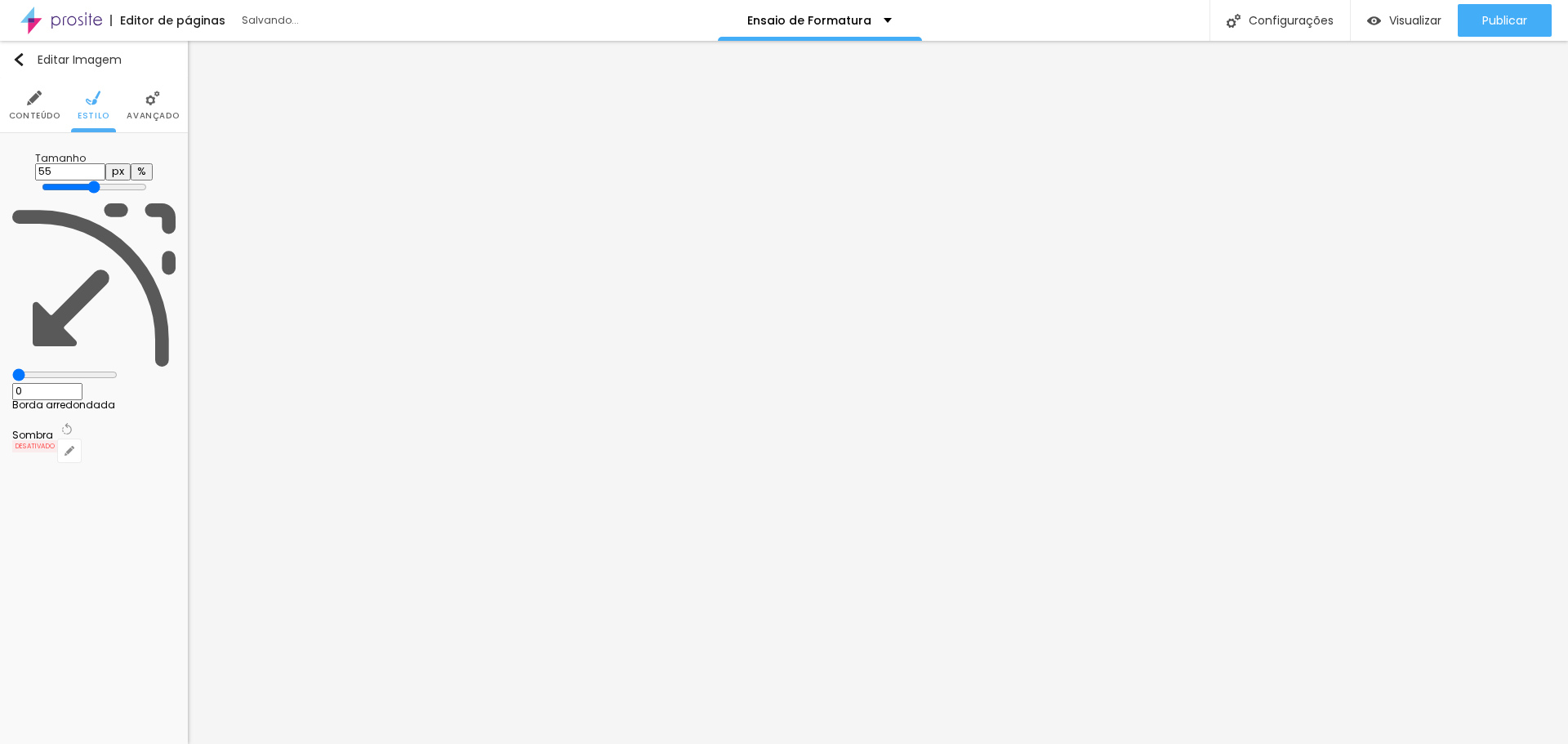
type input "60"
type input "70"
type input "75"
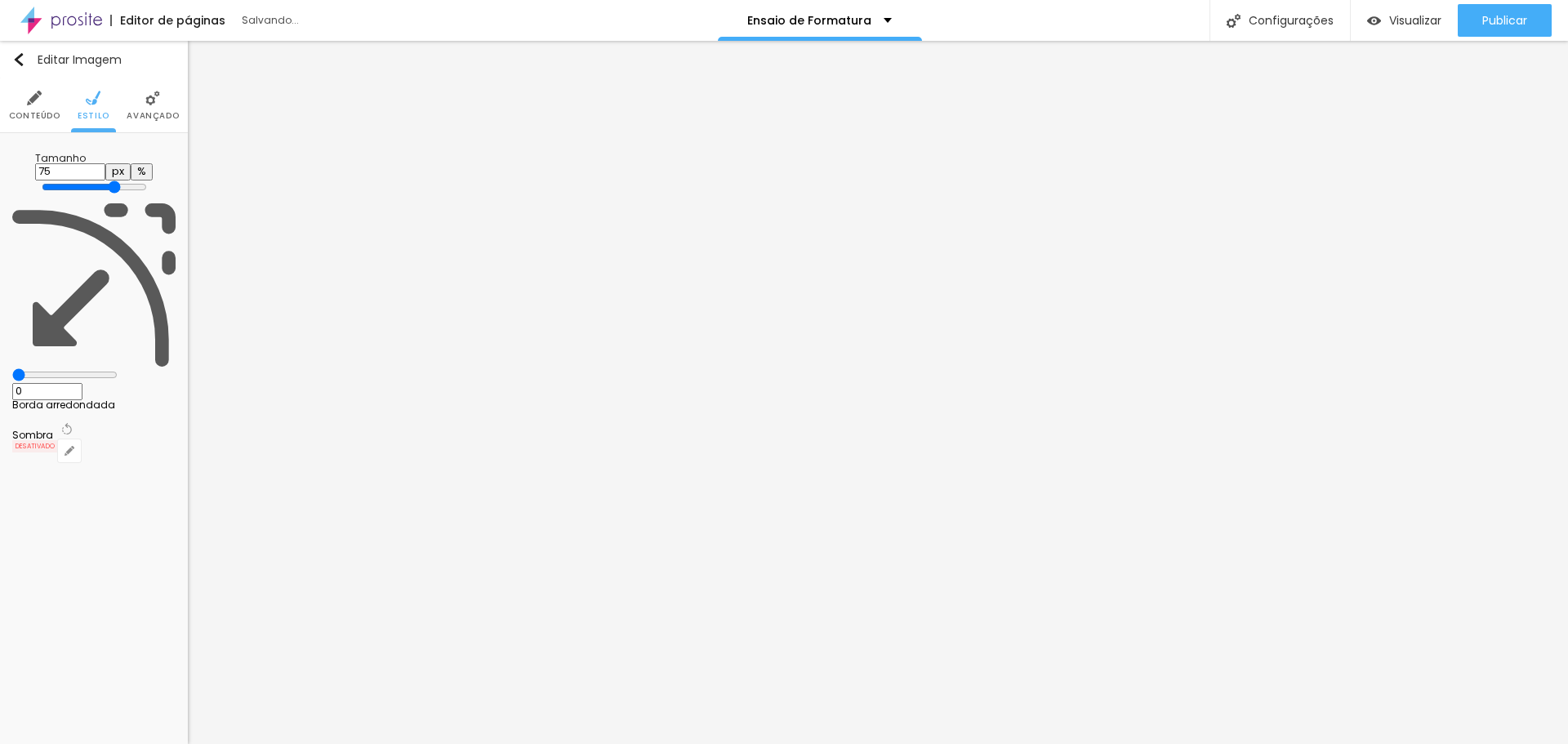
type input "80"
type input "90"
type input "95"
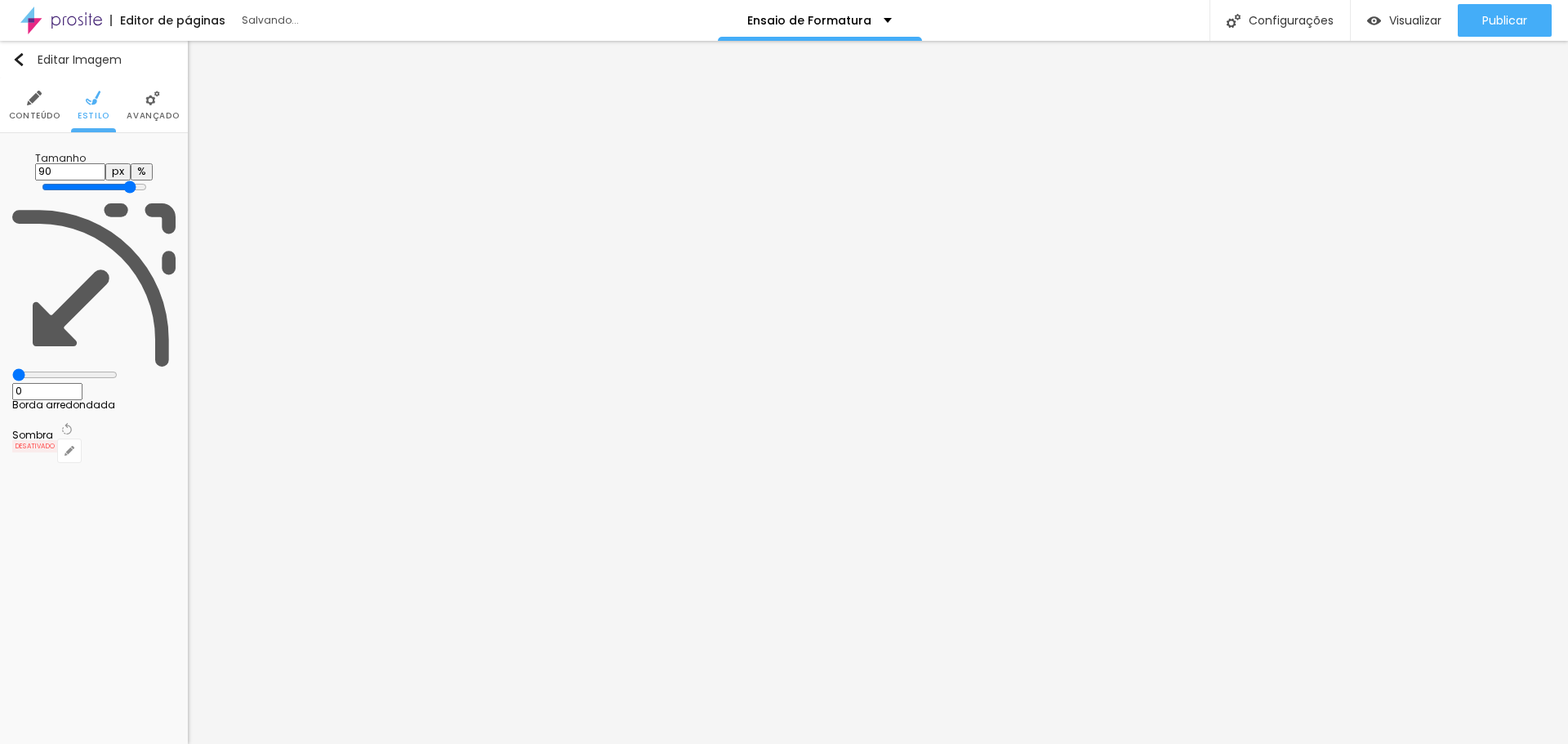
type input "95"
type input "100"
drag, startPoint x: 172, startPoint y: 178, endPoint x: 242, endPoint y: 191, distance: 71.2
click at [147, 191] on input "range" at bounding box center [94, 187] width 106 height 13
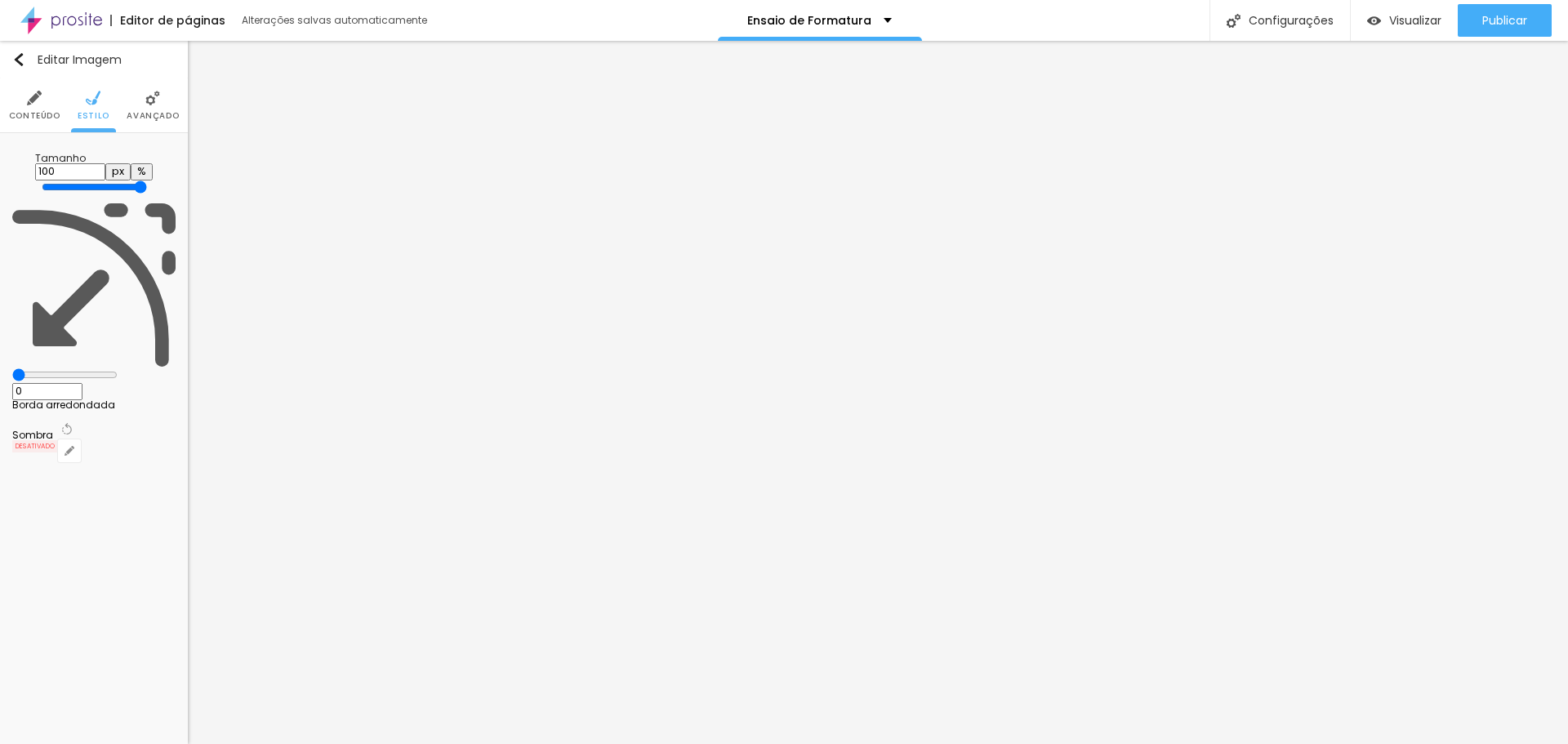
click at [152, 107] on li "Avançado" at bounding box center [152, 106] width 52 height 54
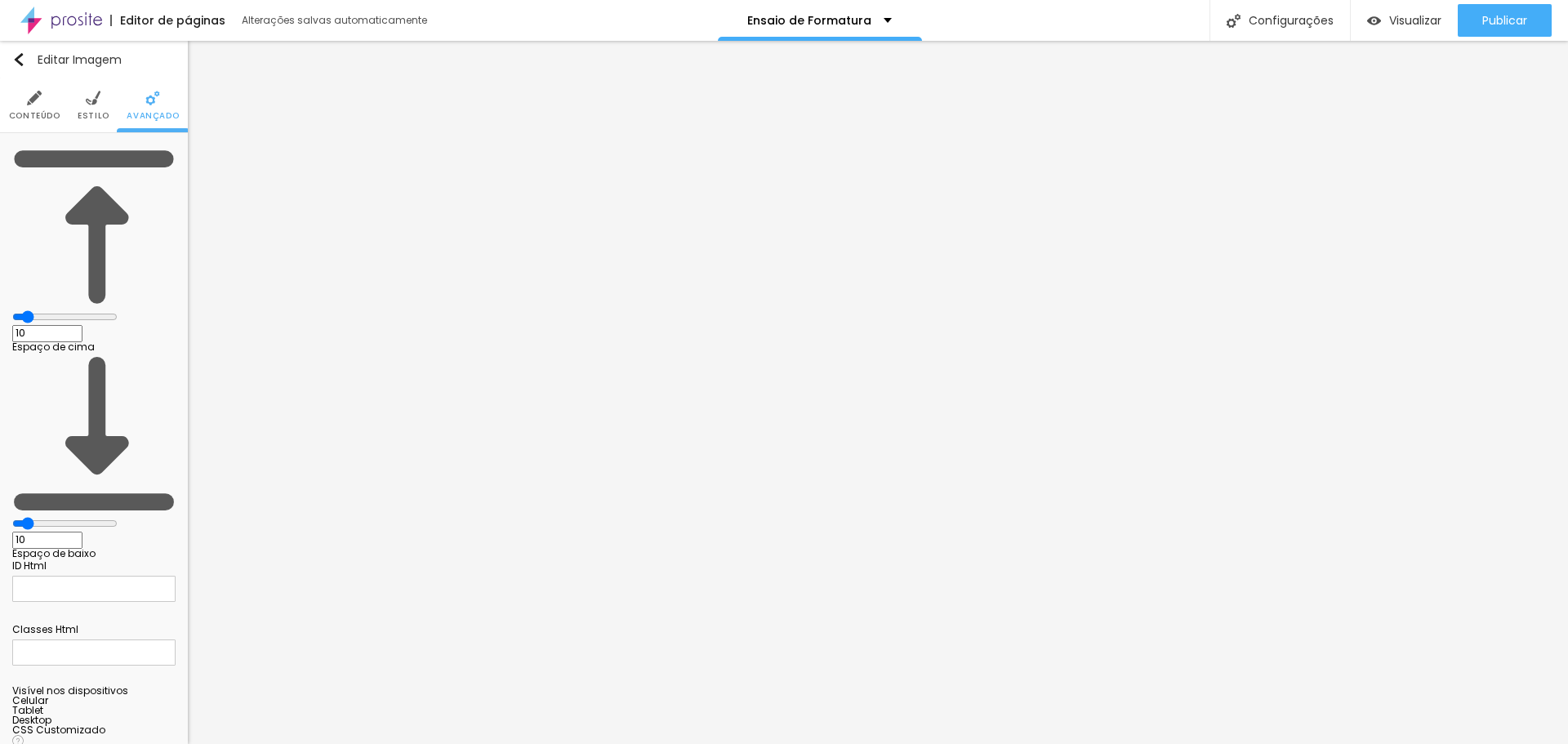
type input "21"
type input "49"
type input "60"
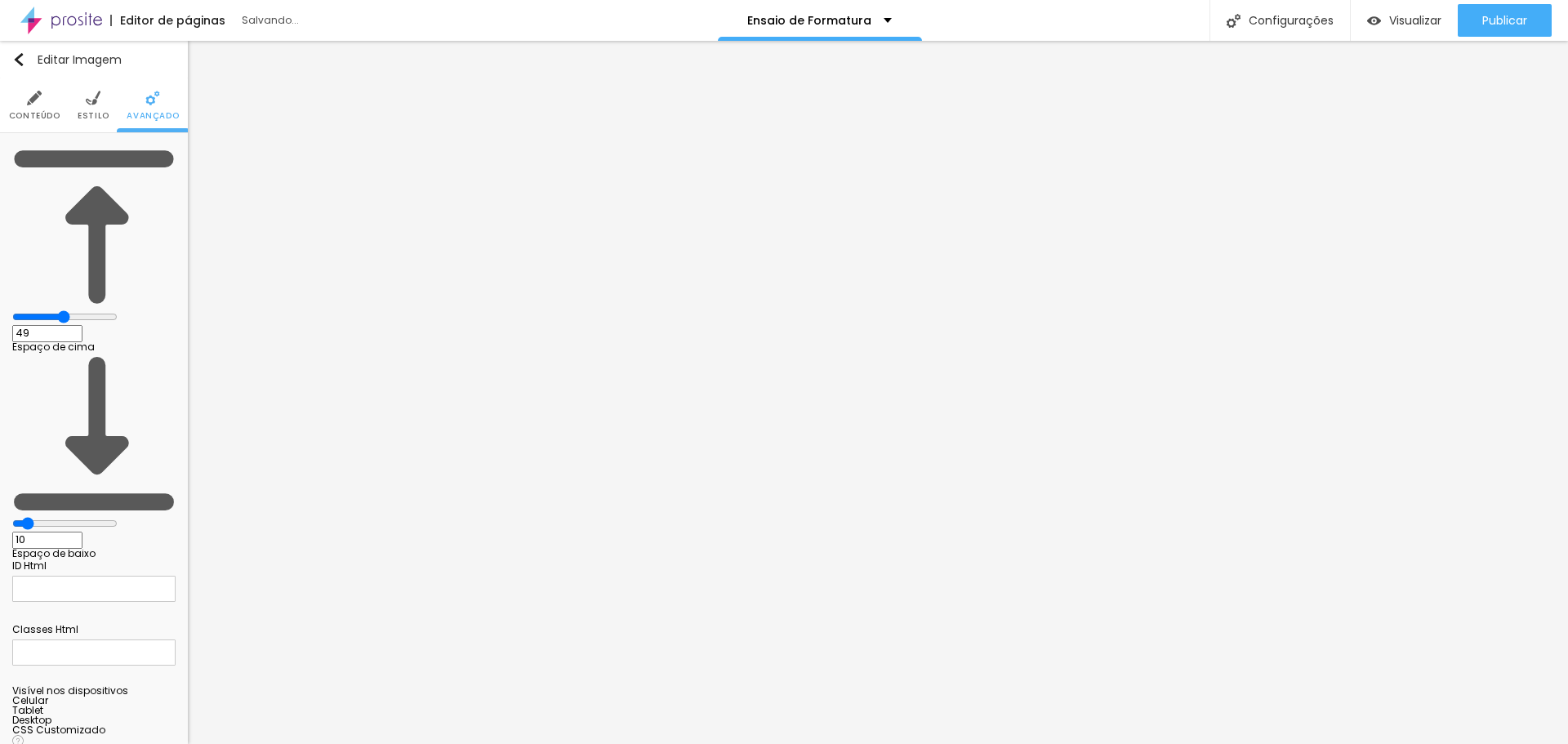
type input "60"
type input "69"
type input "75"
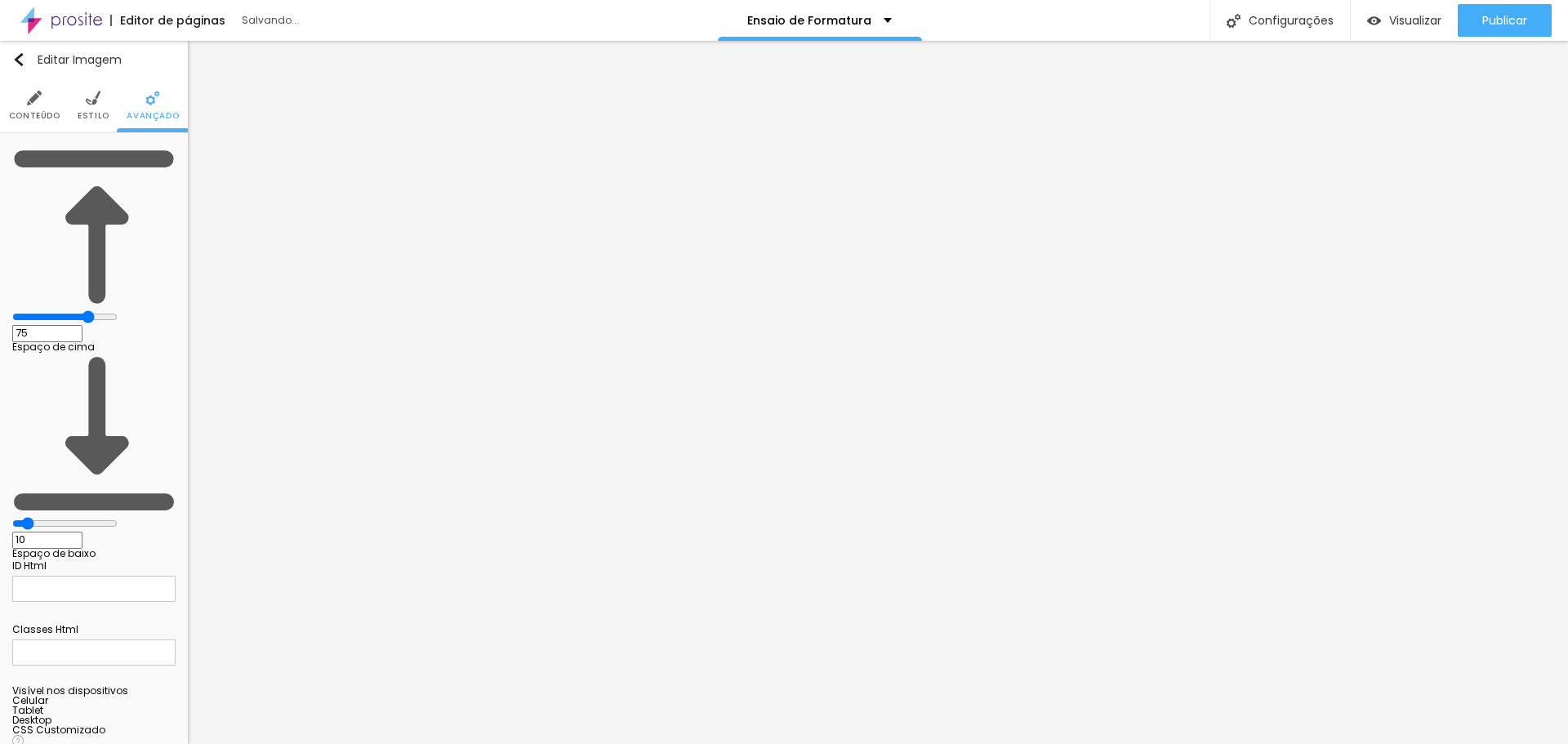
type input "84"
type input "88"
type input "91"
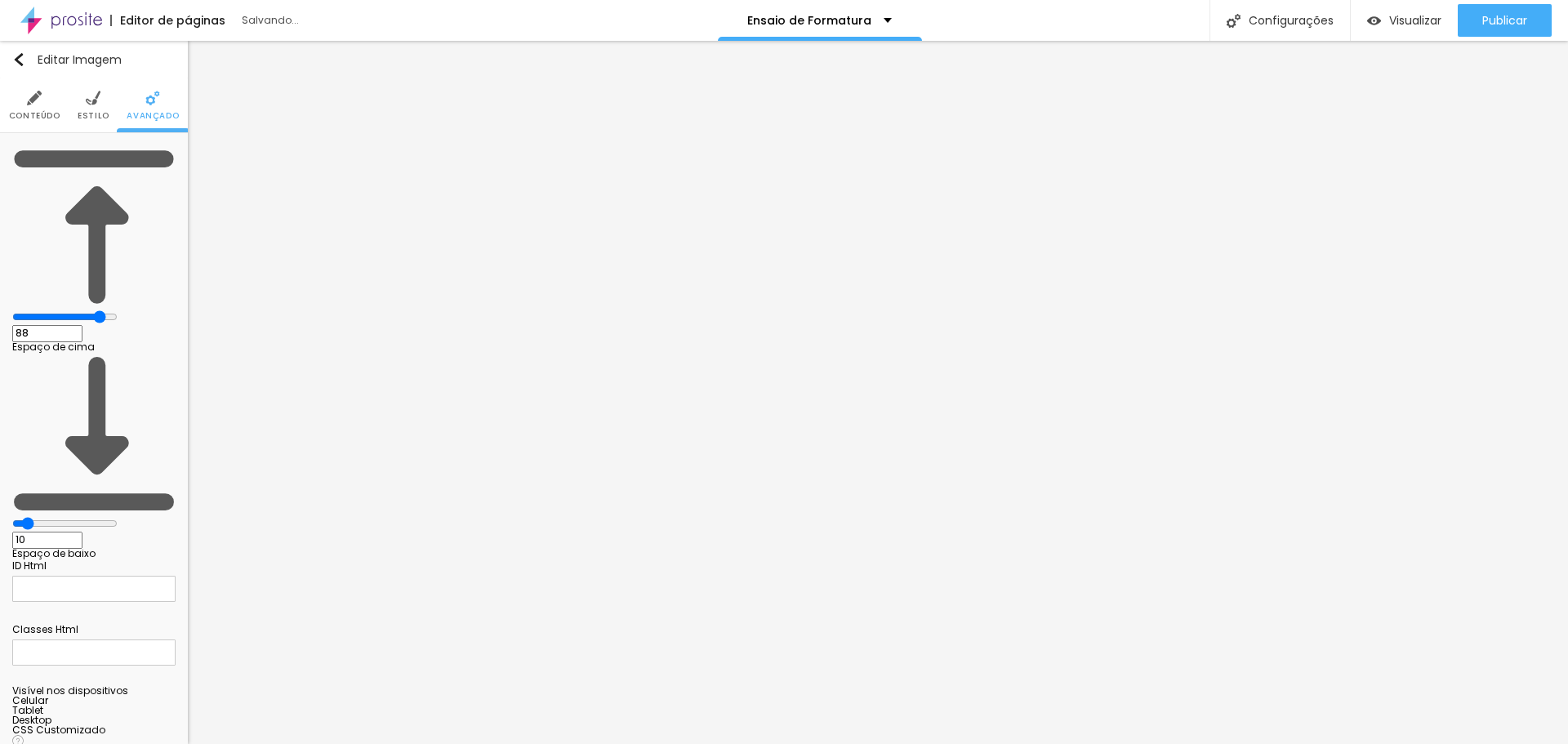
type input "91"
type input "93"
type input "94"
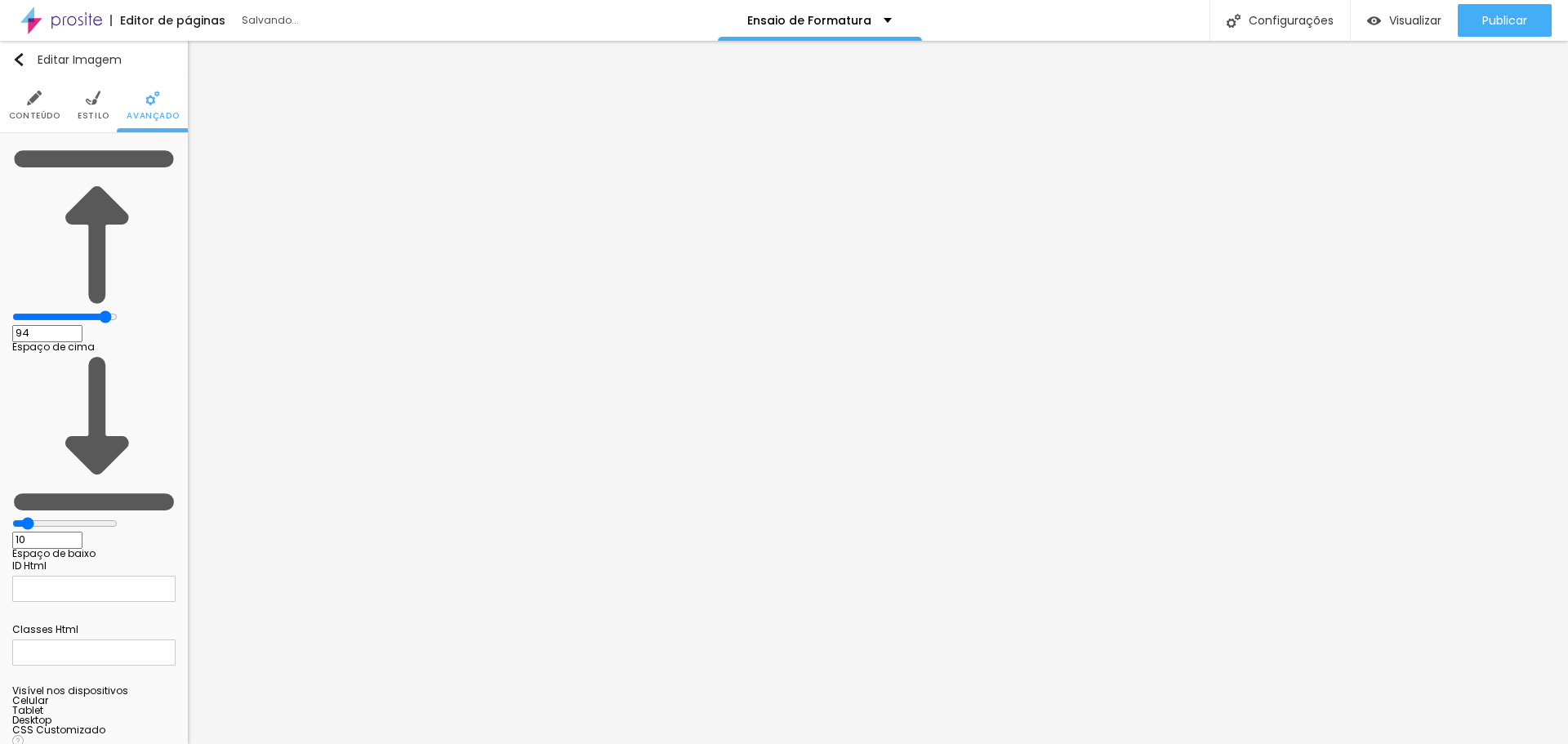
type input "92"
type input "77"
type input "61"
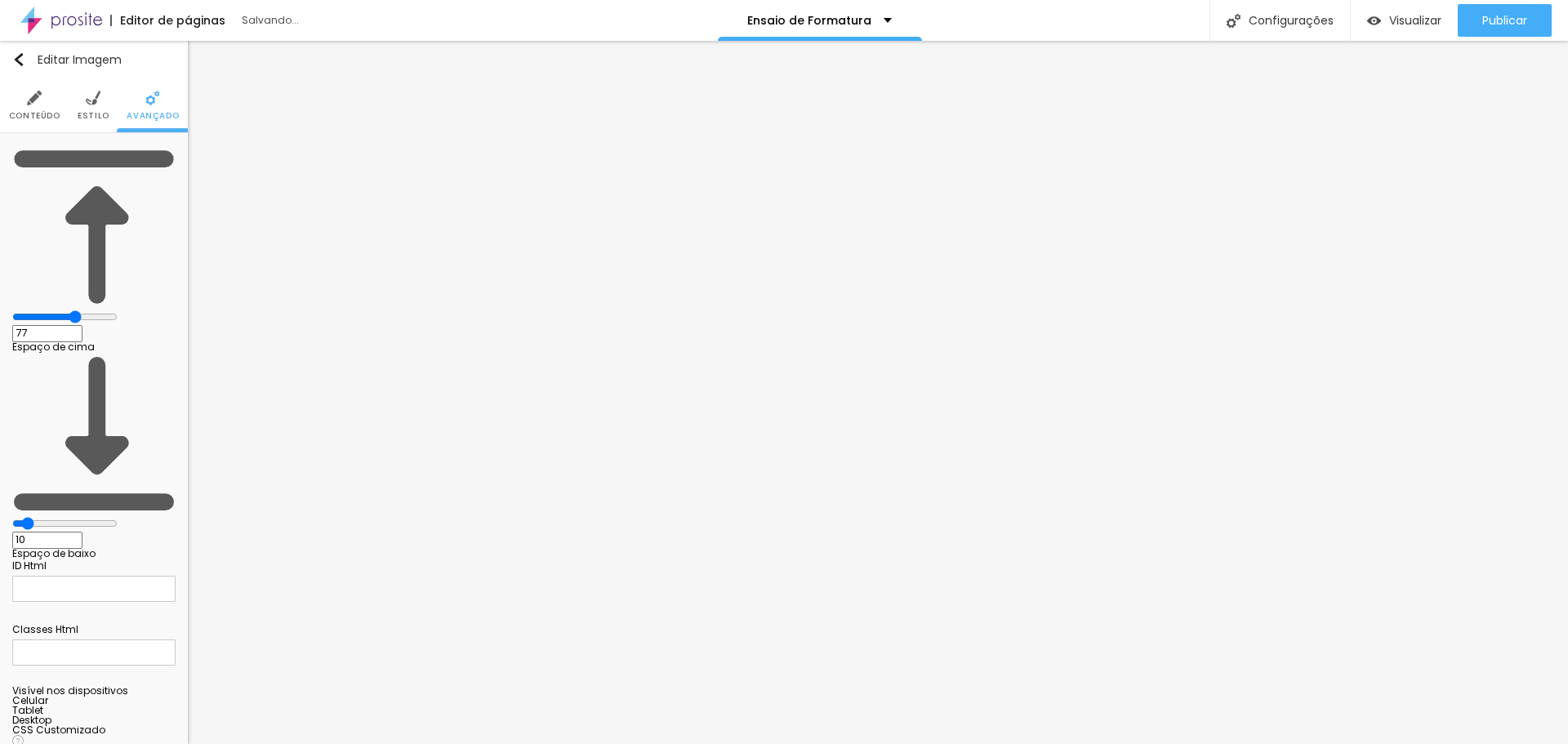
type input "61"
type input "45"
type input "19"
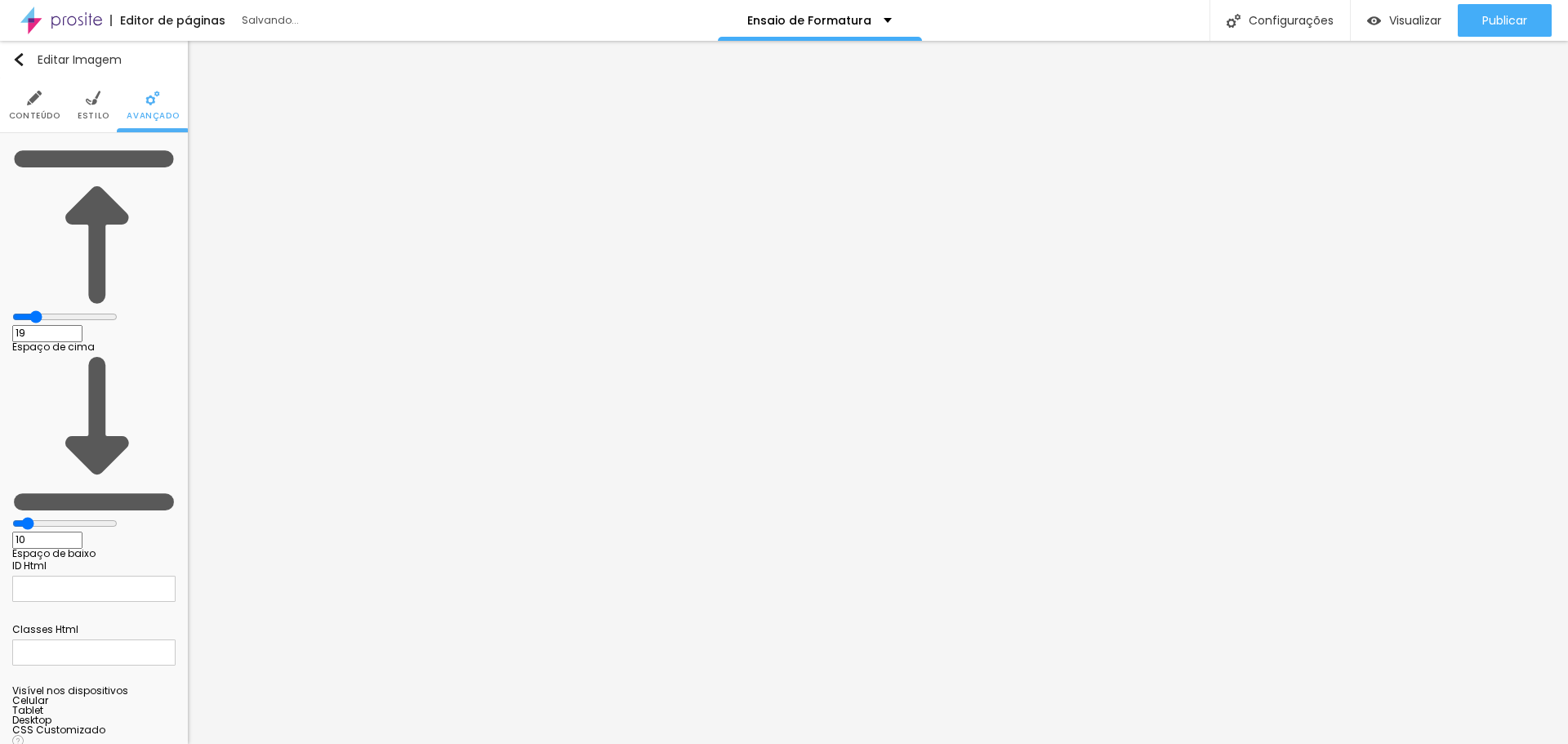
type input "0"
drag, startPoint x: 59, startPoint y: 163, endPoint x: 0, endPoint y: 157, distance: 59.3
click at [12, 310] on input "range" at bounding box center [65, 317] width 106 height 13
click at [38, 310] on input "range" at bounding box center [65, 317] width 106 height 13
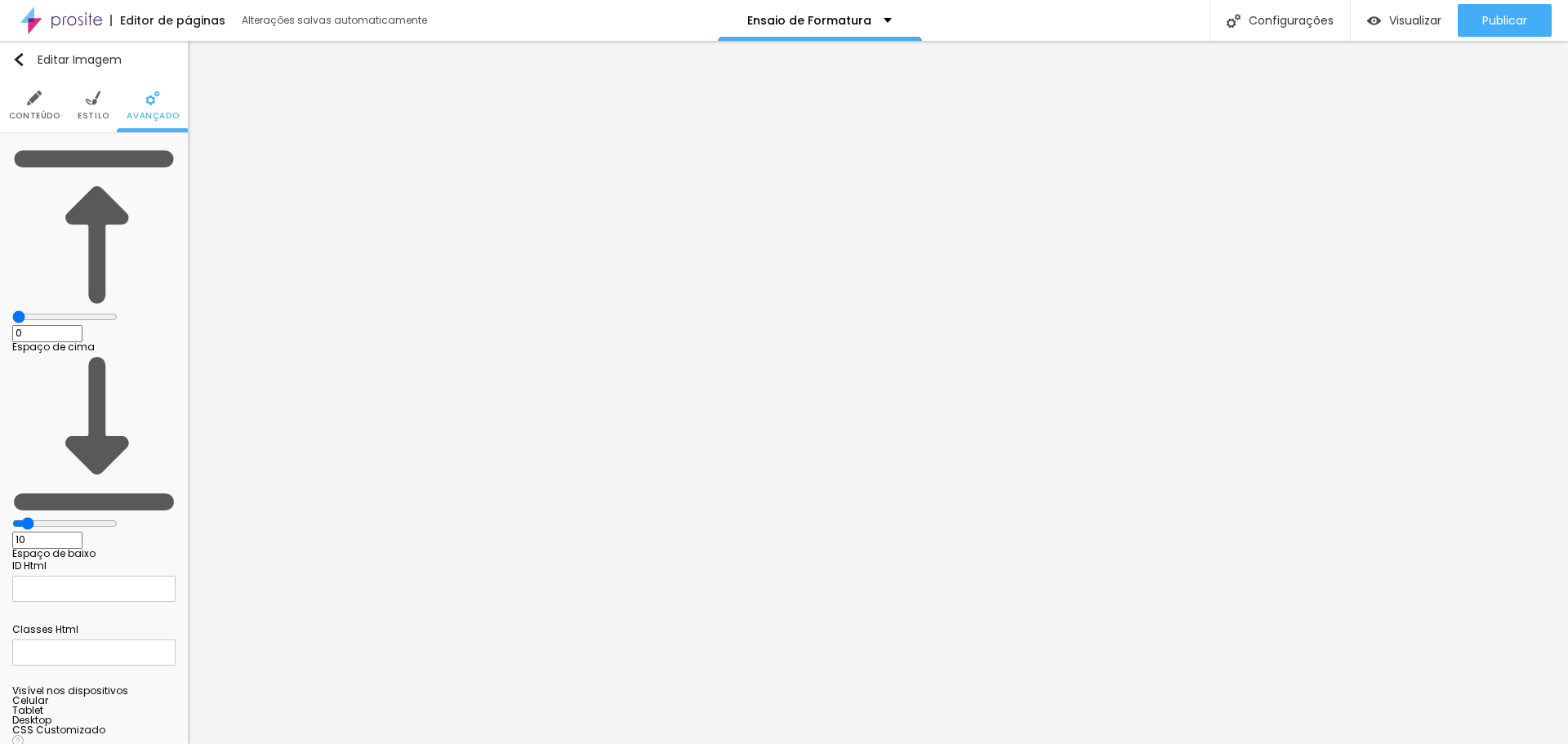
click at [38, 310] on input "range" at bounding box center [65, 317] width 106 height 13
type input "4"
type input "6"
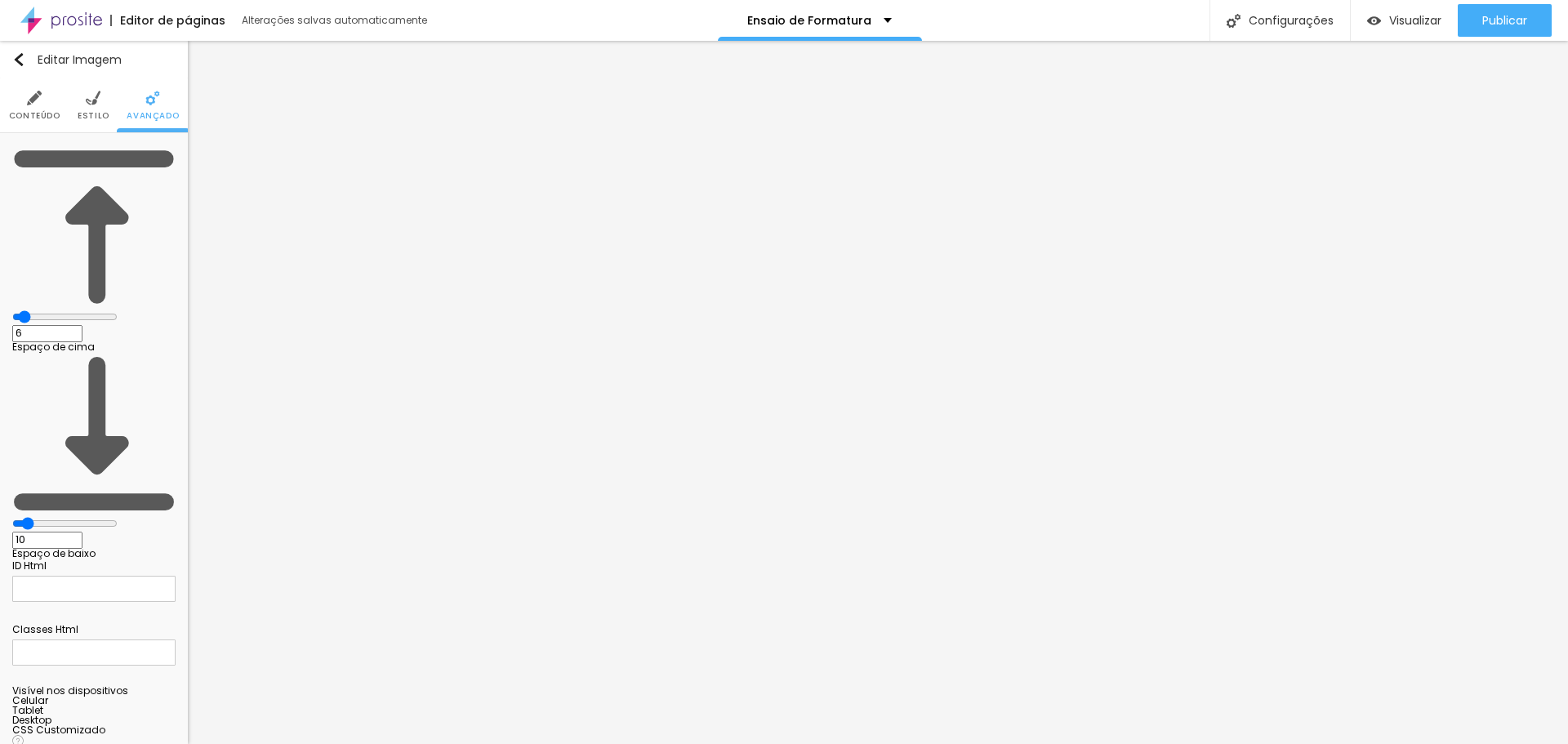
type input "7"
type input "8"
type input "9"
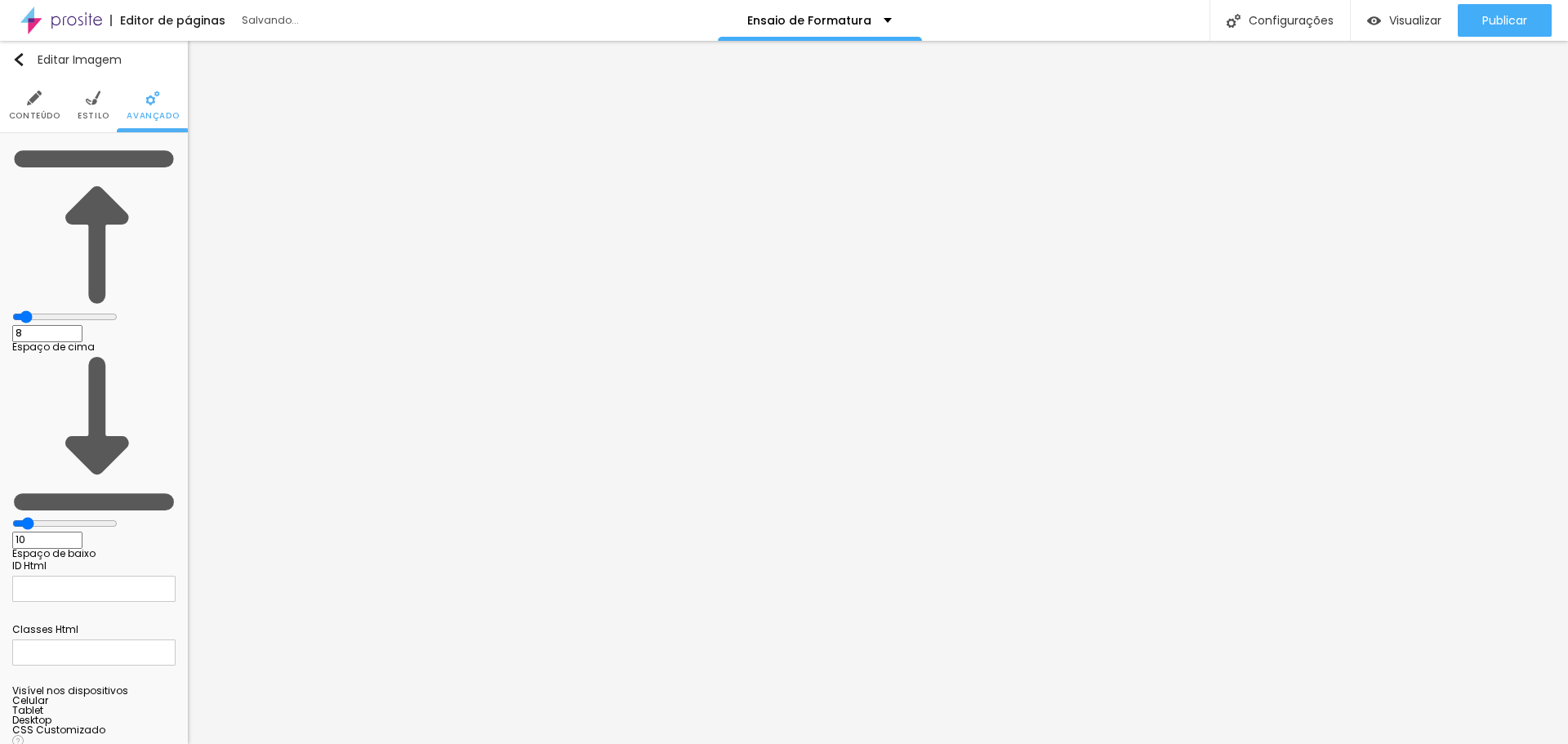
type input "9"
type input "10"
click at [49, 310] on input "range" at bounding box center [65, 317] width 106 height 13
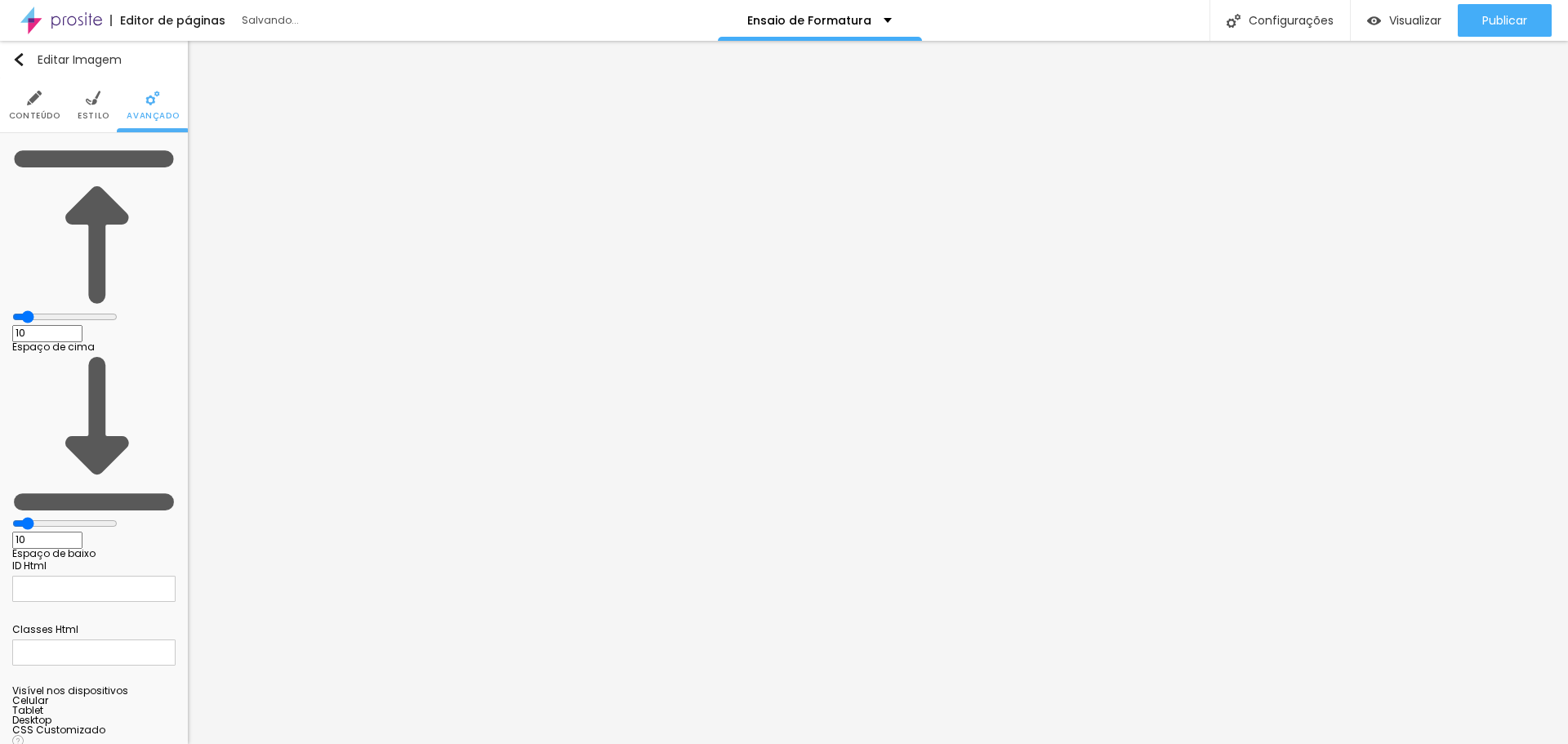
click at [30, 108] on li "Conteúdo" at bounding box center [35, 106] width 51 height 54
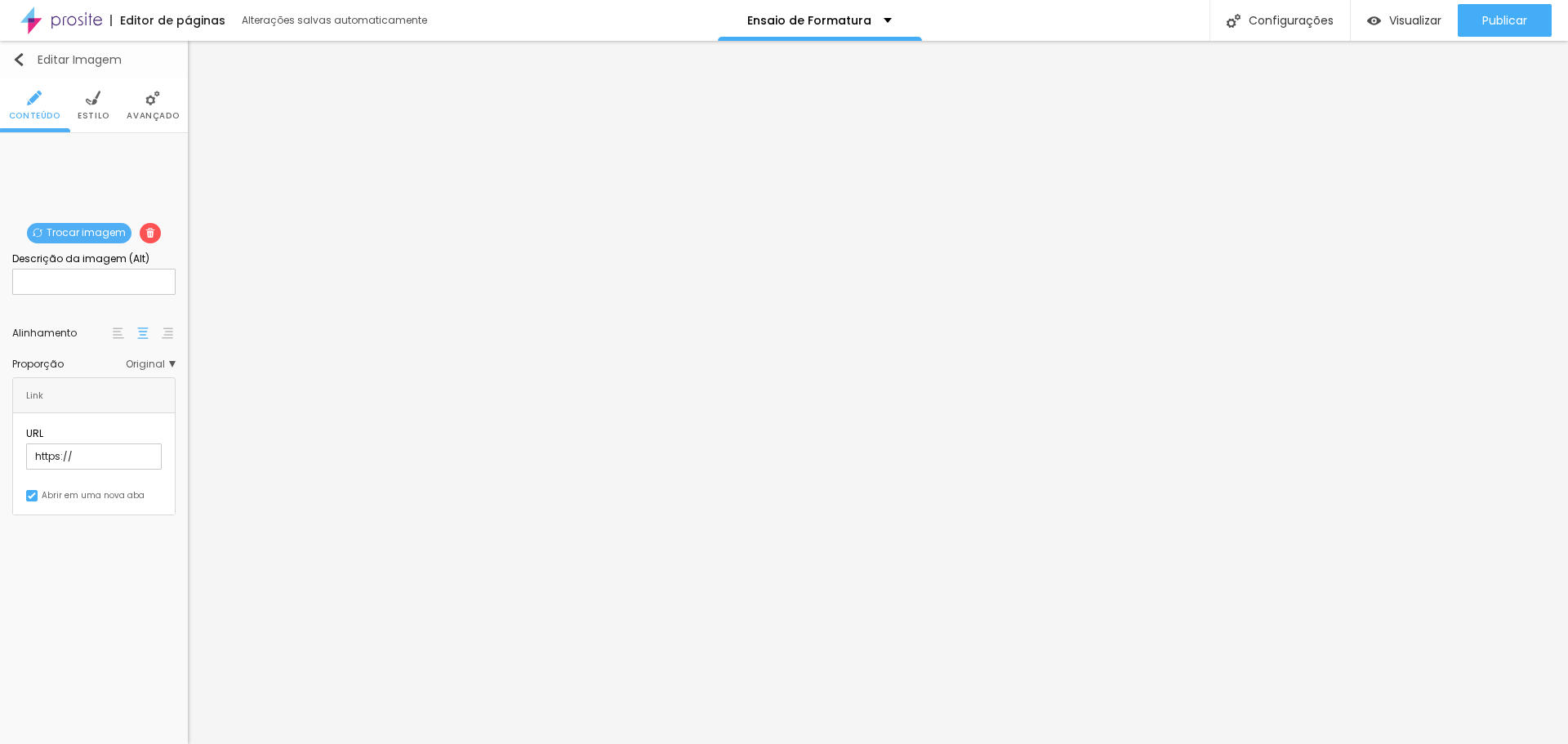
click at [18, 57] on img "button" at bounding box center [19, 60] width 13 height 13
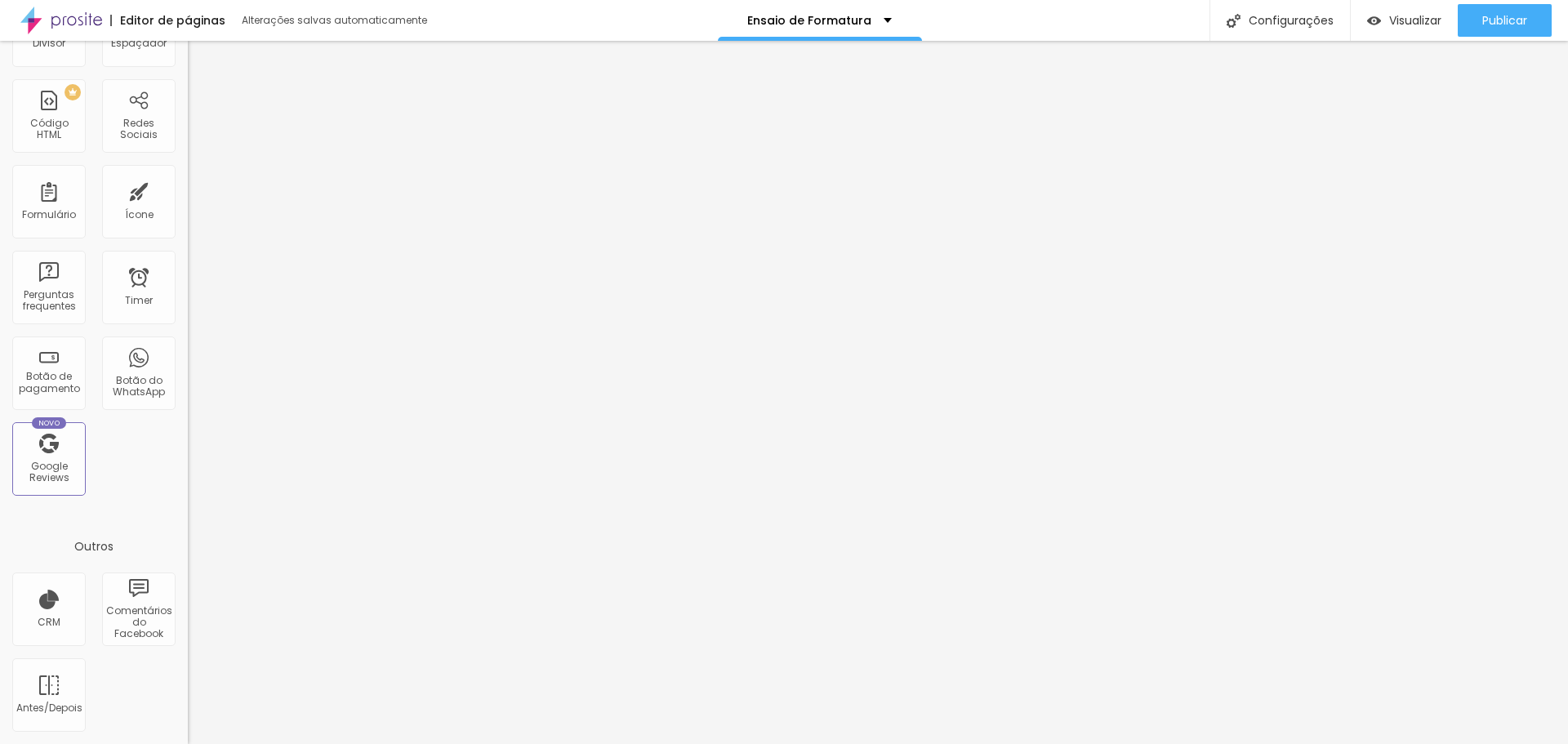
scroll to position [0, 0]
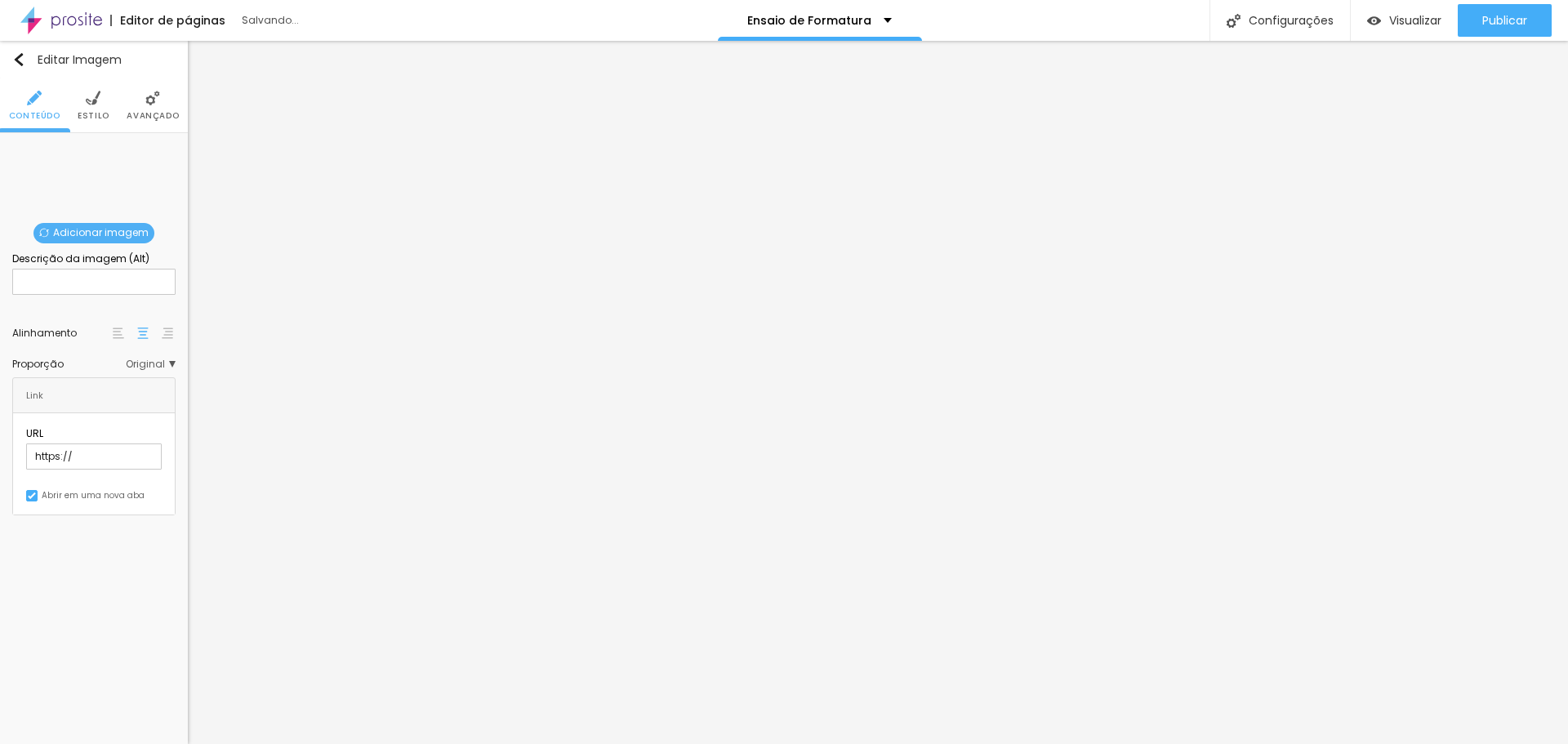
click at [77, 231] on span "Adicionar imagem" at bounding box center [94, 234] width 121 height 21
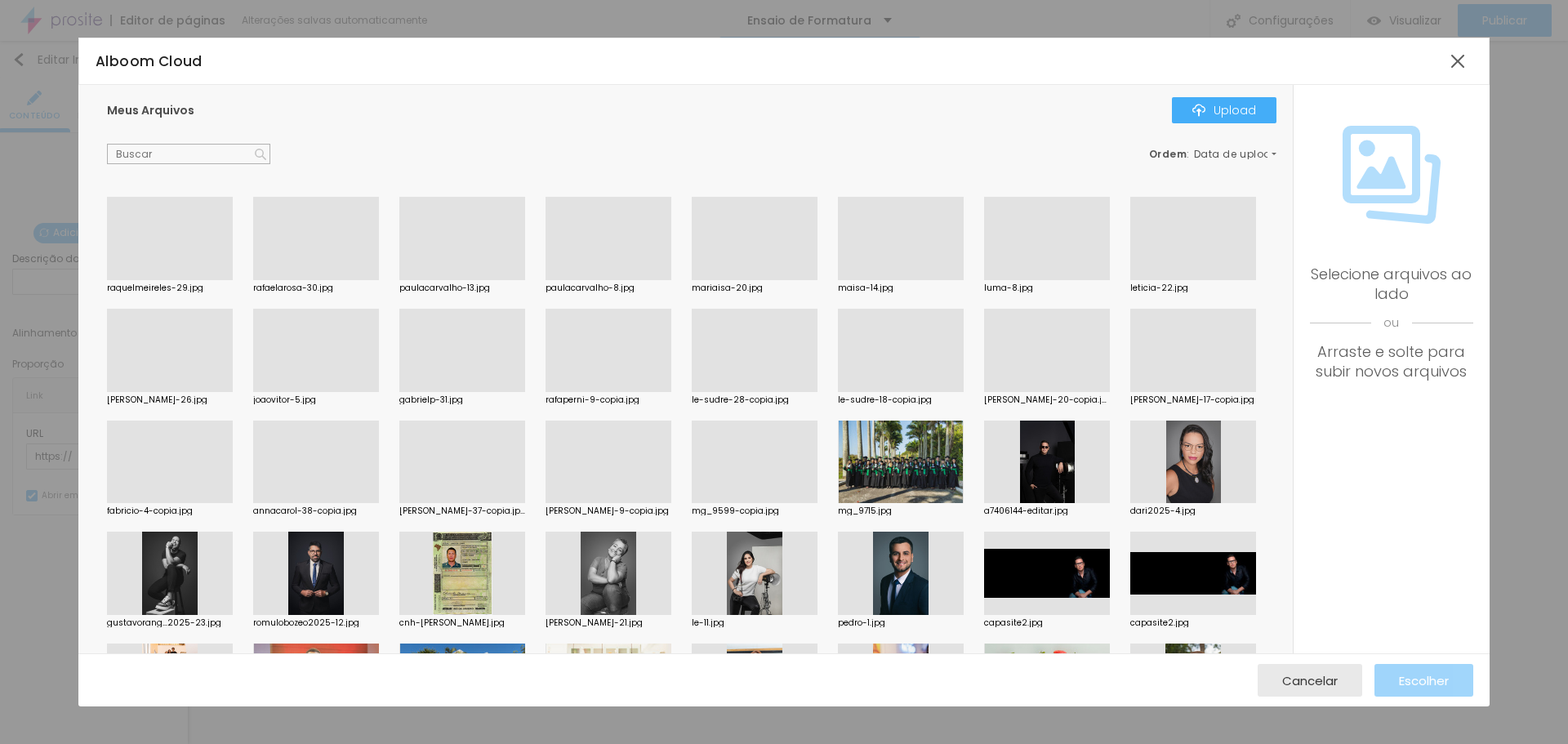
click at [525, 392] on div at bounding box center [462, 392] width 126 height 0
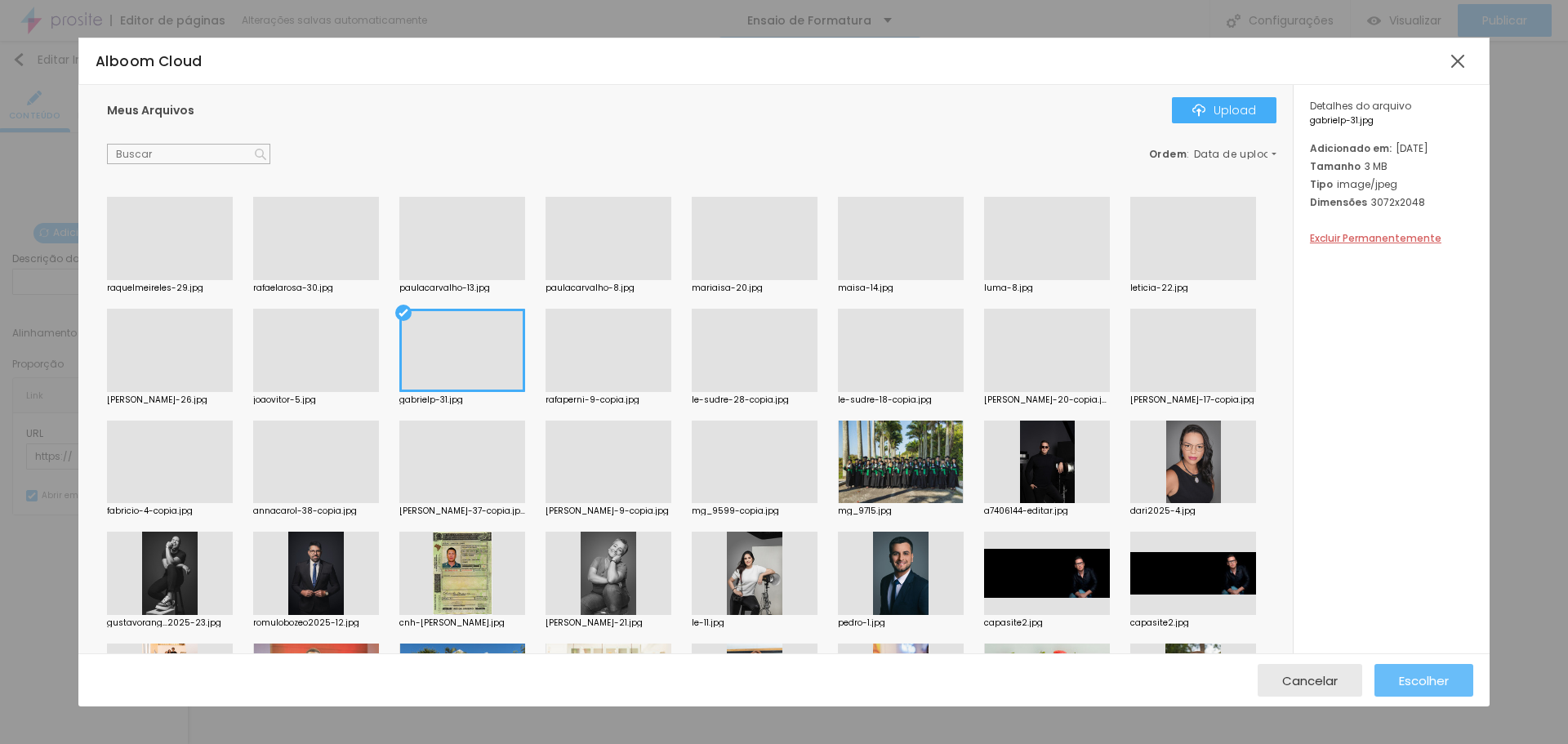
click at [1409, 686] on span "Escolher" at bounding box center [1424, 680] width 50 height 14
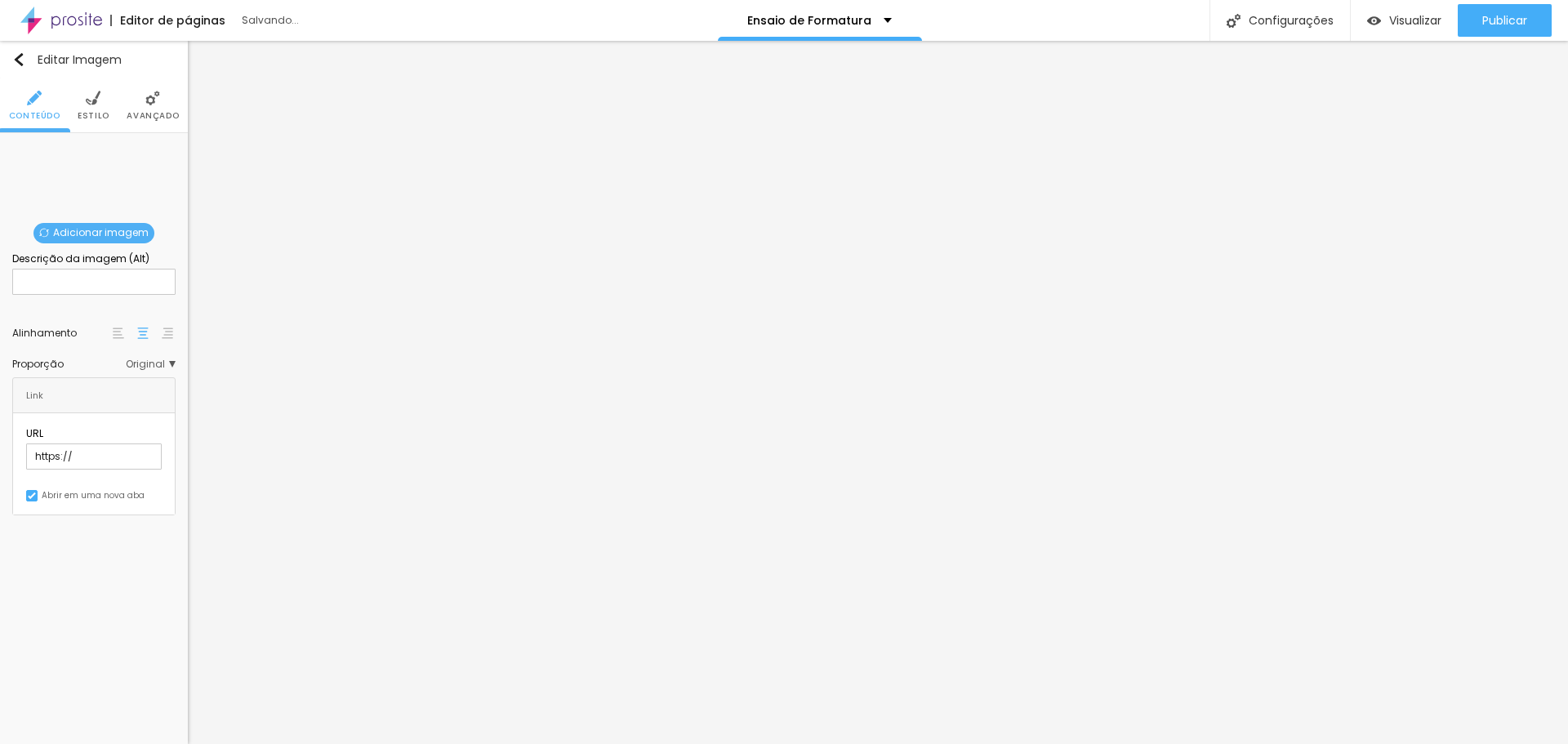
click at [126, 236] on span "Adicionar imagem" at bounding box center [94, 234] width 121 height 21
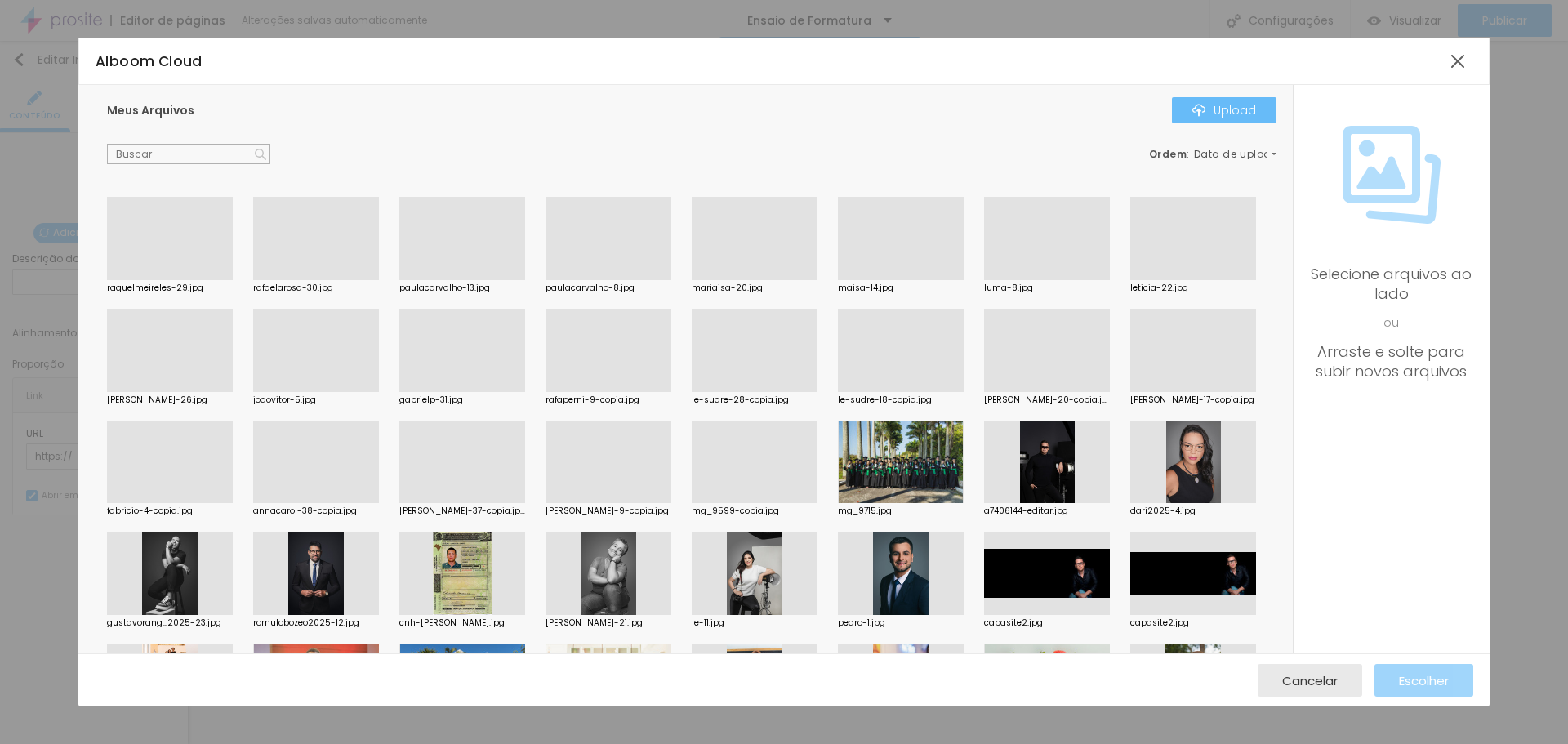
click at [1243, 113] on div "Upload" at bounding box center [1225, 110] width 64 height 13
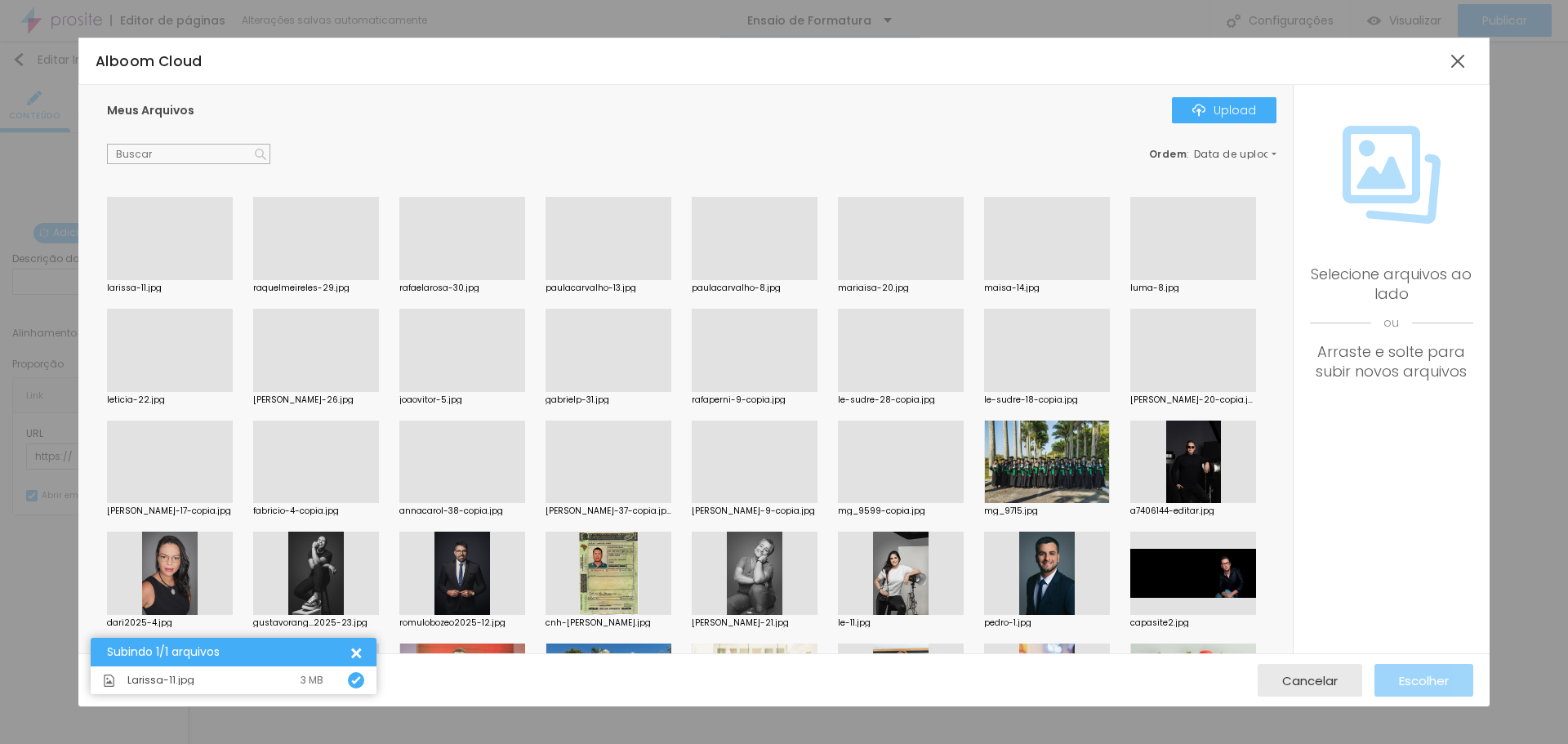
click at [222, 280] on div at bounding box center [169, 280] width 126 height 0
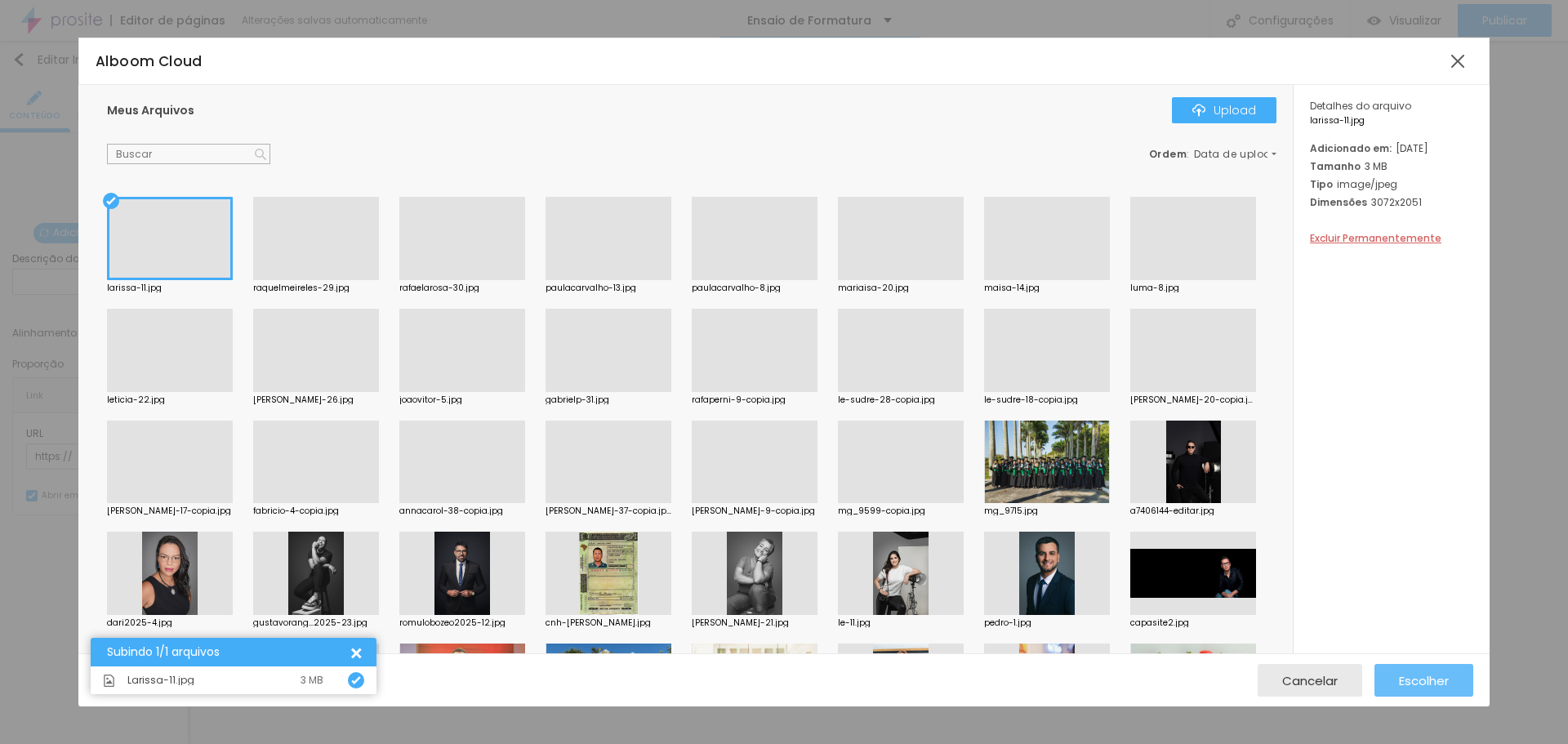
click at [1419, 678] on span "Escolher" at bounding box center [1424, 680] width 50 height 14
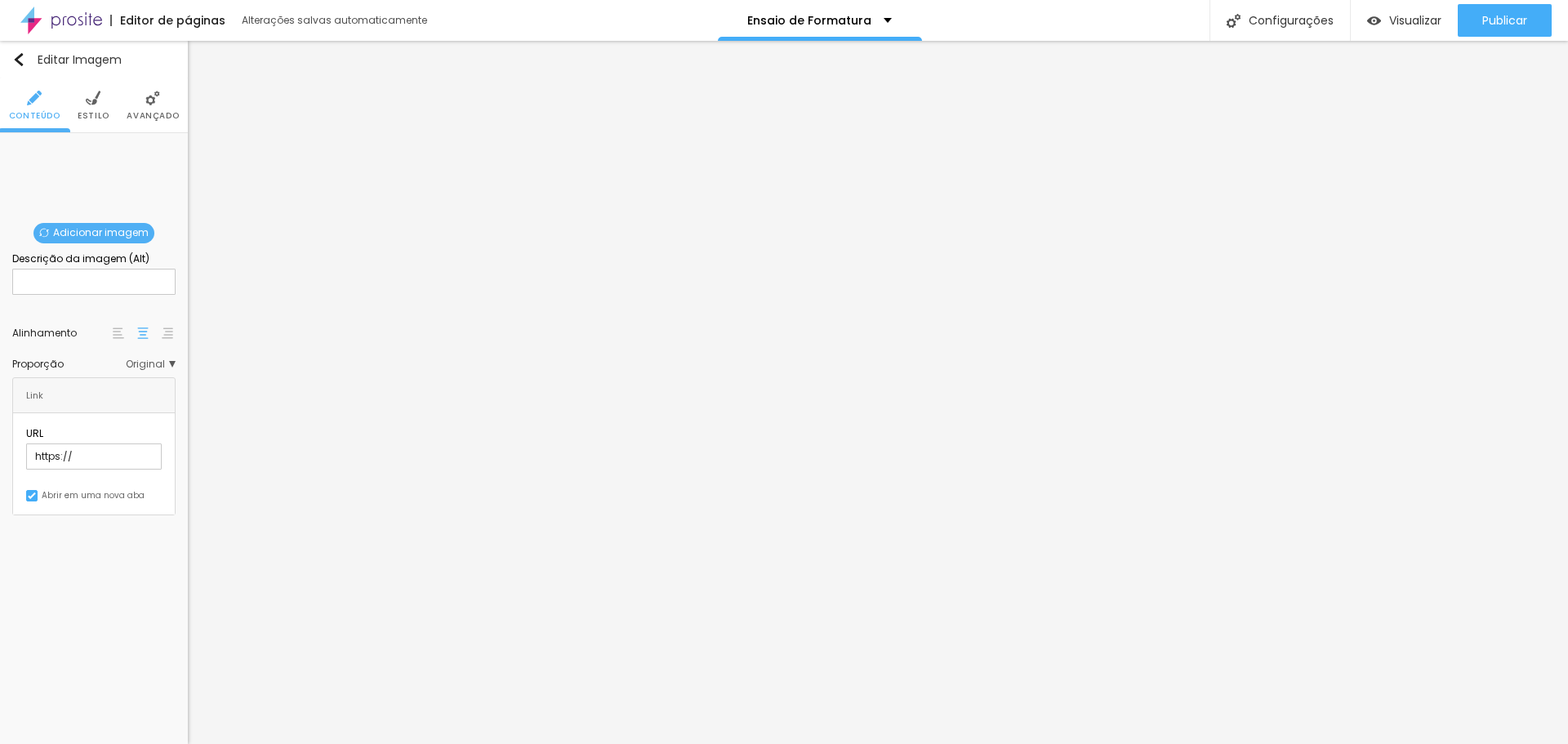
click at [116, 224] on span "Adicionar imagem" at bounding box center [94, 234] width 121 height 21
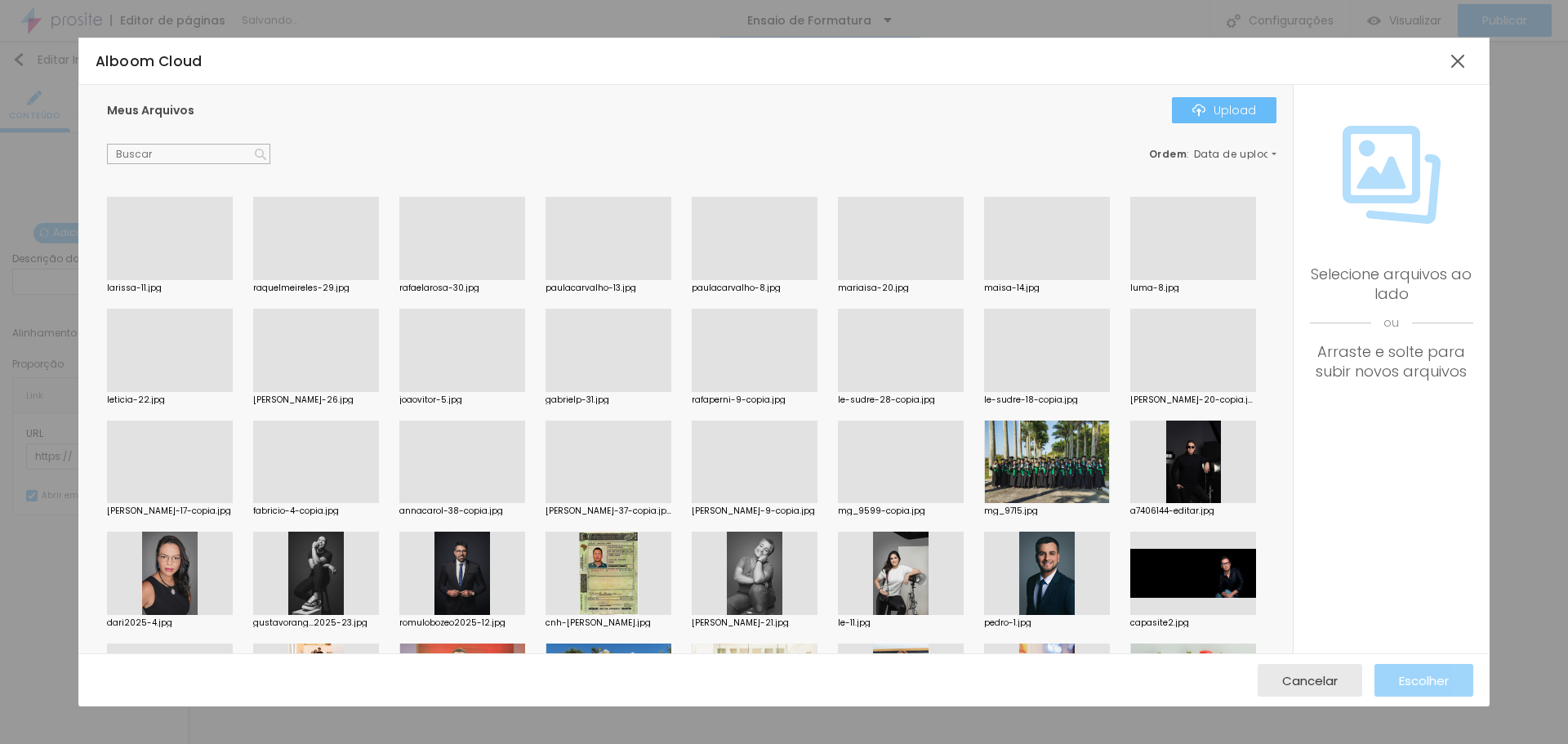
click at [1243, 111] on div "Upload" at bounding box center [1225, 110] width 64 height 13
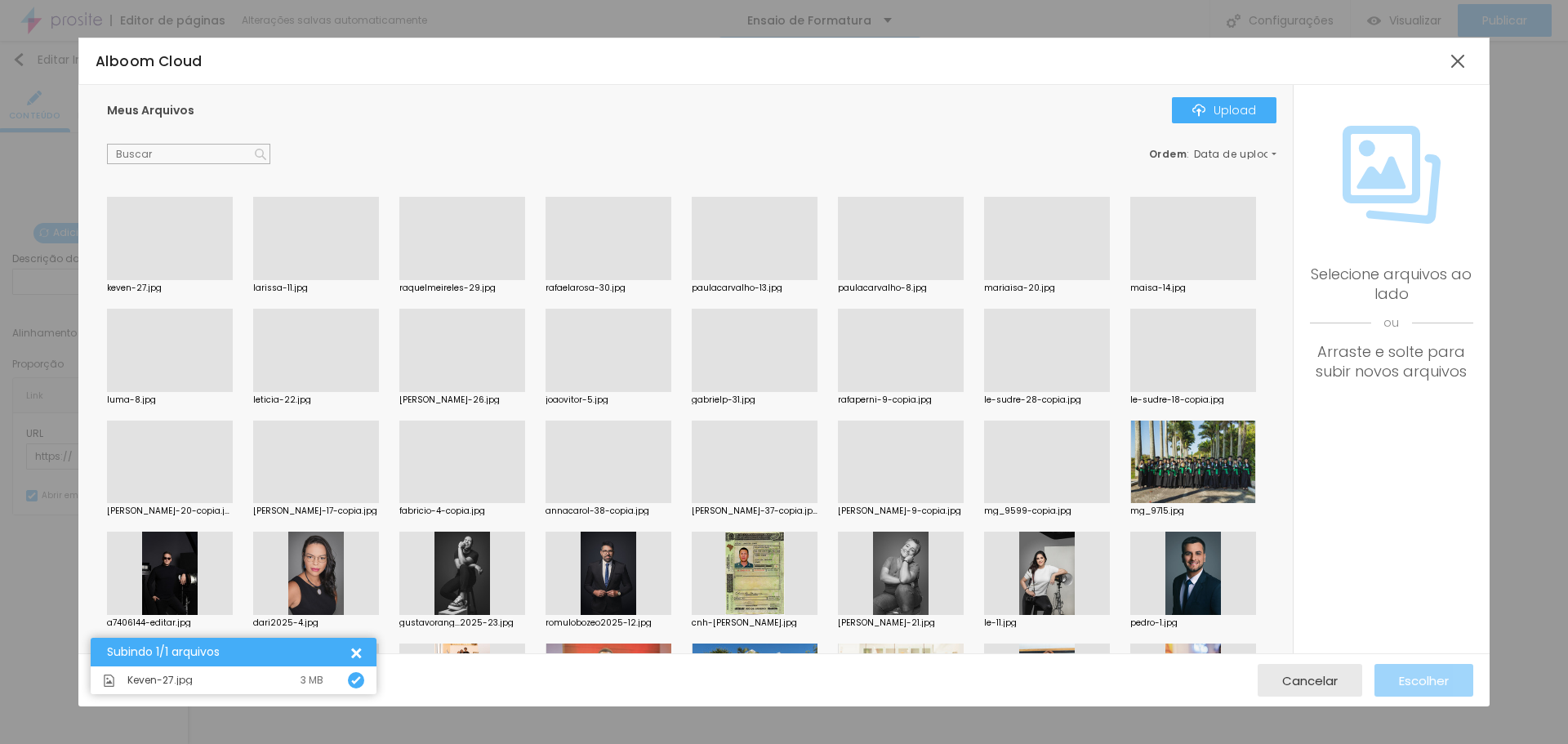
click at [168, 280] on div at bounding box center [169, 280] width 126 height 0
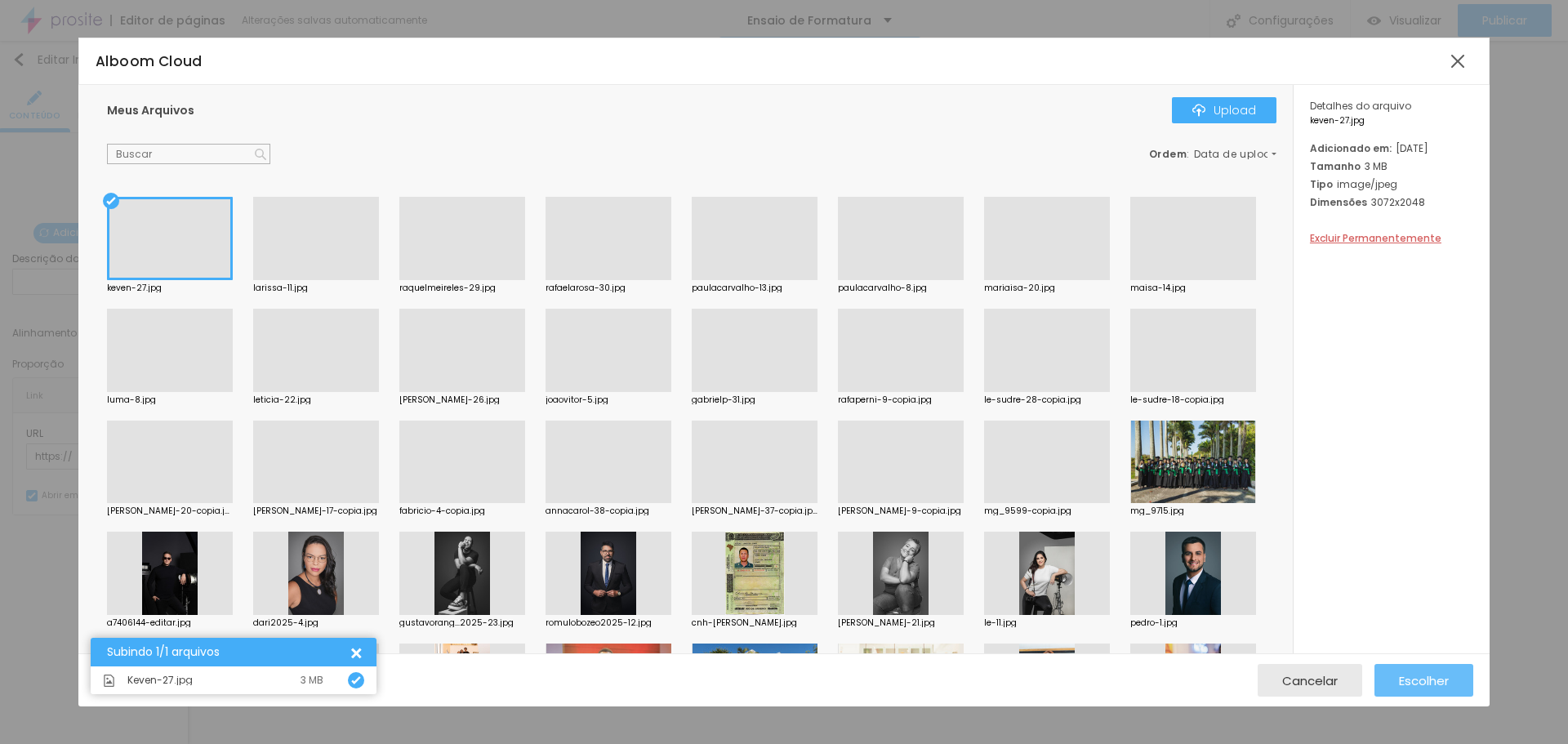
click at [1407, 680] on span "Escolher" at bounding box center [1424, 680] width 50 height 14
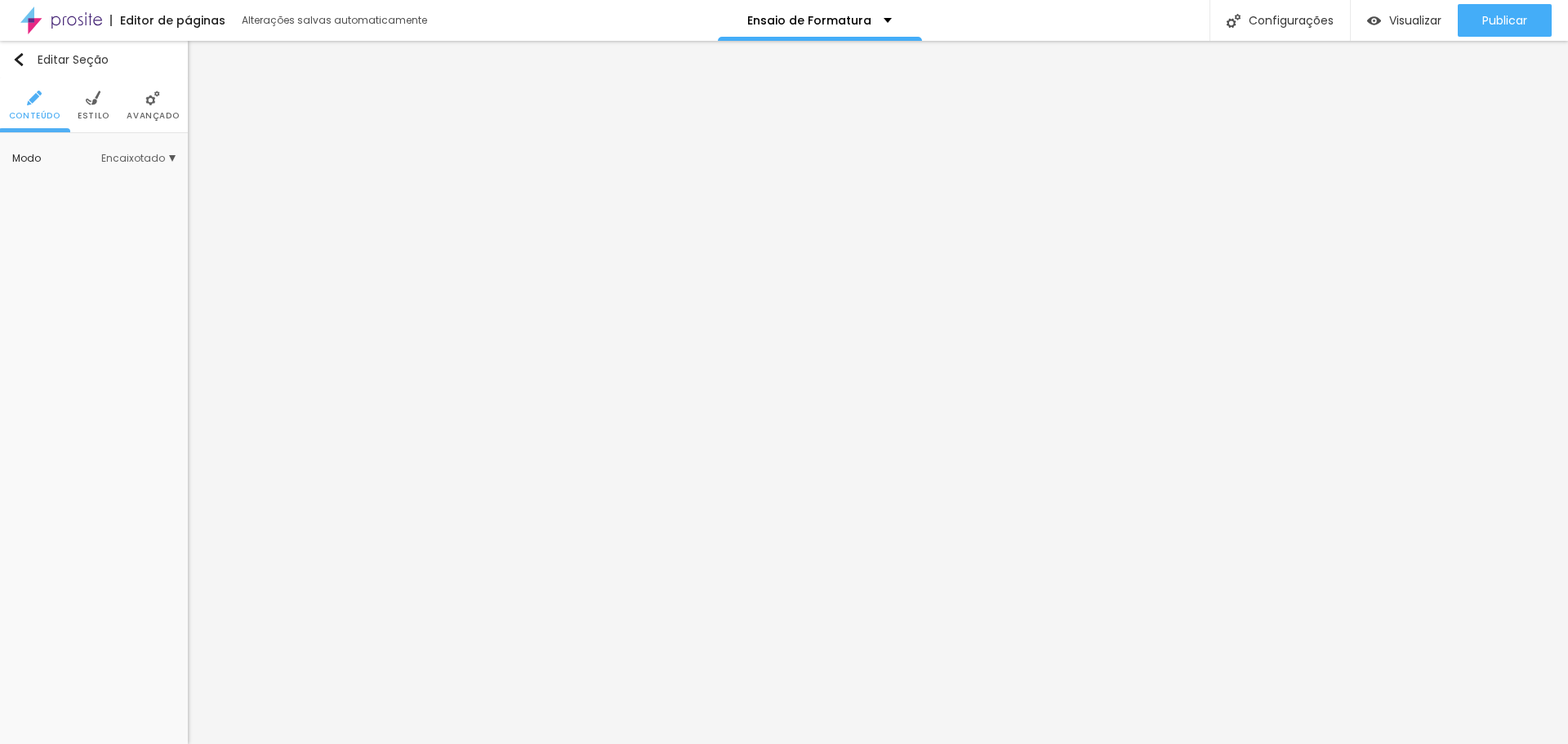
click at [168, 161] on span "Encaixotado" at bounding box center [138, 158] width 75 height 9
click at [94, 200] on span "Completo" at bounding box center [110, 204] width 50 height 14
click at [119, 187] on span "Encaixotado" at bounding box center [118, 181] width 64 height 14
click at [97, 98] on img at bounding box center [94, 98] width 15 height 15
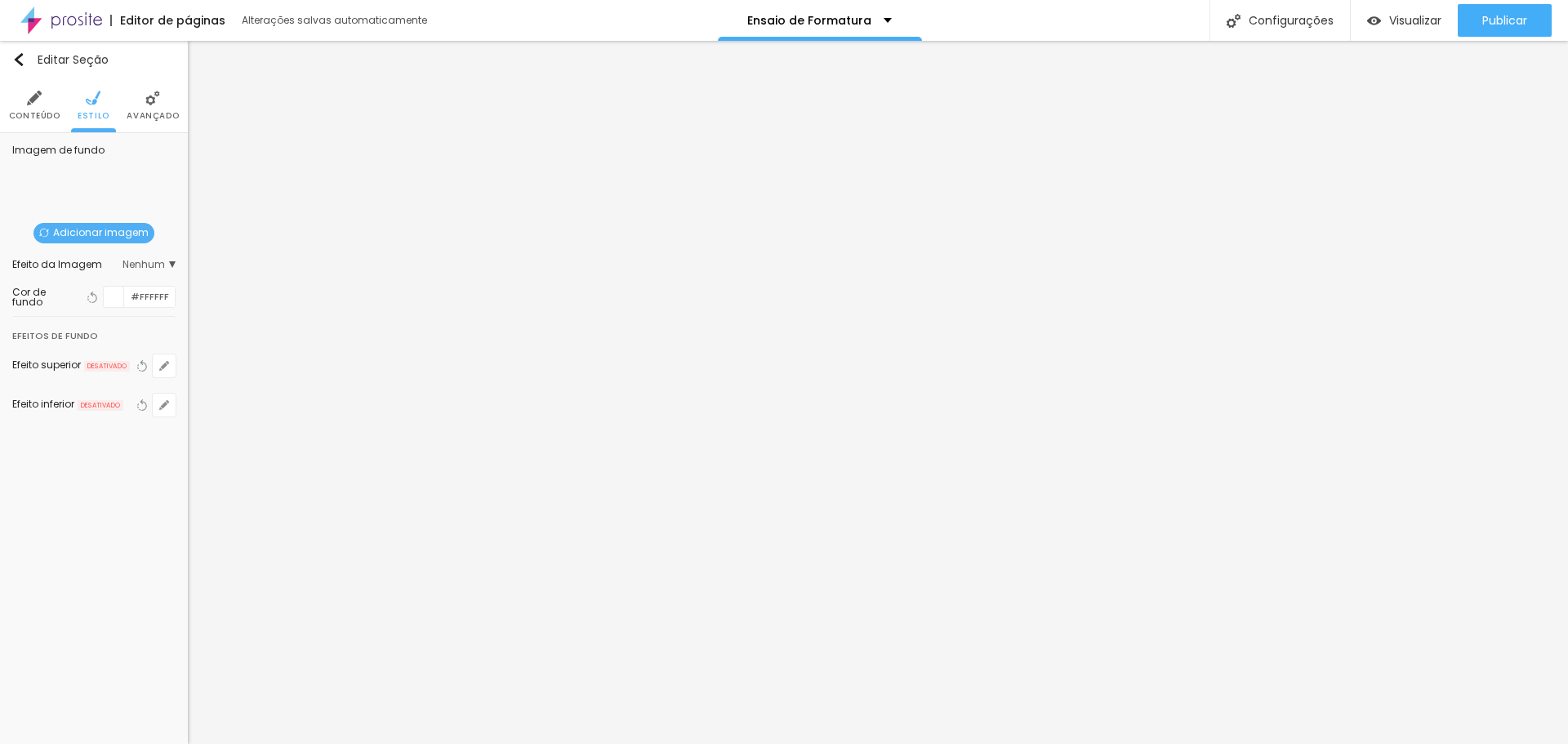
click at [173, 265] on span "Nenhum" at bounding box center [149, 265] width 53 height 9
click at [96, 313] on span "Parallax" at bounding box center [116, 309] width 40 height 14
click at [135, 286] on span "Nenhum" at bounding box center [117, 288] width 42 height 9
click at [165, 99] on li "Avançado" at bounding box center [152, 106] width 52 height 54
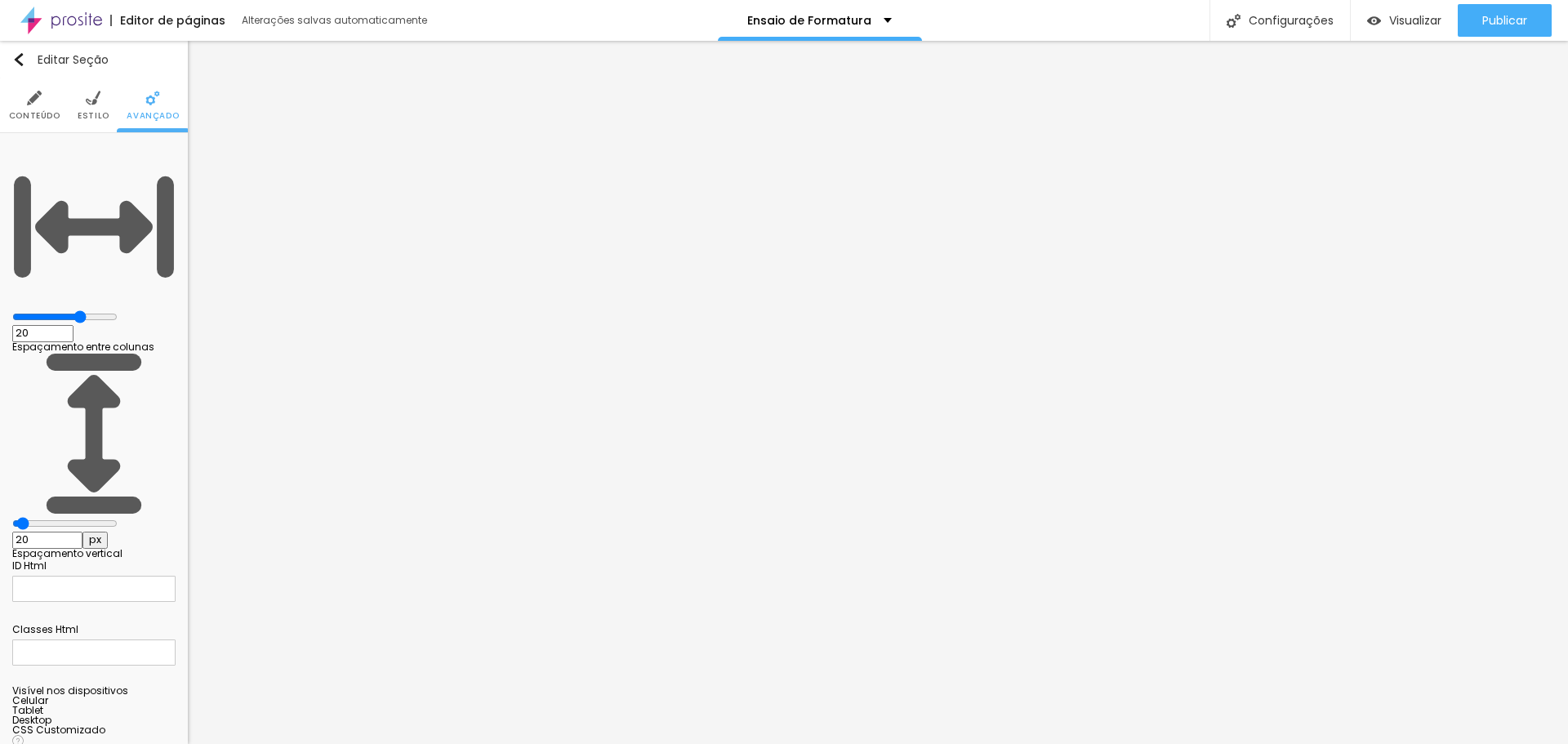
type input "0"
type input "23"
type input "81"
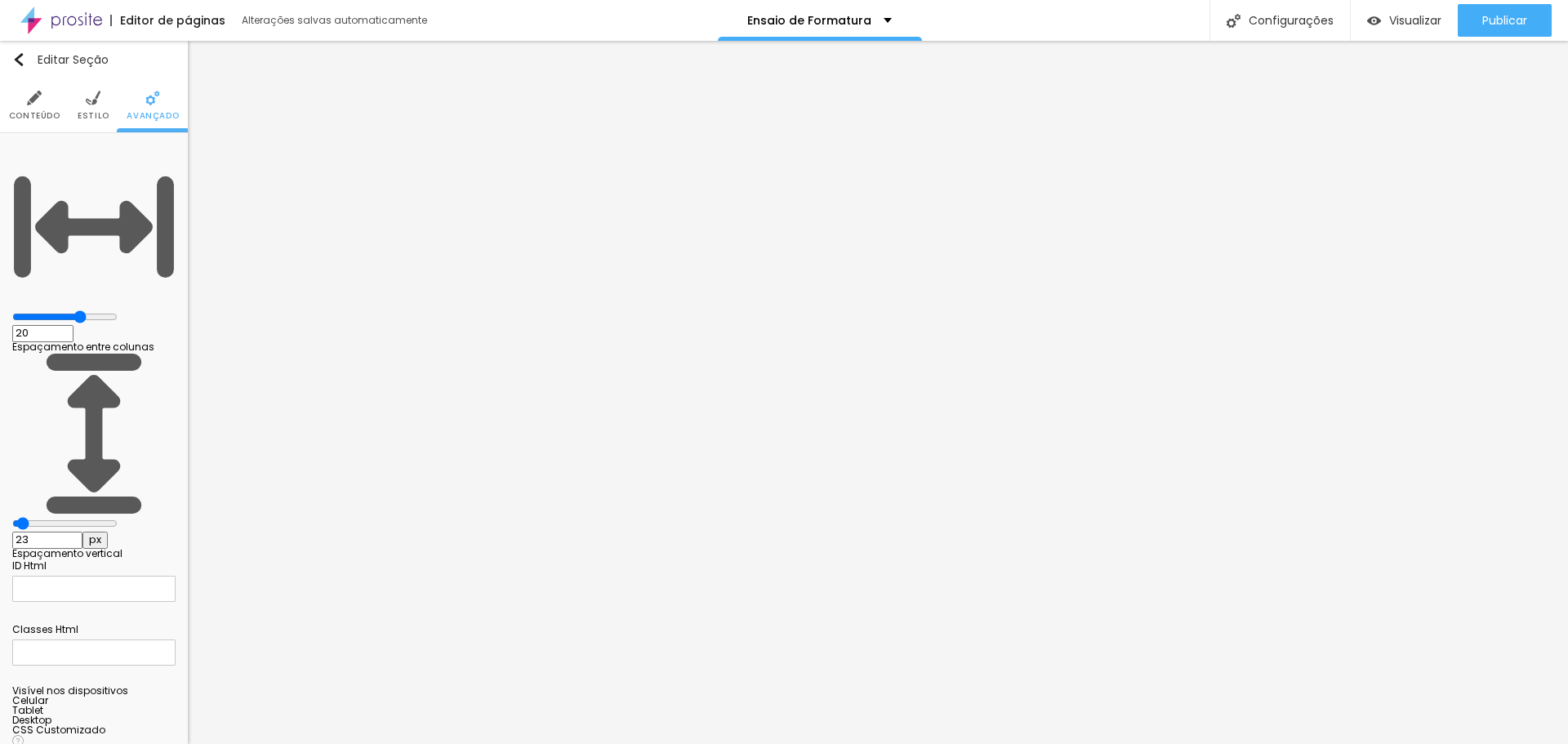
type input "81"
type input "86"
type input "81"
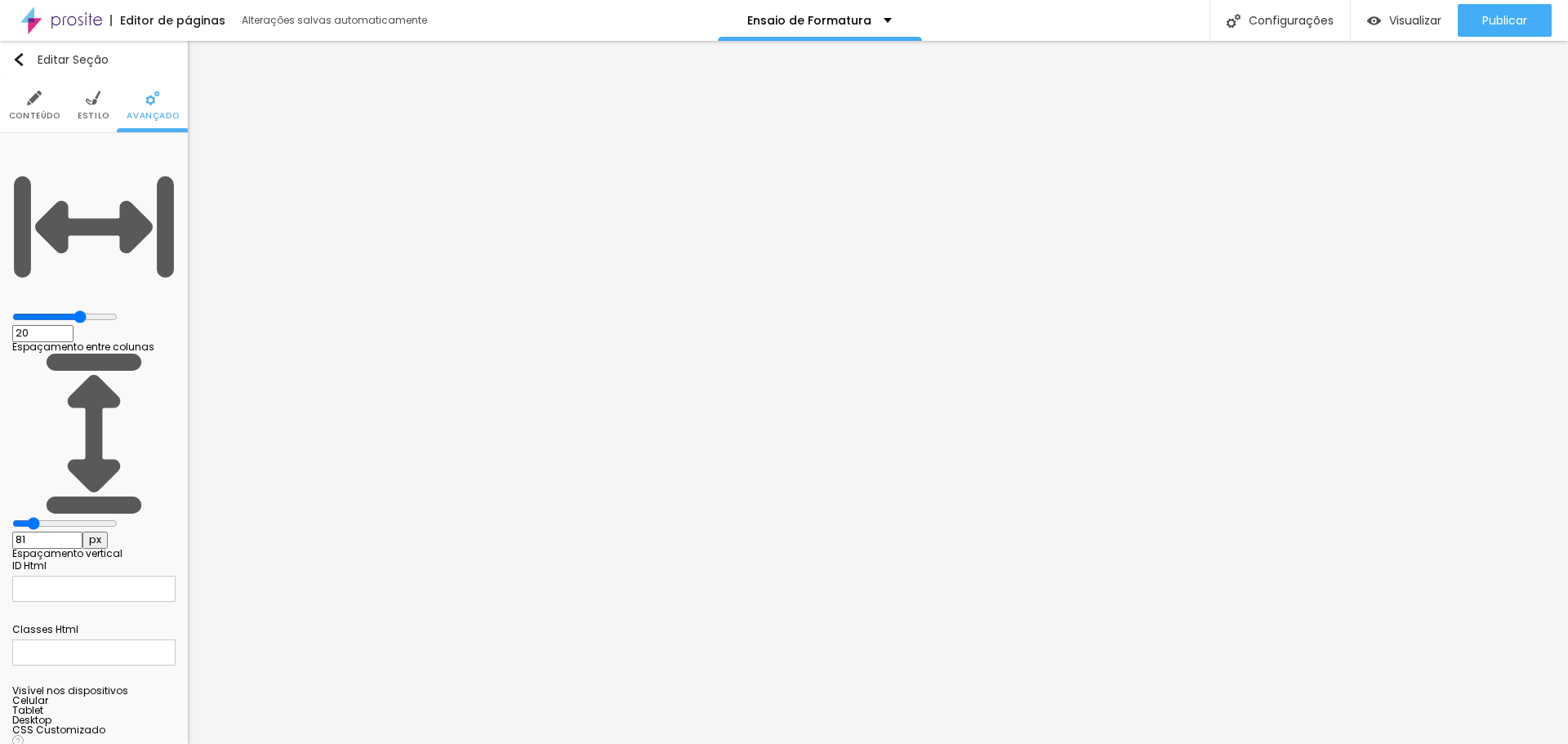
type input "34"
type input "0"
drag, startPoint x: 36, startPoint y: 190, endPoint x: 13, endPoint y: 191, distance: 23.0
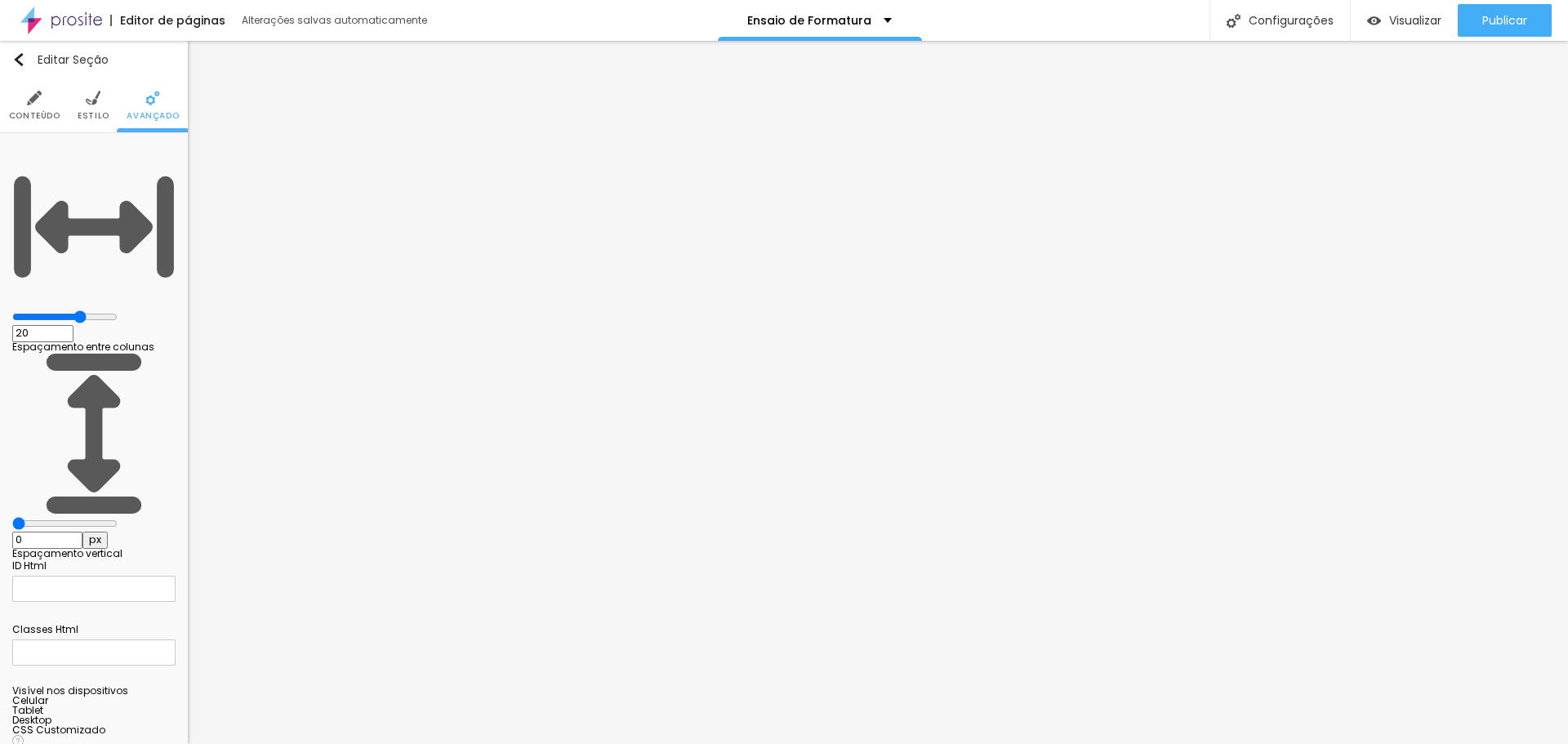
type input "0"
click at [13, 517] on input "range" at bounding box center [65, 523] width 106 height 13
click at [13, 63] on img "button" at bounding box center [19, 60] width 13 height 13
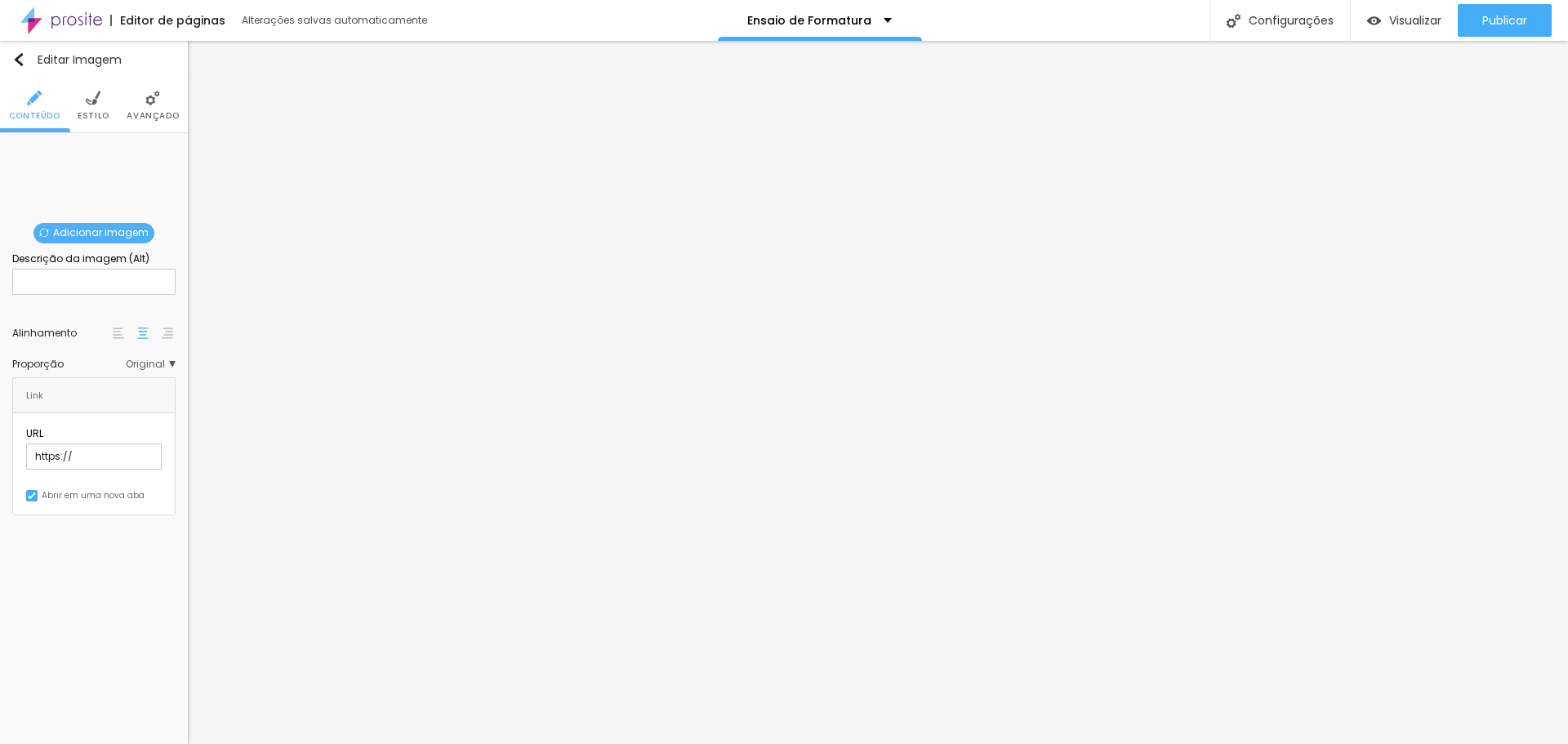
click at [94, 146] on div "Adicionar imagem" at bounding box center [94, 146] width 0 height 0
click at [97, 229] on span "Adicionar imagem" at bounding box center [94, 234] width 121 height 21
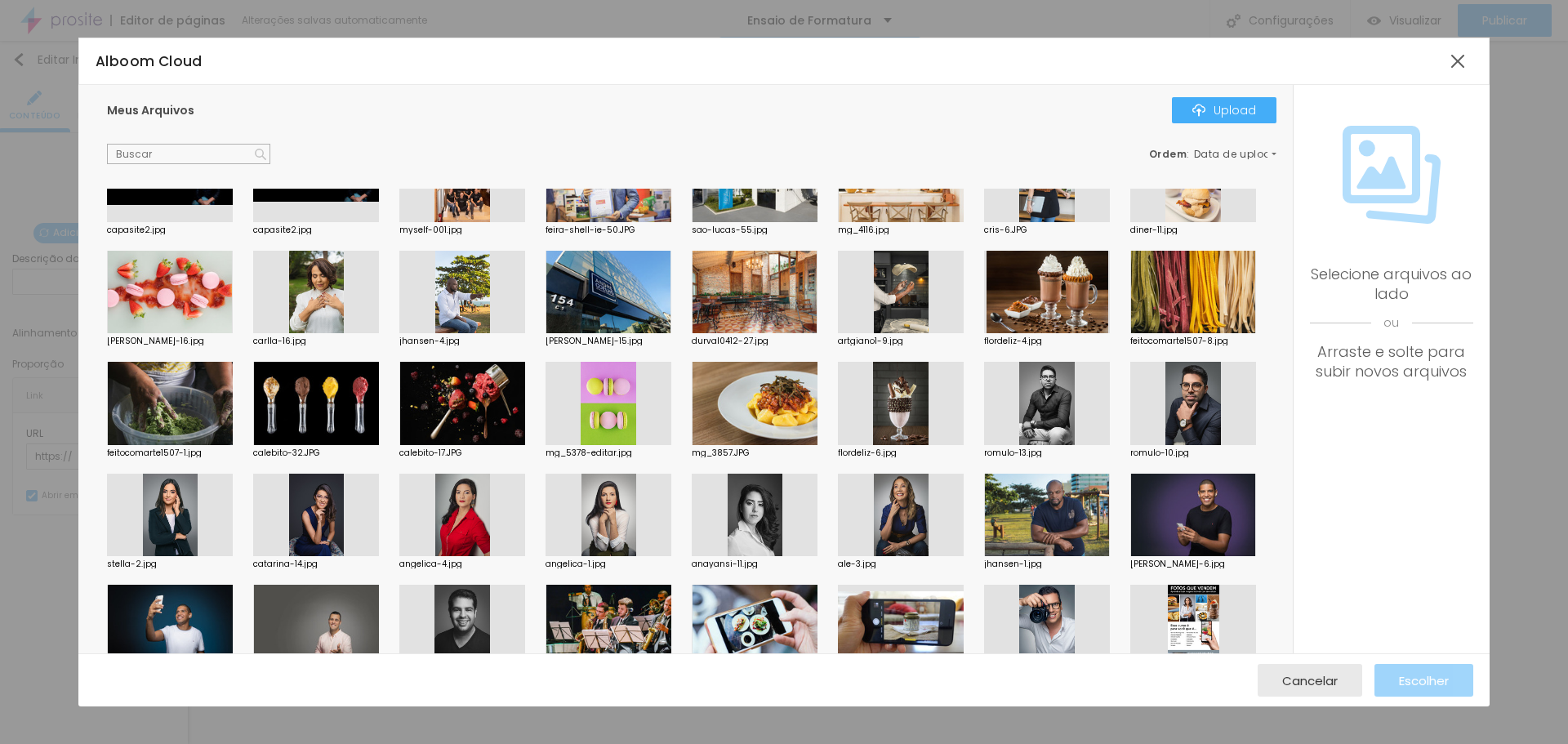
scroll to position [408, 0]
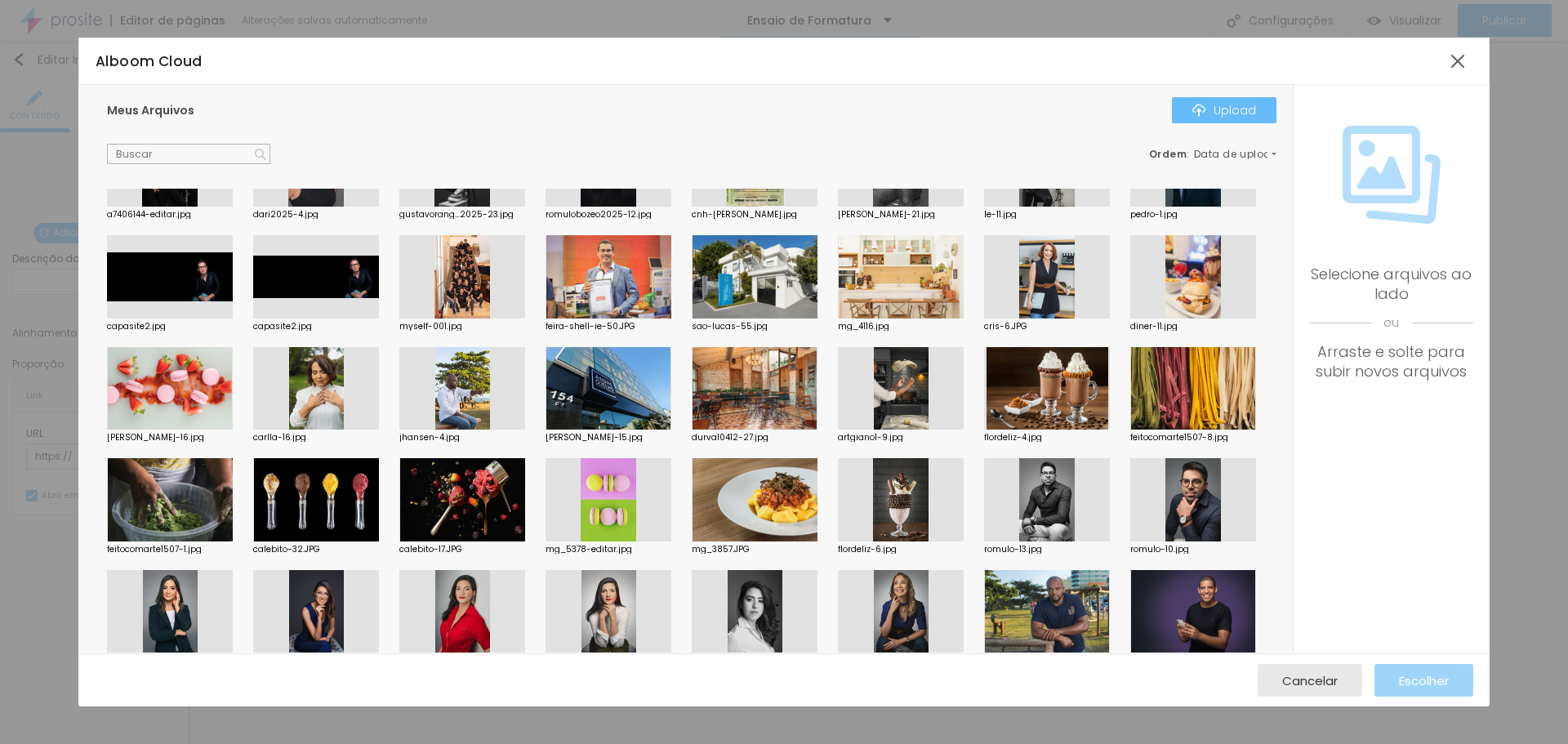
click at [1250, 109] on div "Upload" at bounding box center [1225, 110] width 64 height 13
click at [1463, 63] on div at bounding box center [1458, 61] width 29 height 29
